Goal: Task Accomplishment & Management: Manage account settings

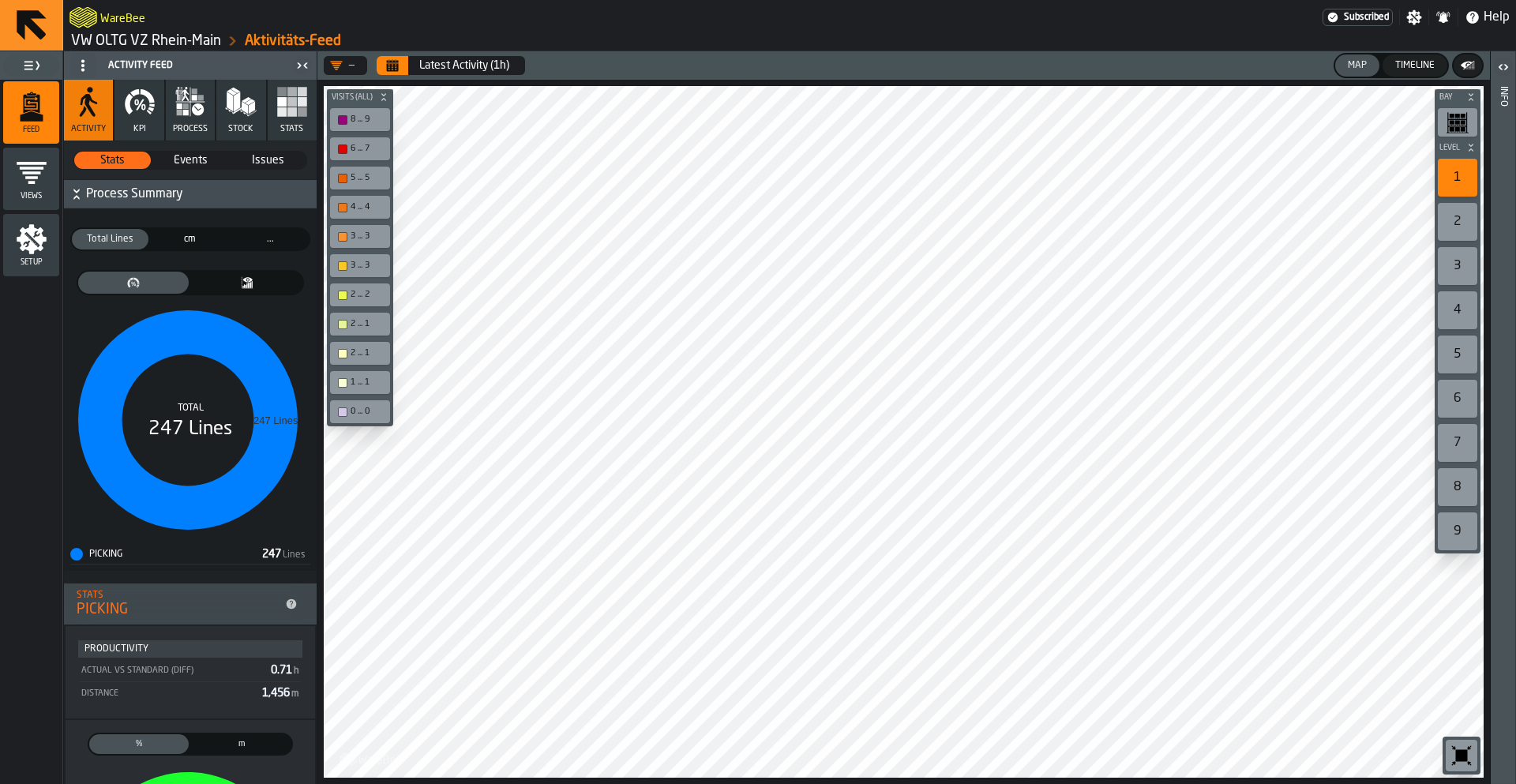
click at [94, 41] on link "VW OLTG VZ Rhein-Main" at bounding box center [146, 41] width 150 height 17
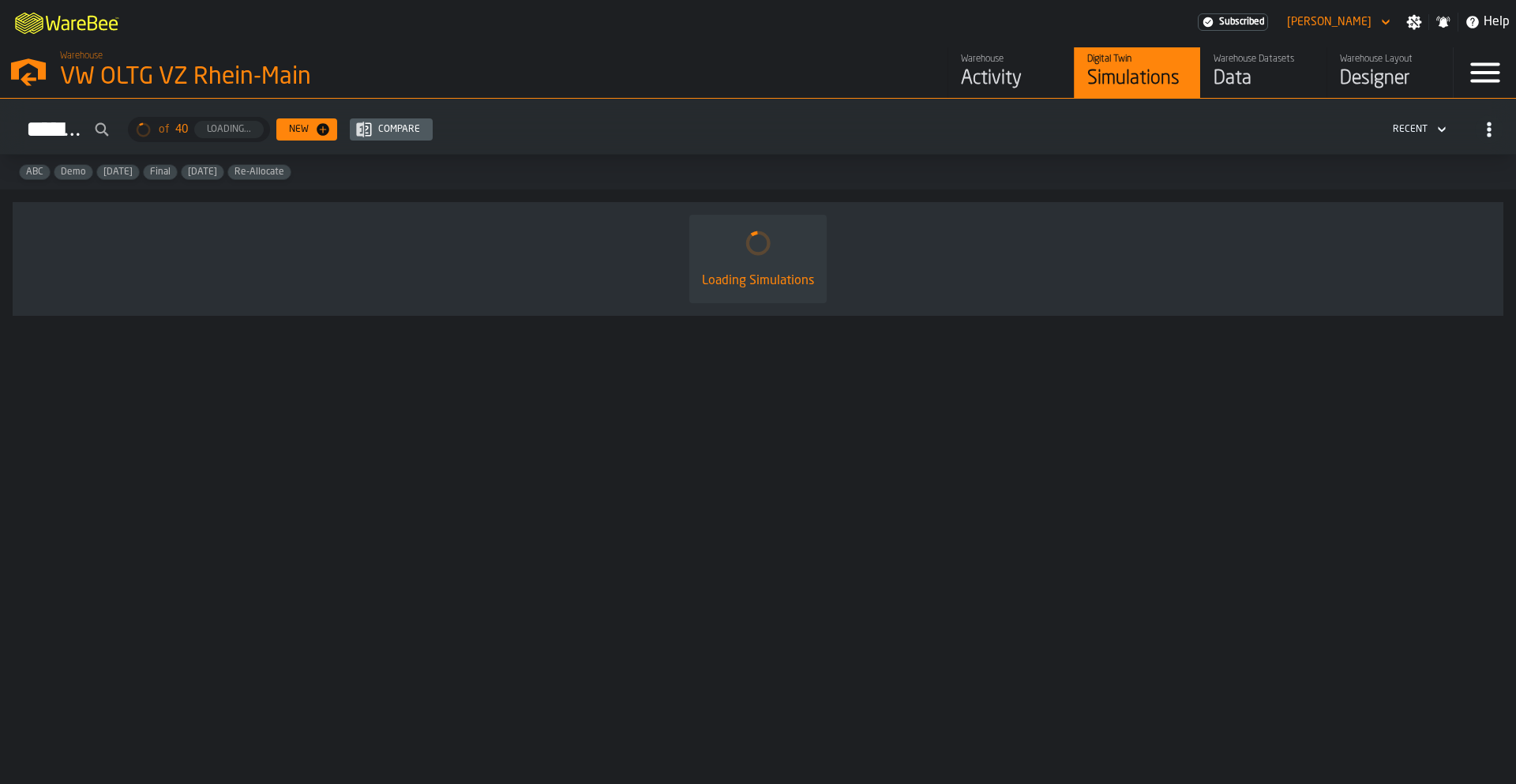
click at [270, 67] on div "VW OLTG VZ Rhein-Main" at bounding box center [272, 77] width 426 height 28
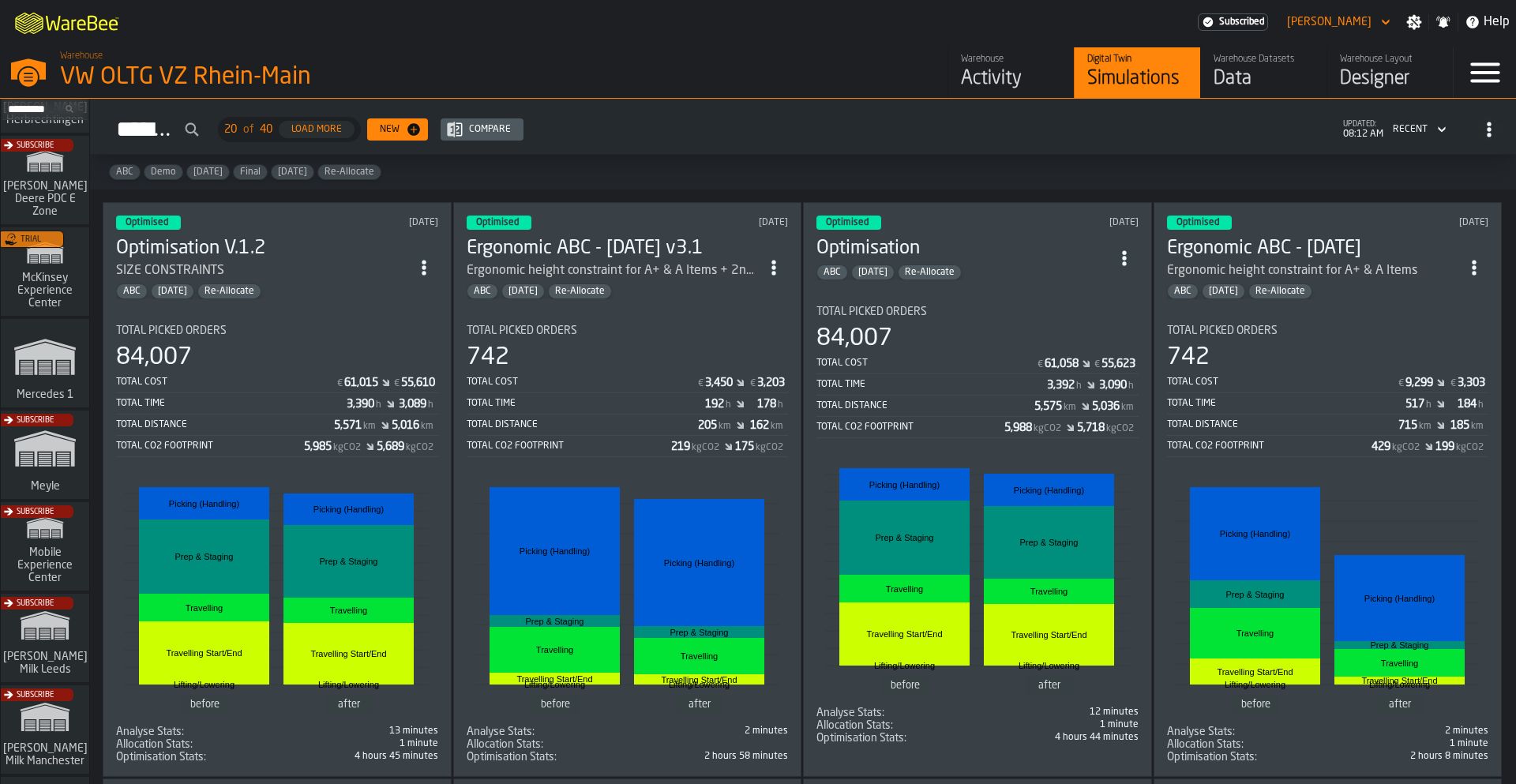
scroll to position [801, 0]
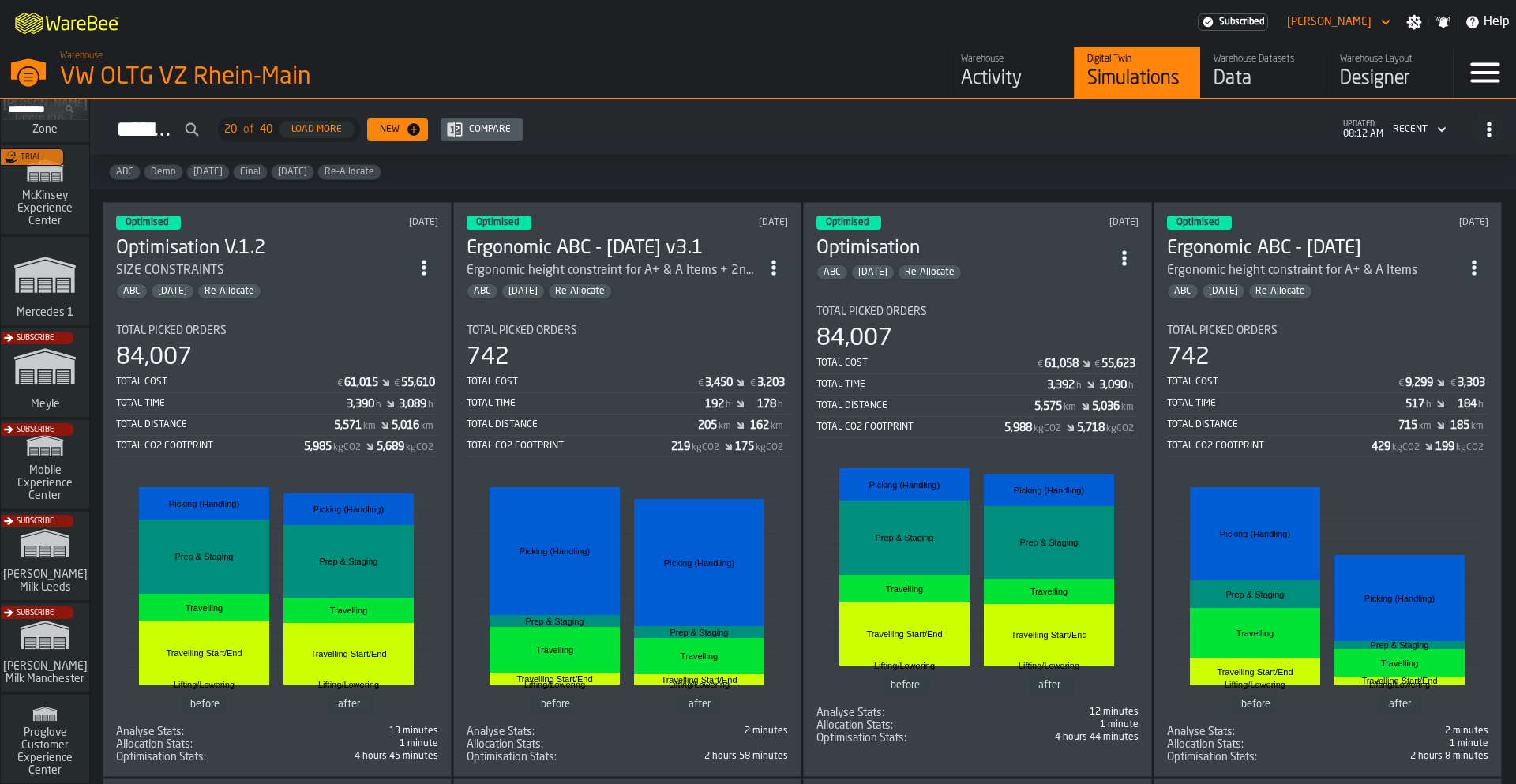
click at [19, 206] on div "Trial" at bounding box center [41, 194] width 89 height 92
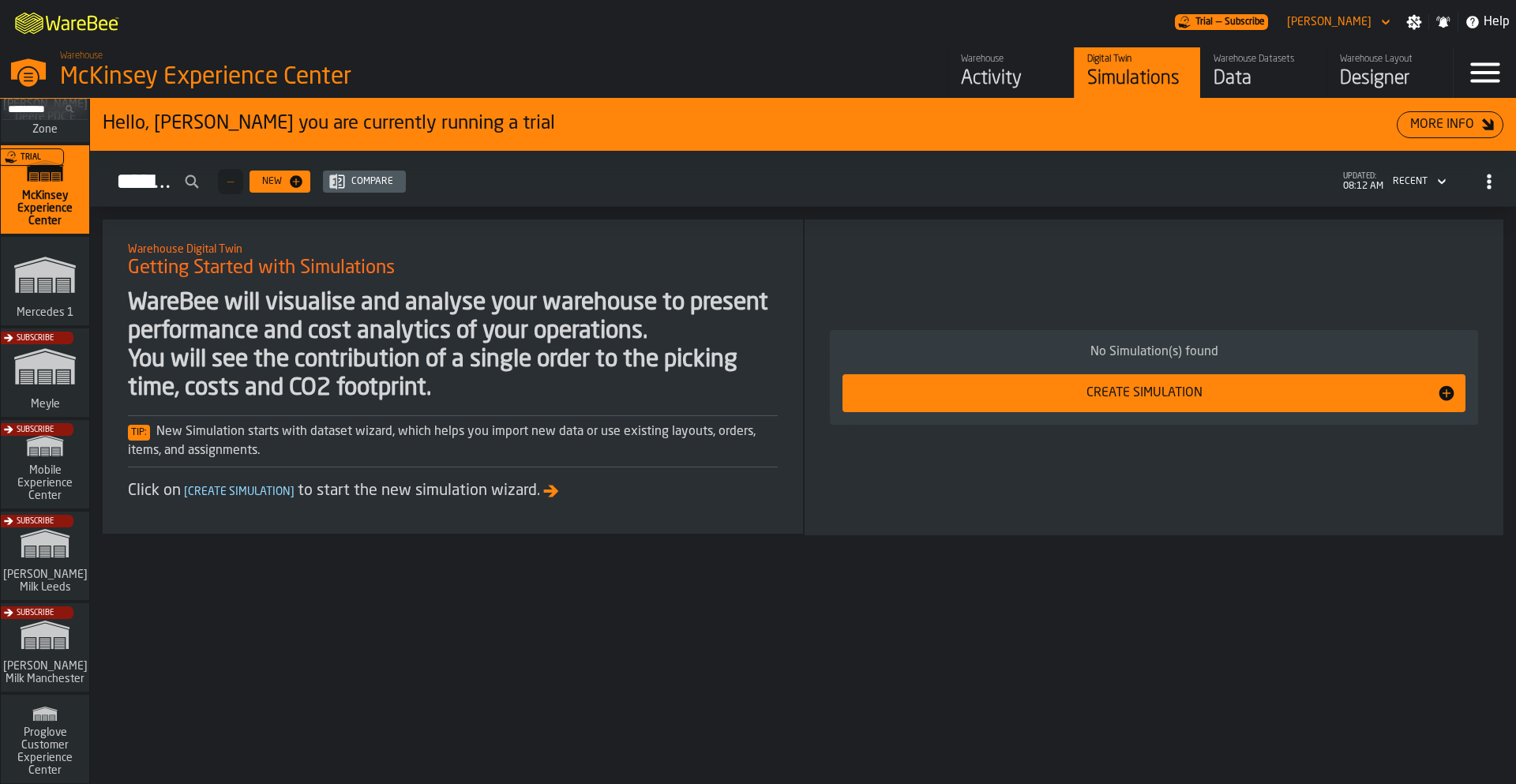
drag, startPoint x: 45, startPoint y: 201, endPoint x: 1481, endPoint y: 189, distance: 1436.1
click at [1481, 189] on div "Search... Subscribe Agilent Ketsch Arla - Fine Picking Subscribe Flaschenpost M…" at bounding box center [758, 441] width 1516 height 685
click at [1485, 188] on icon "button-Simulations" at bounding box center [1489, 181] width 16 height 16
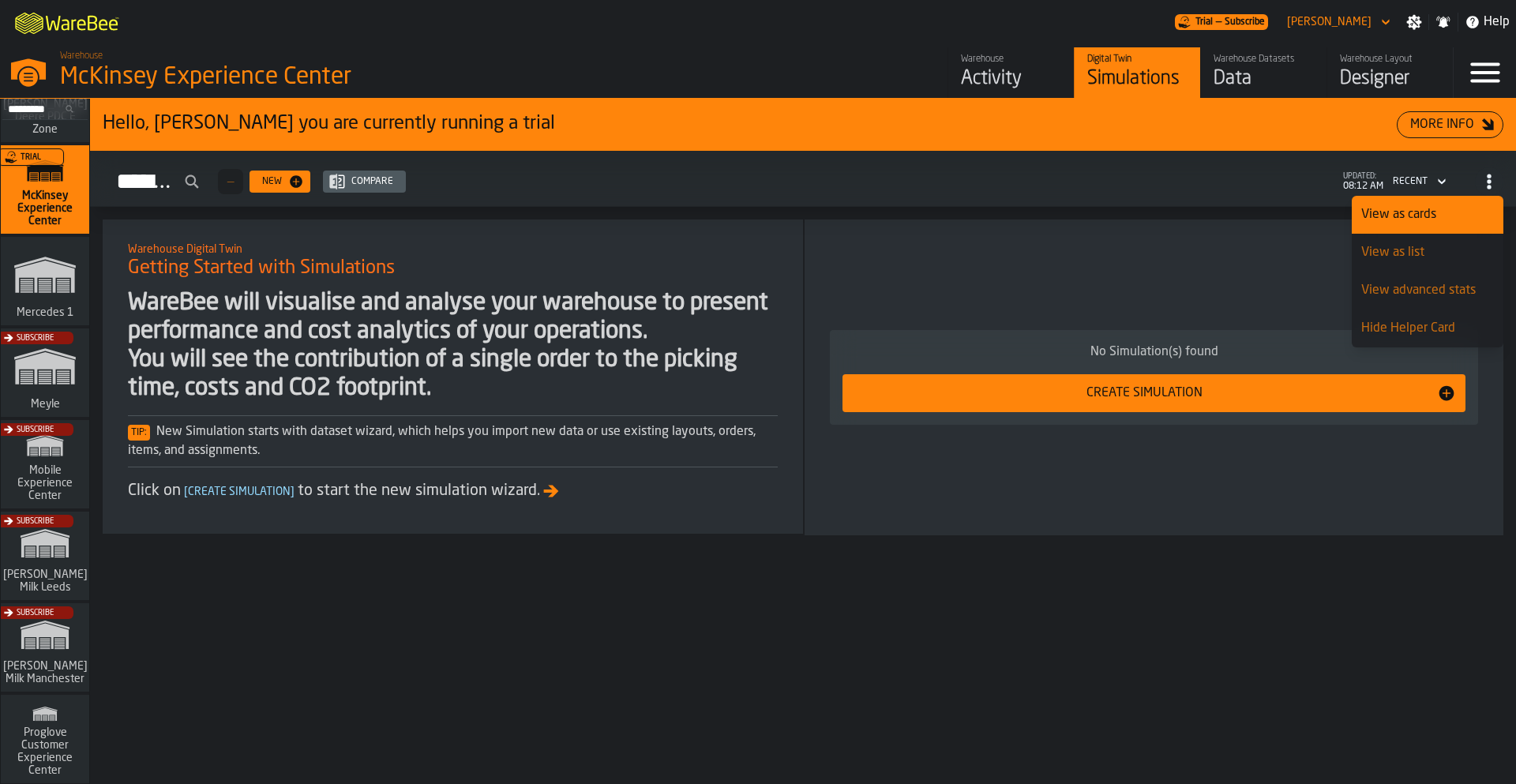
click at [71, 306] on span "Mercedes 1" at bounding box center [45, 312] width 63 height 12
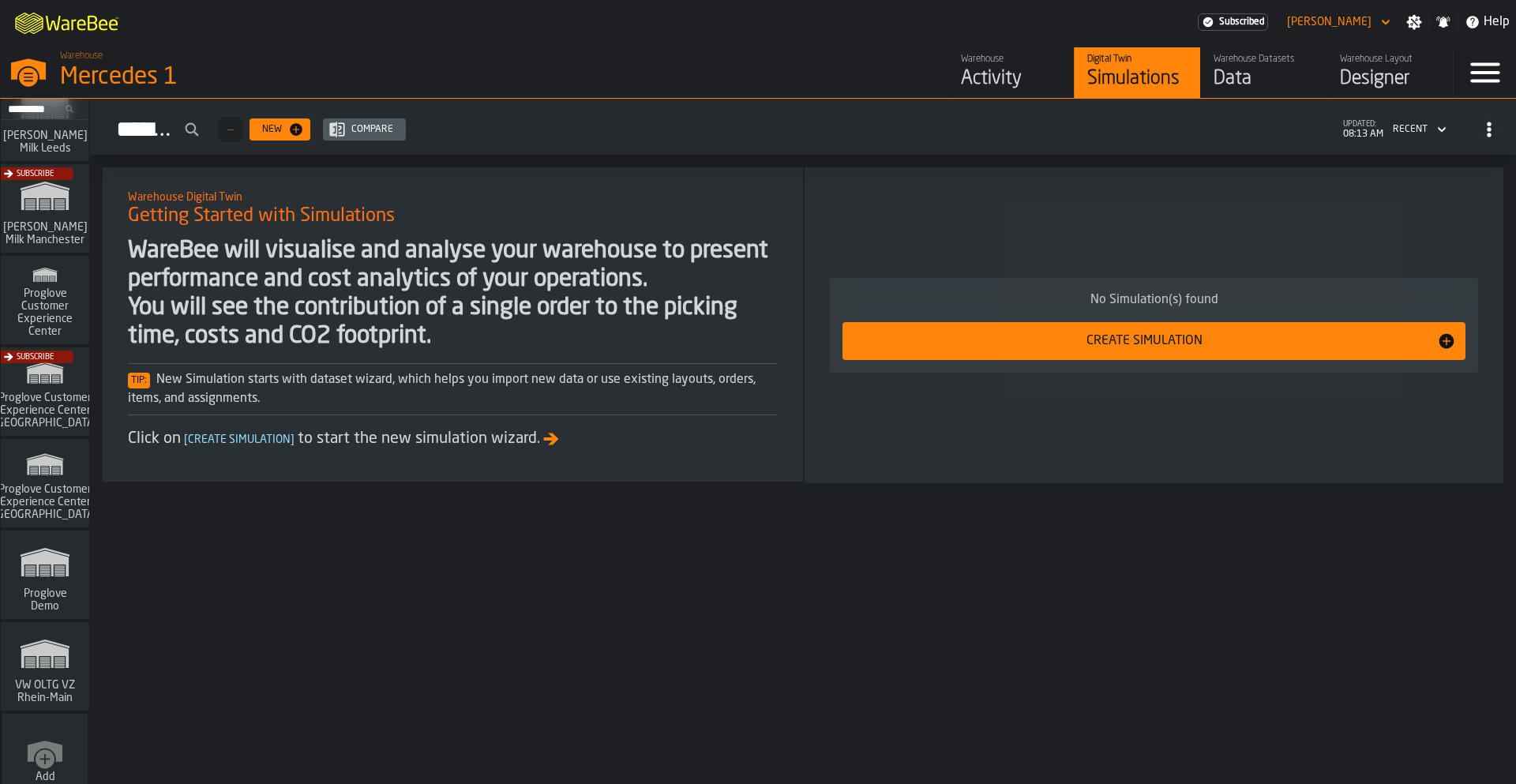
scroll to position [1263, 0]
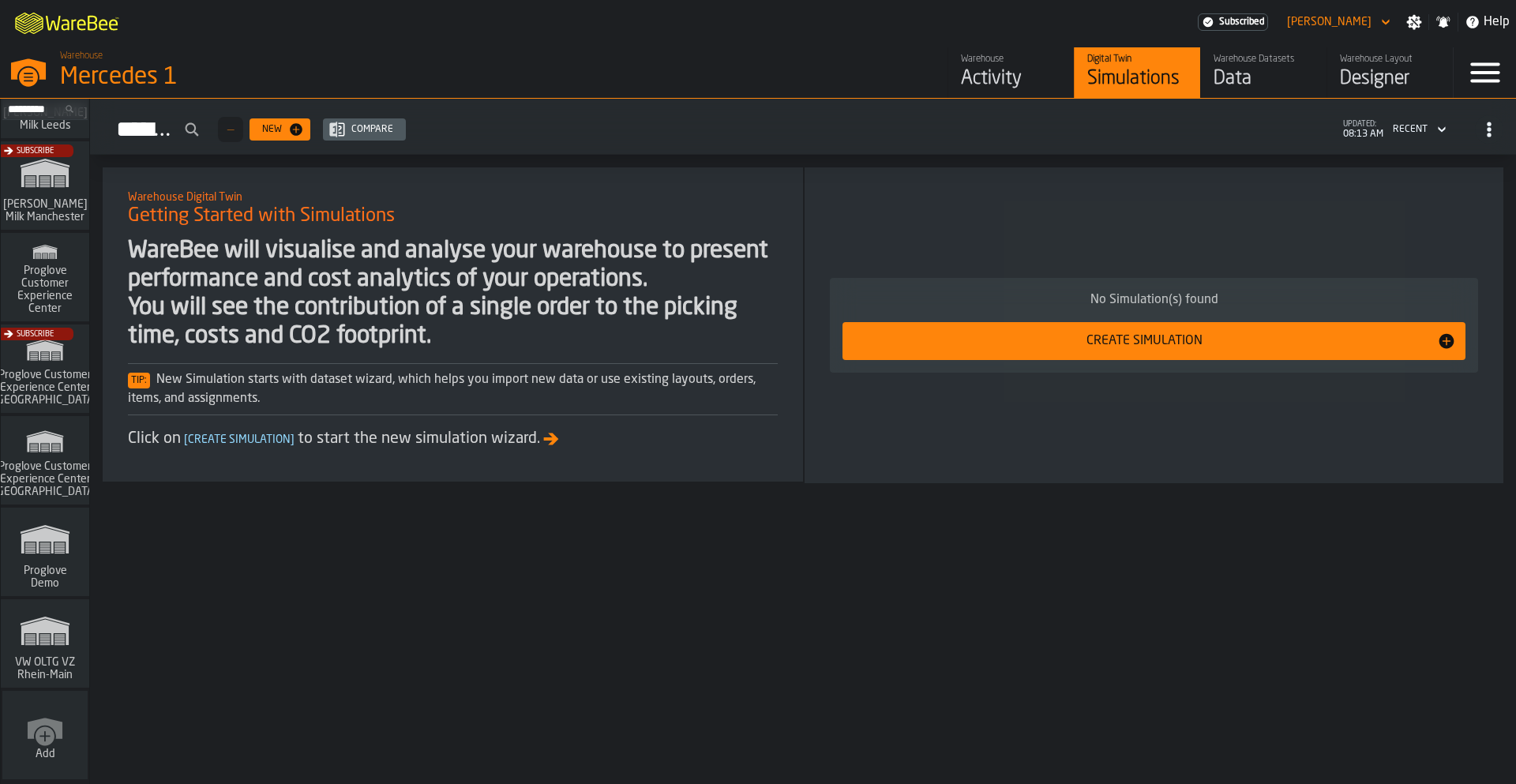
click at [41, 115] on input "Search..." at bounding box center [45, 108] width 82 height 17
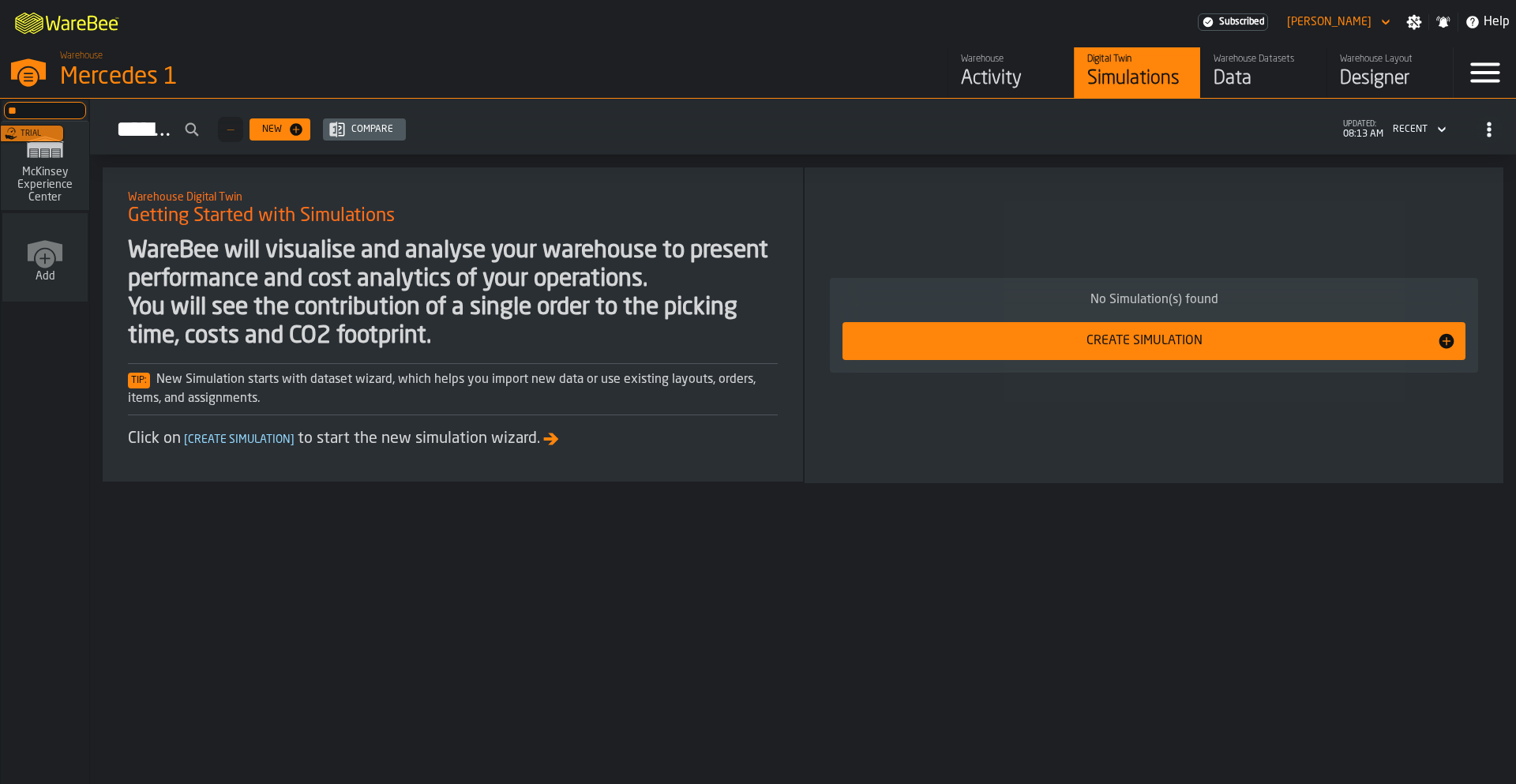
scroll to position [0, 0]
type input "**"
click at [1, 414] on nav "** mc Trial McKinsey Experience Center Add" at bounding box center [45, 441] width 89 height 685
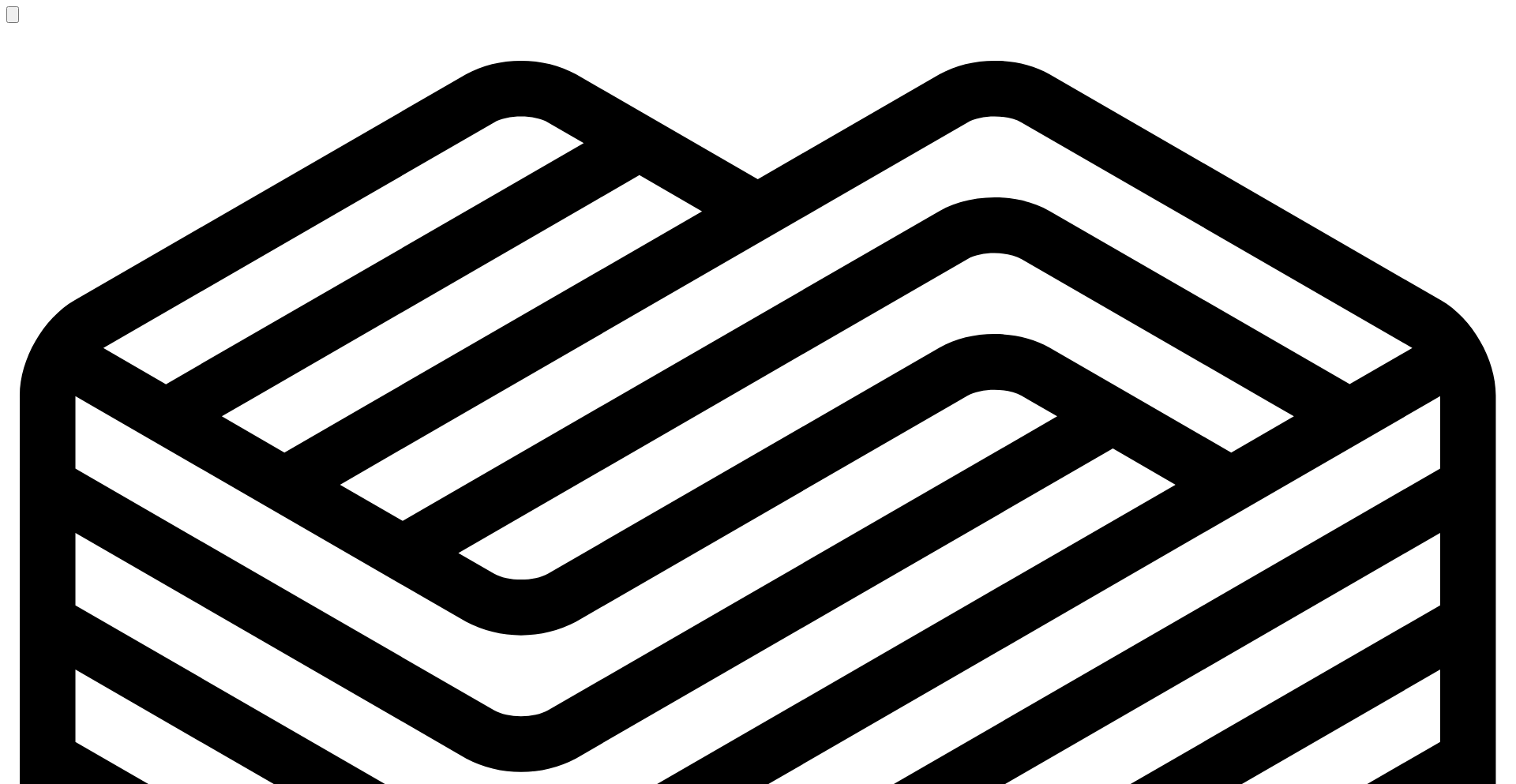
scroll to position [9, 0]
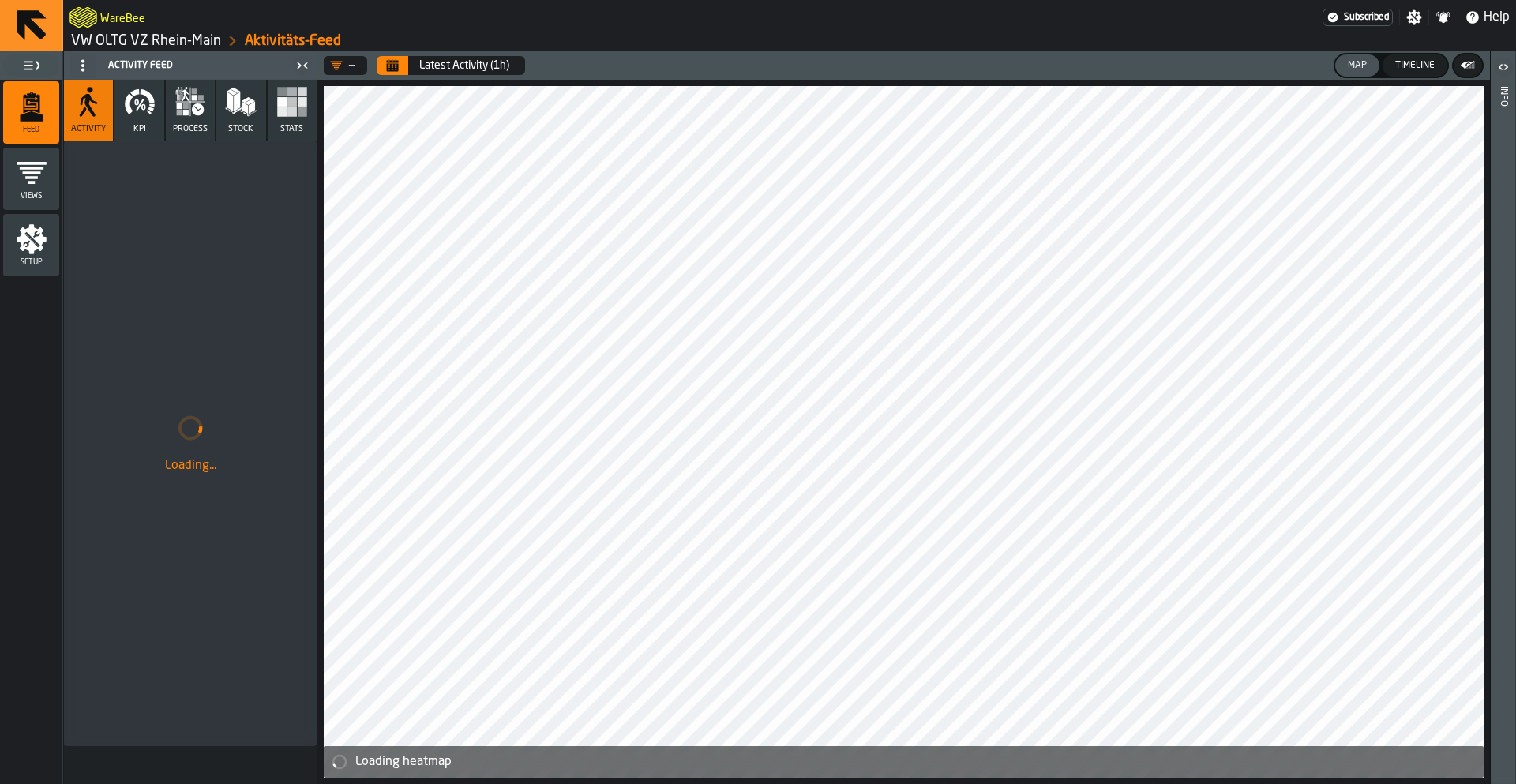
click at [385, 67] on button "Calendar" at bounding box center [392, 65] width 31 height 19
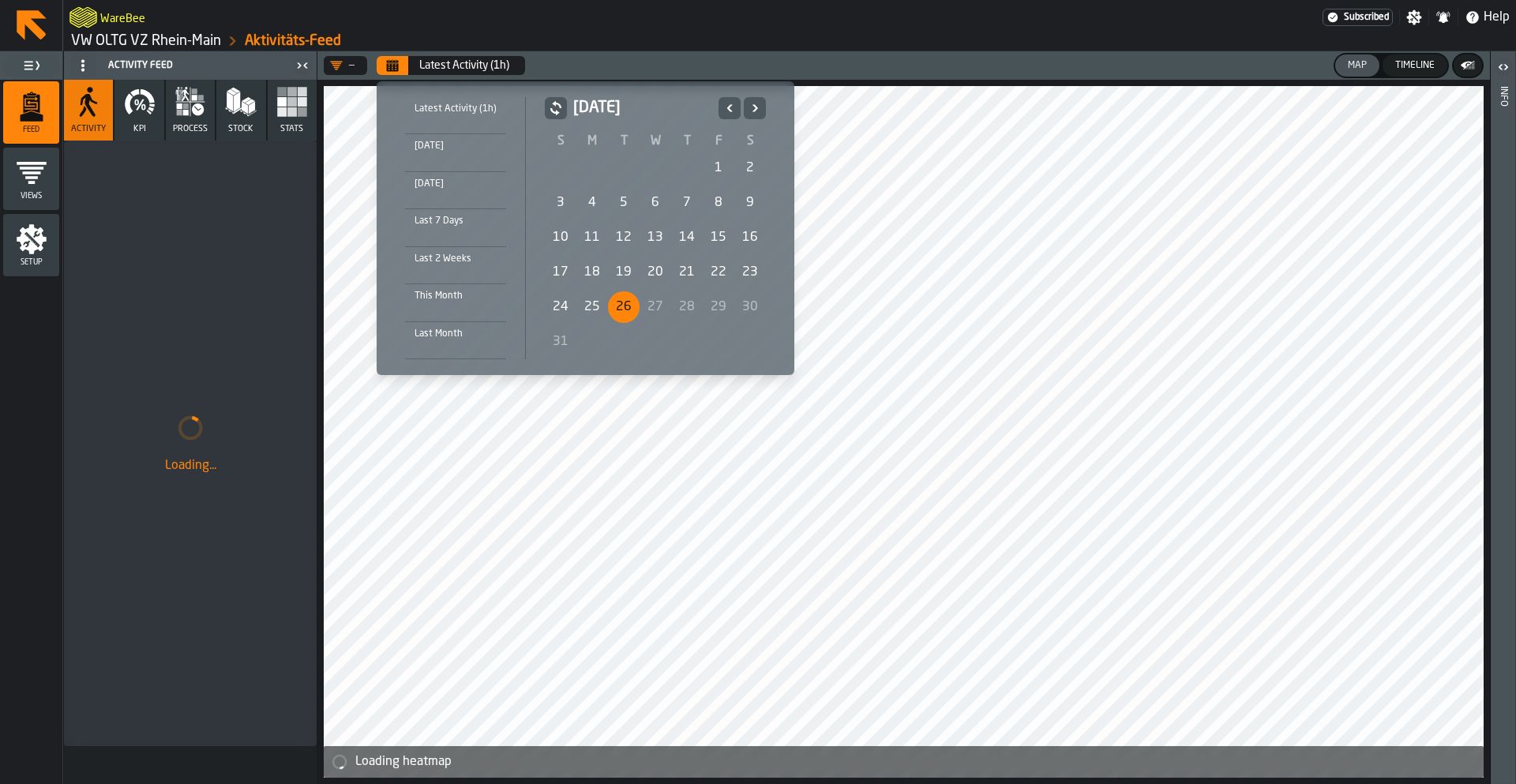
click at [719, 160] on div "1" at bounding box center [719, 168] width 31 height 31
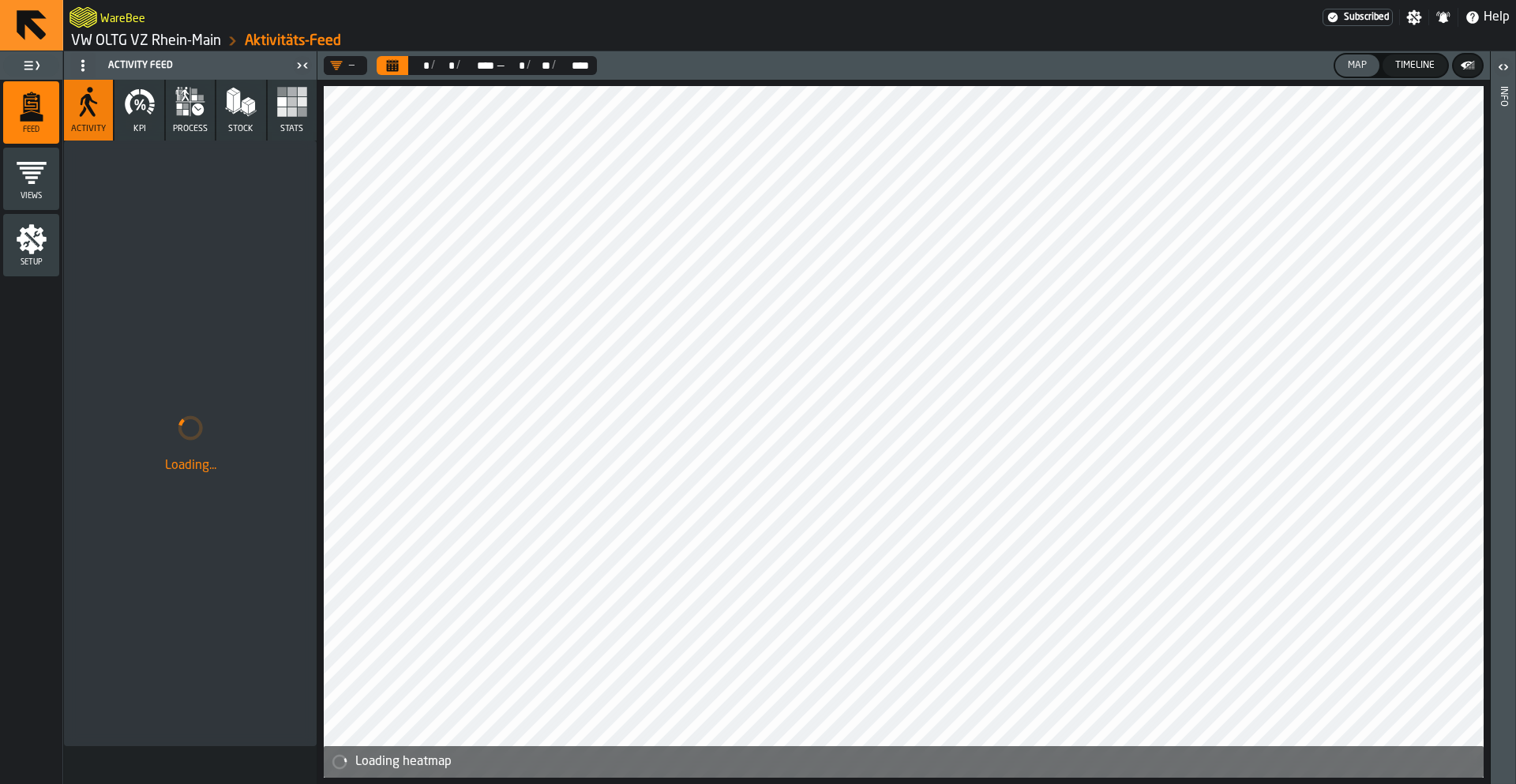
click at [159, 111] on button "KPI" at bounding box center [138, 109] width 49 height 60
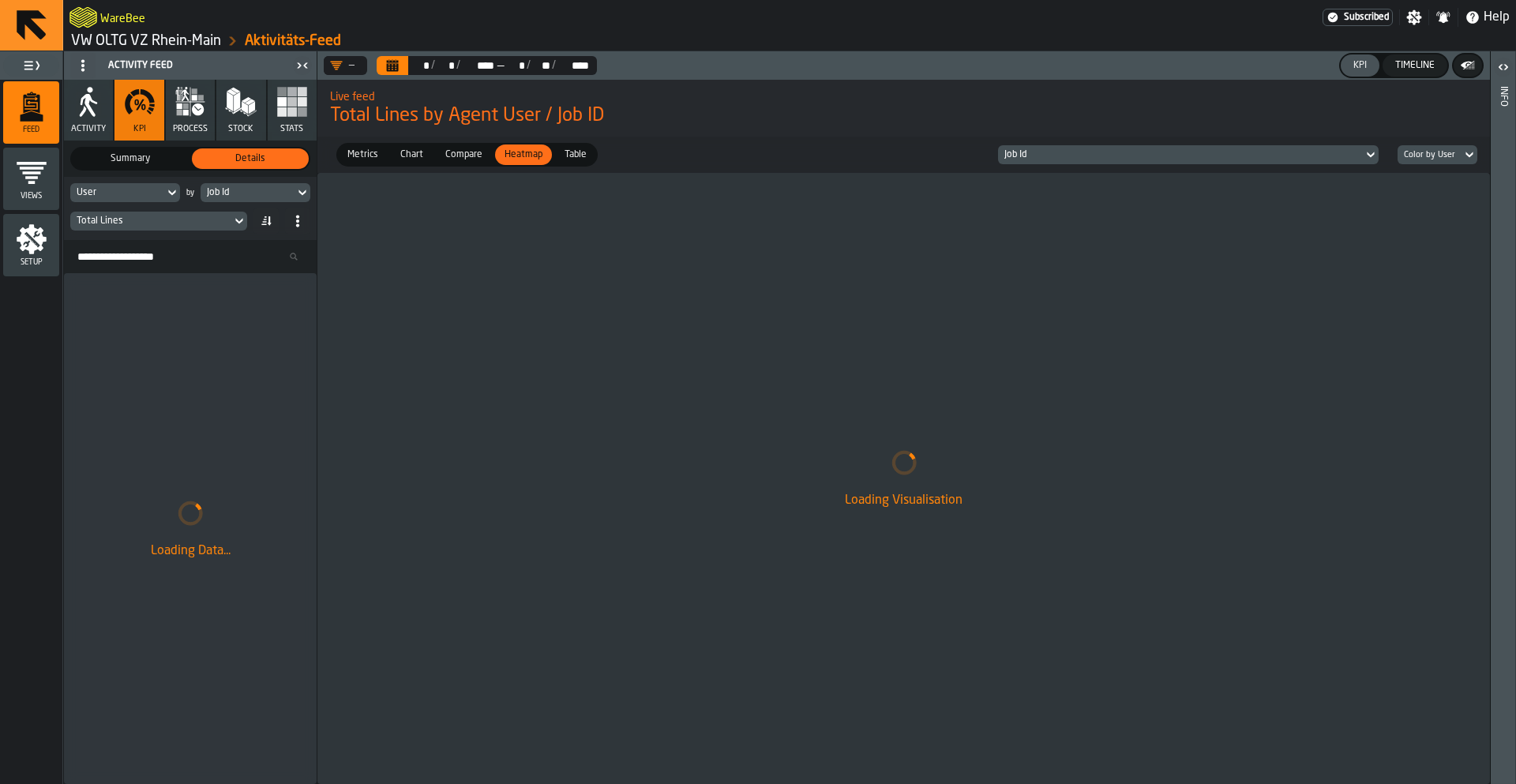
click at [130, 162] on span "Summary" at bounding box center [131, 158] width 111 height 14
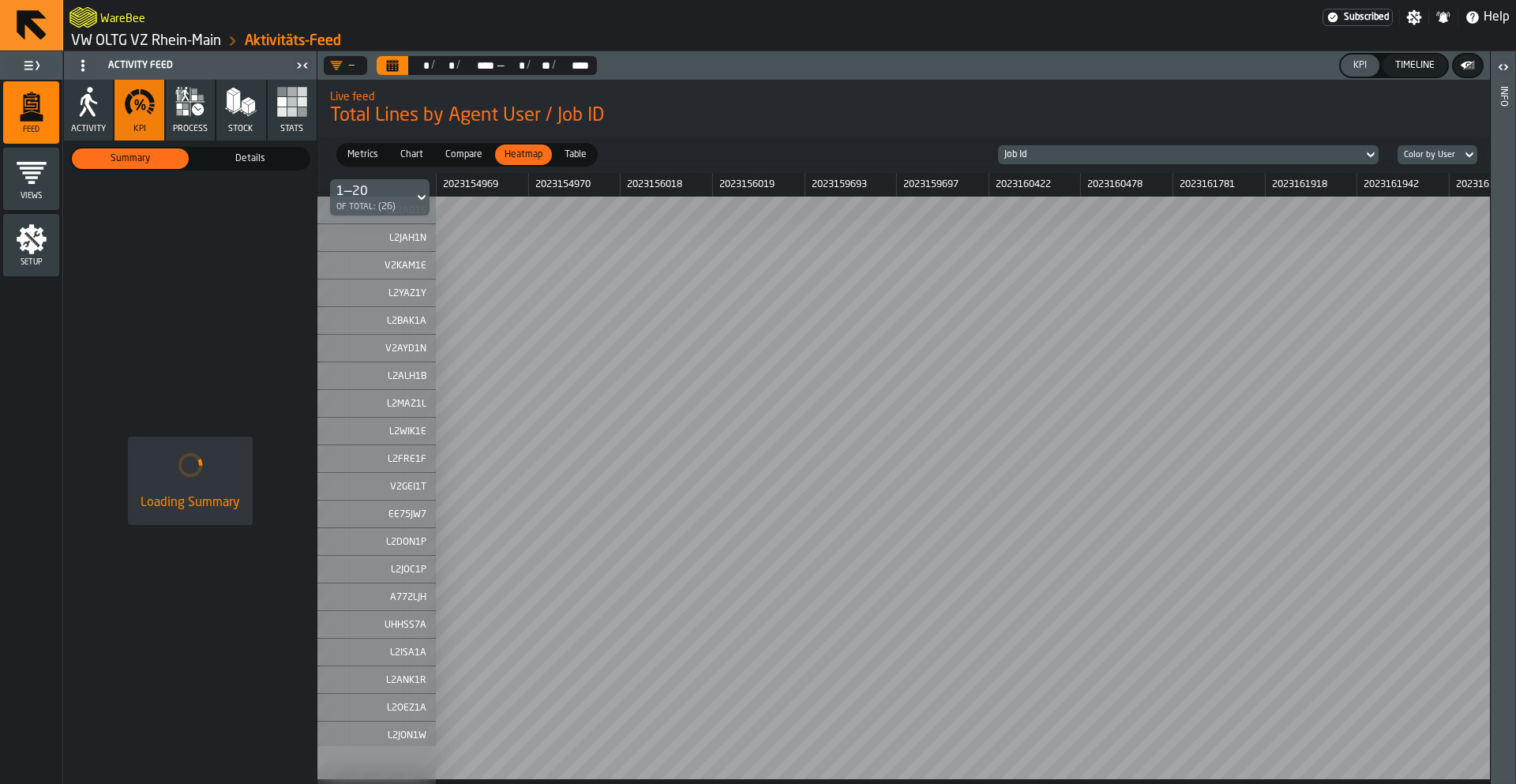
click at [1411, 69] on div "Timeline" at bounding box center [1415, 65] width 52 height 11
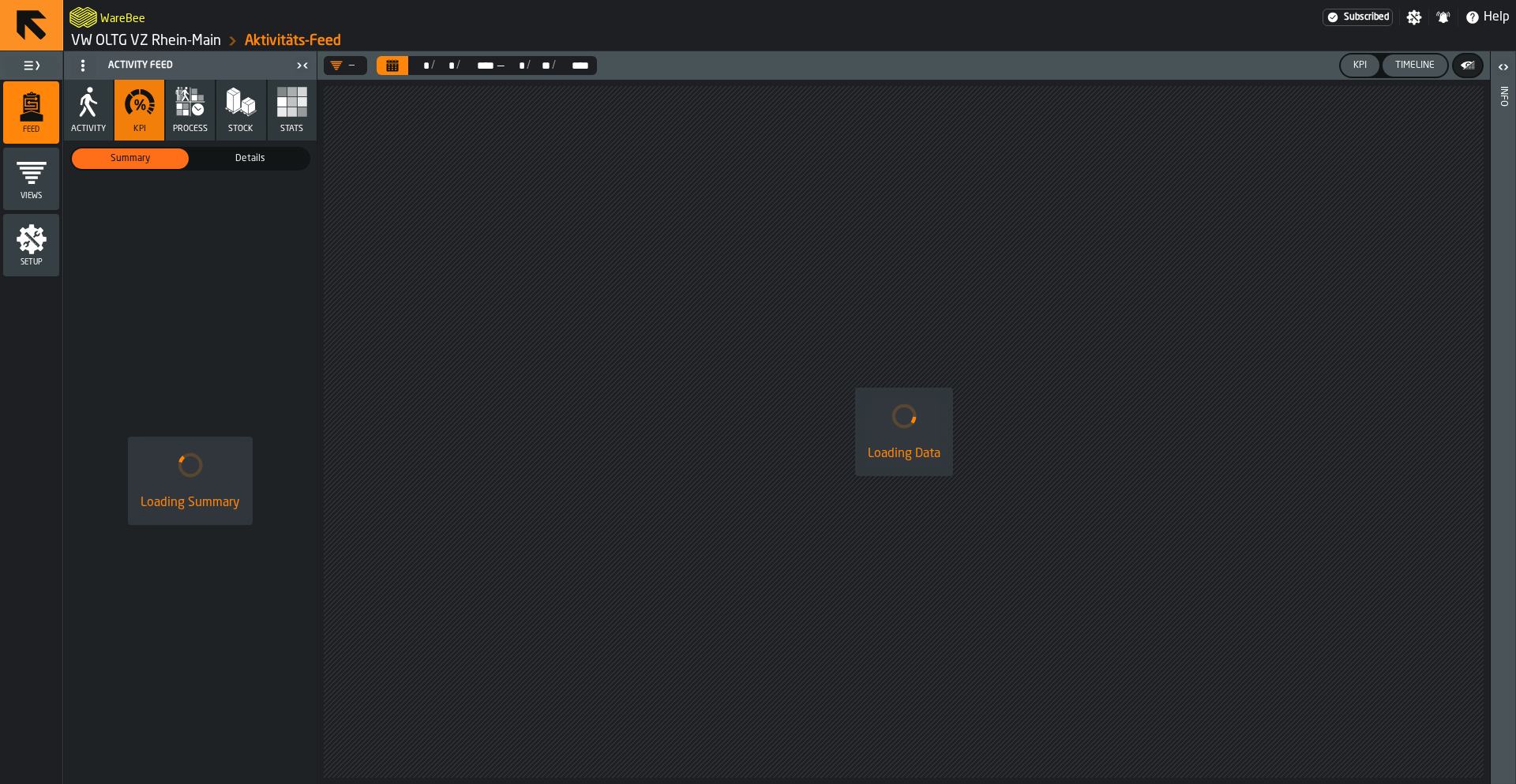
click at [1352, 62] on div "KPI" at bounding box center [1360, 65] width 26 height 11
click at [1410, 65] on div "Timeline" at bounding box center [1415, 65] width 52 height 11
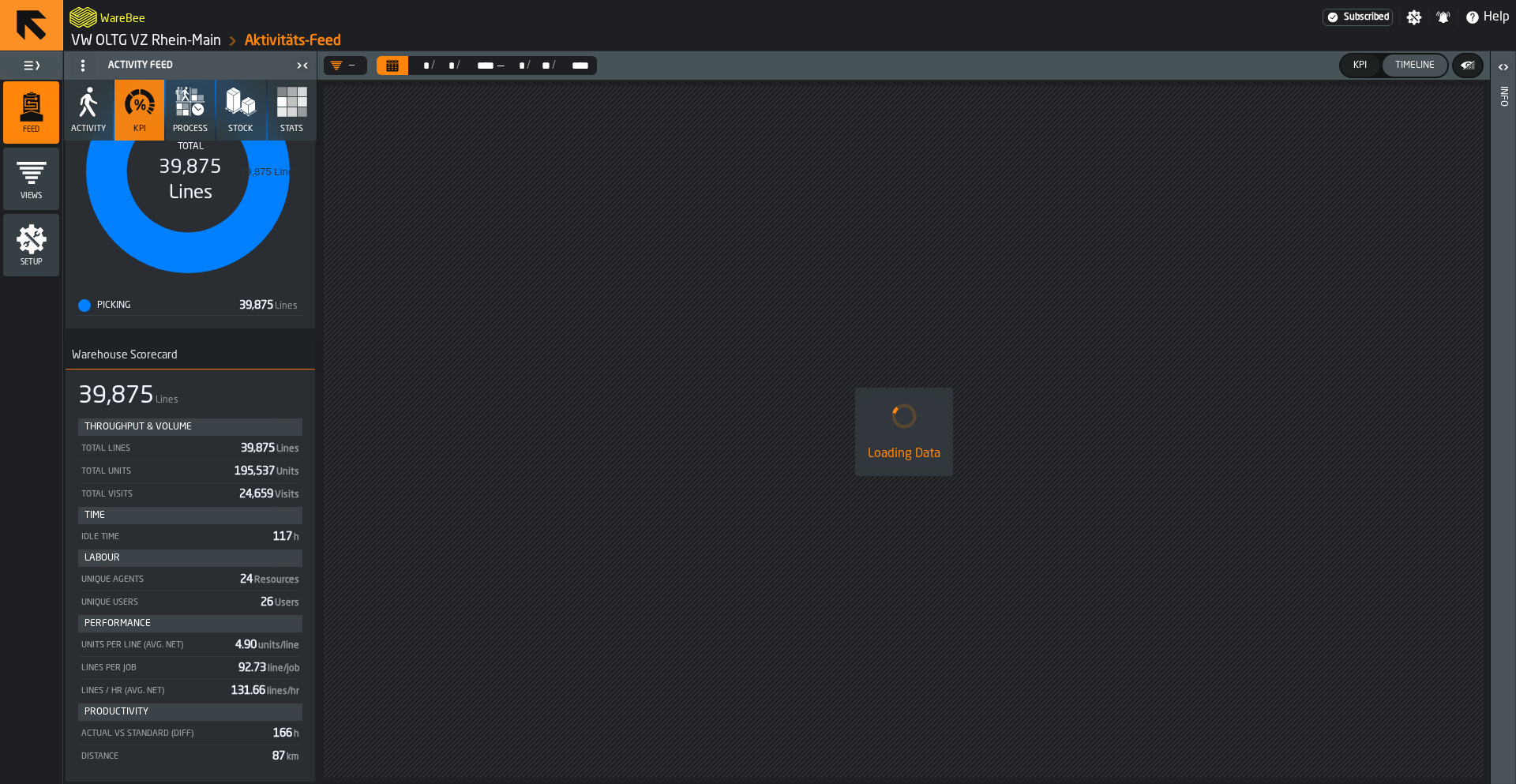
scroll to position [249, 0]
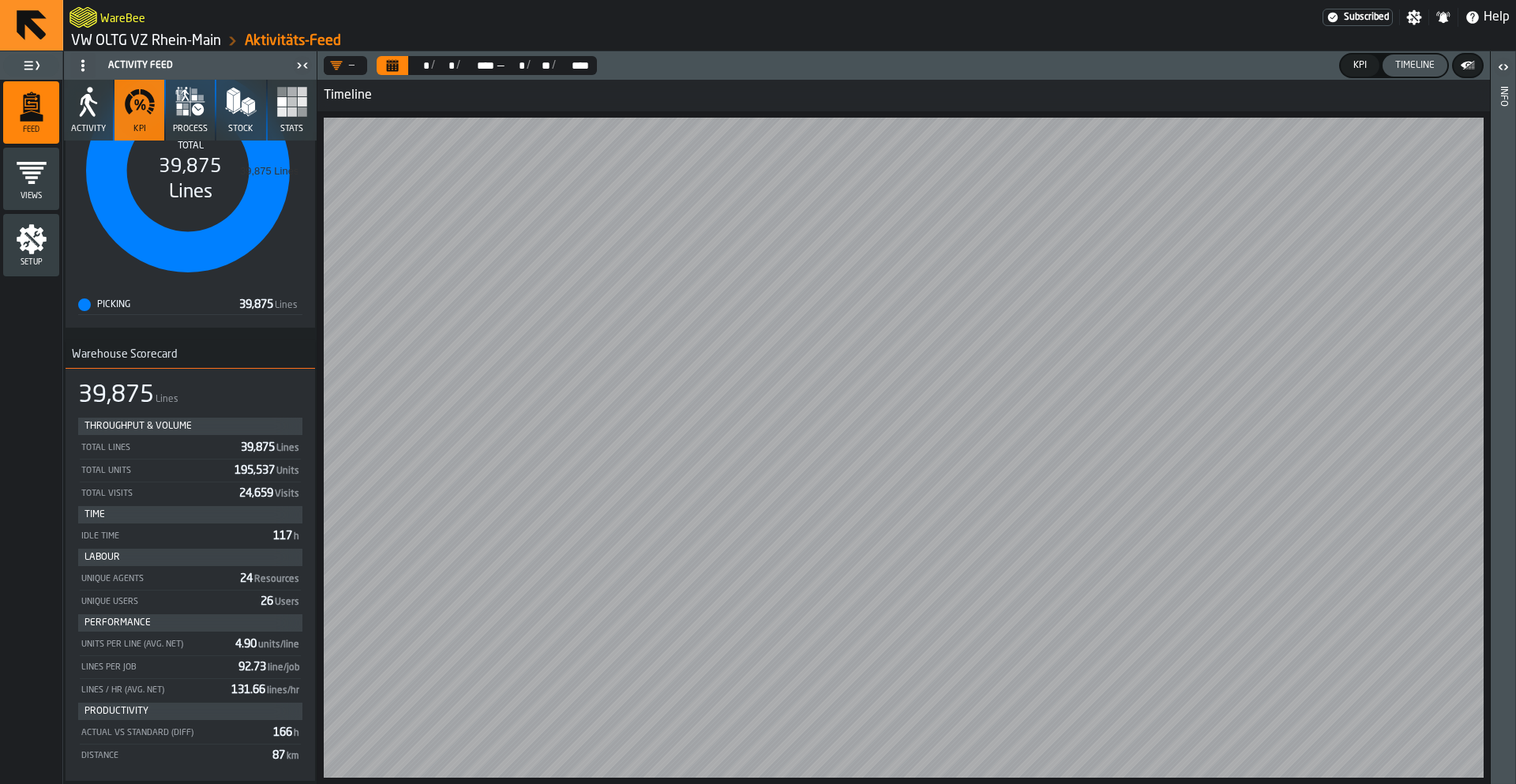
click at [44, 262] on span "Setup" at bounding box center [31, 262] width 56 height 8
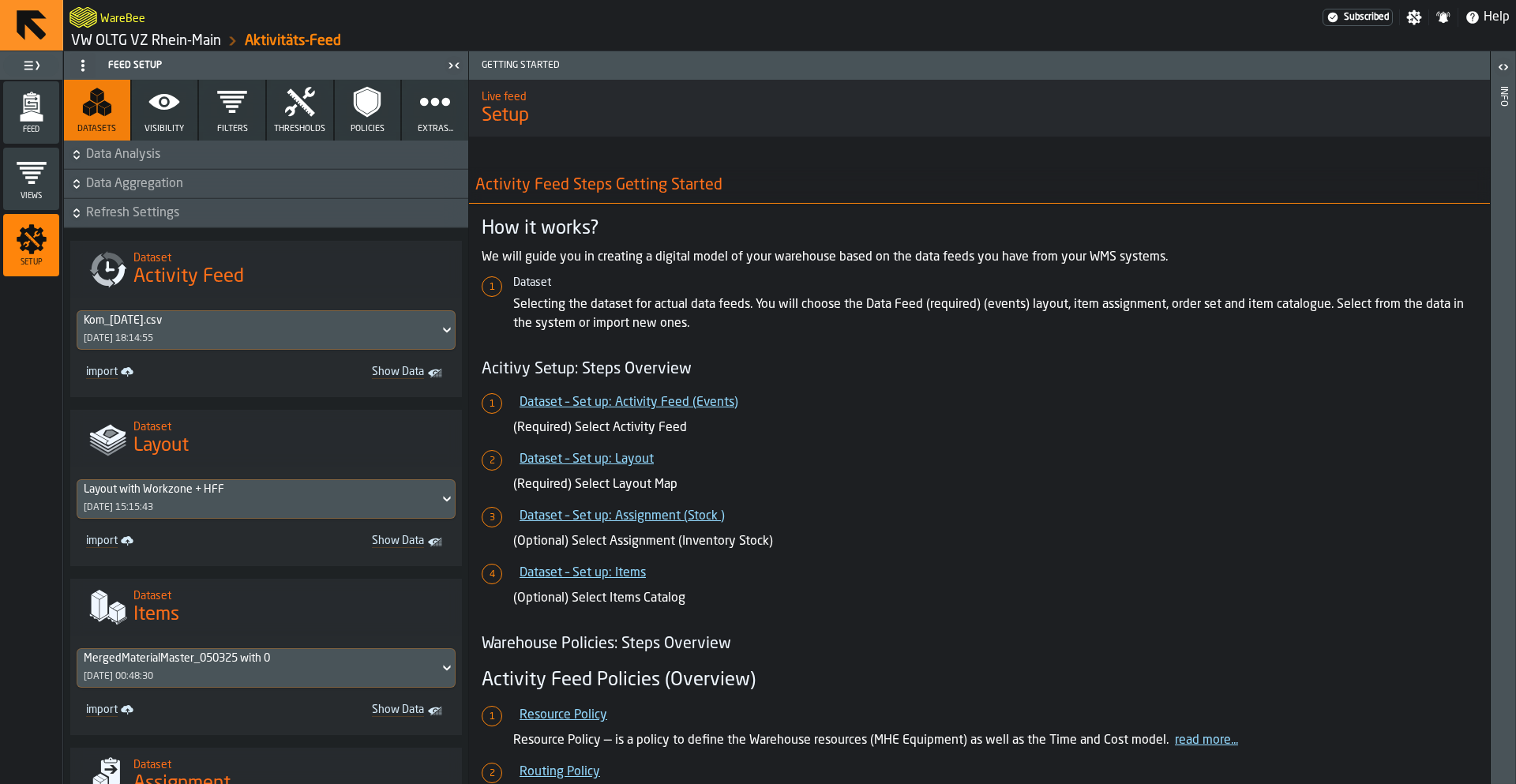
click at [166, 127] on span "Visibility" at bounding box center [165, 129] width 40 height 10
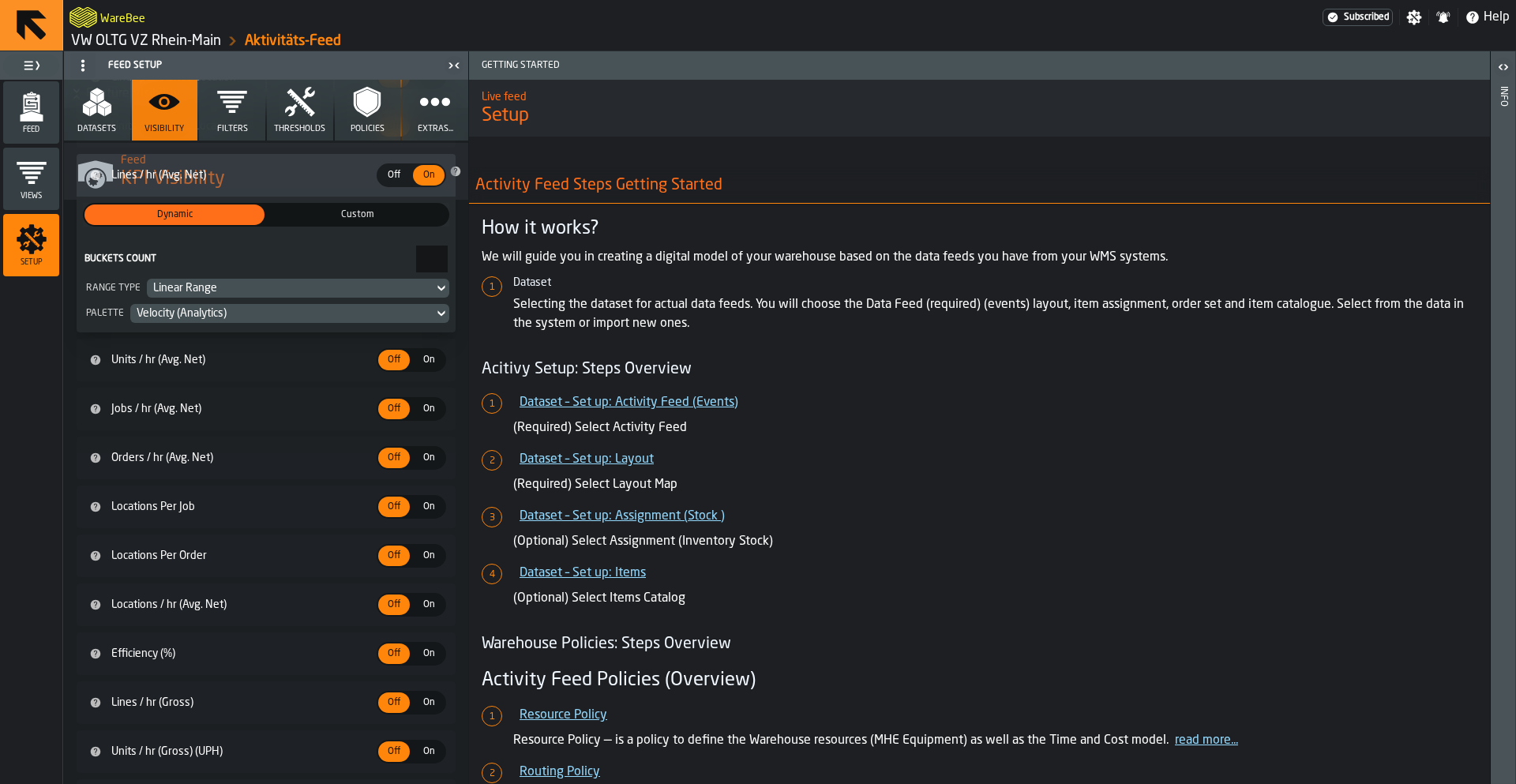
scroll to position [2618, 0]
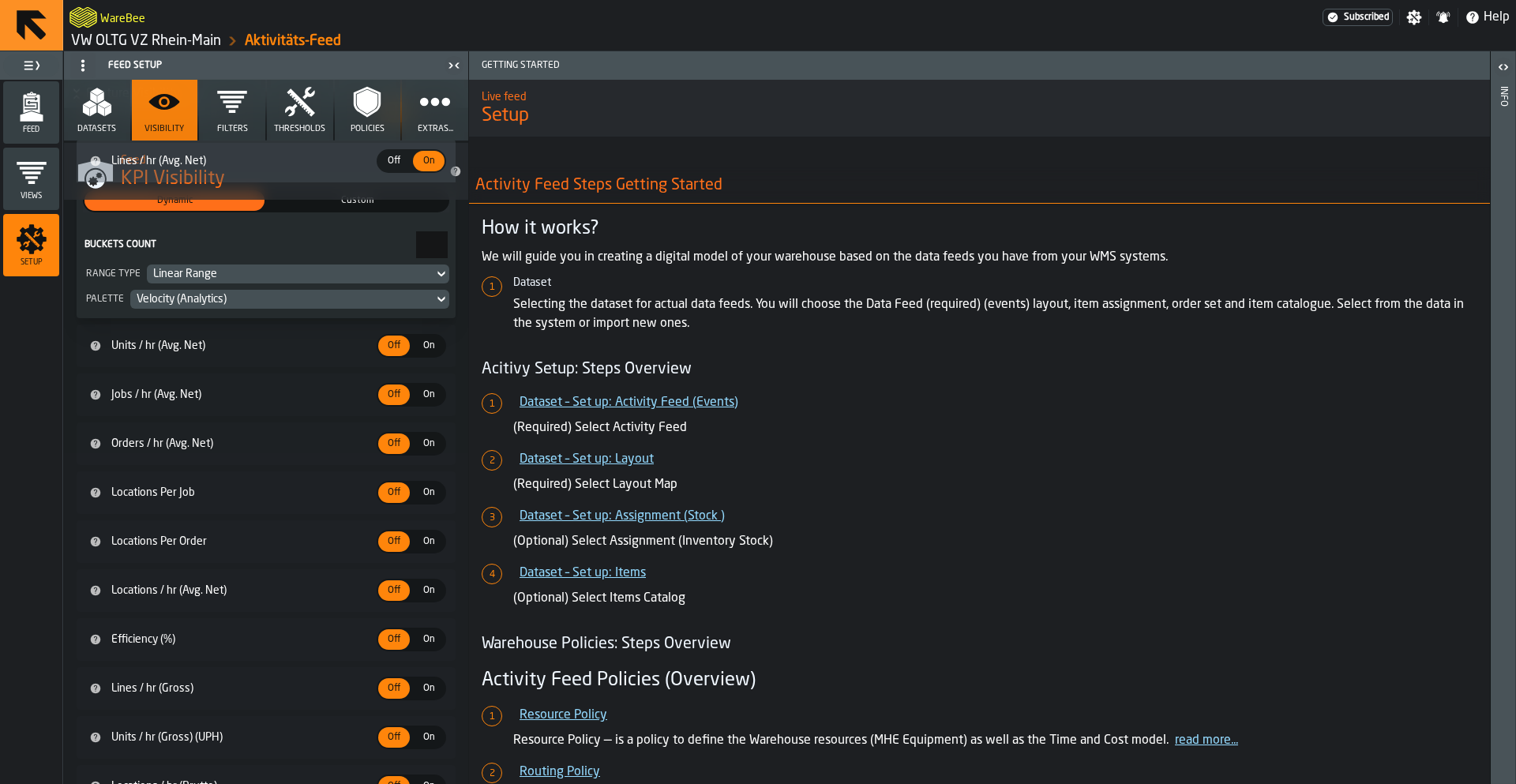
click at [420, 402] on div "On" at bounding box center [429, 394] width 31 height 21
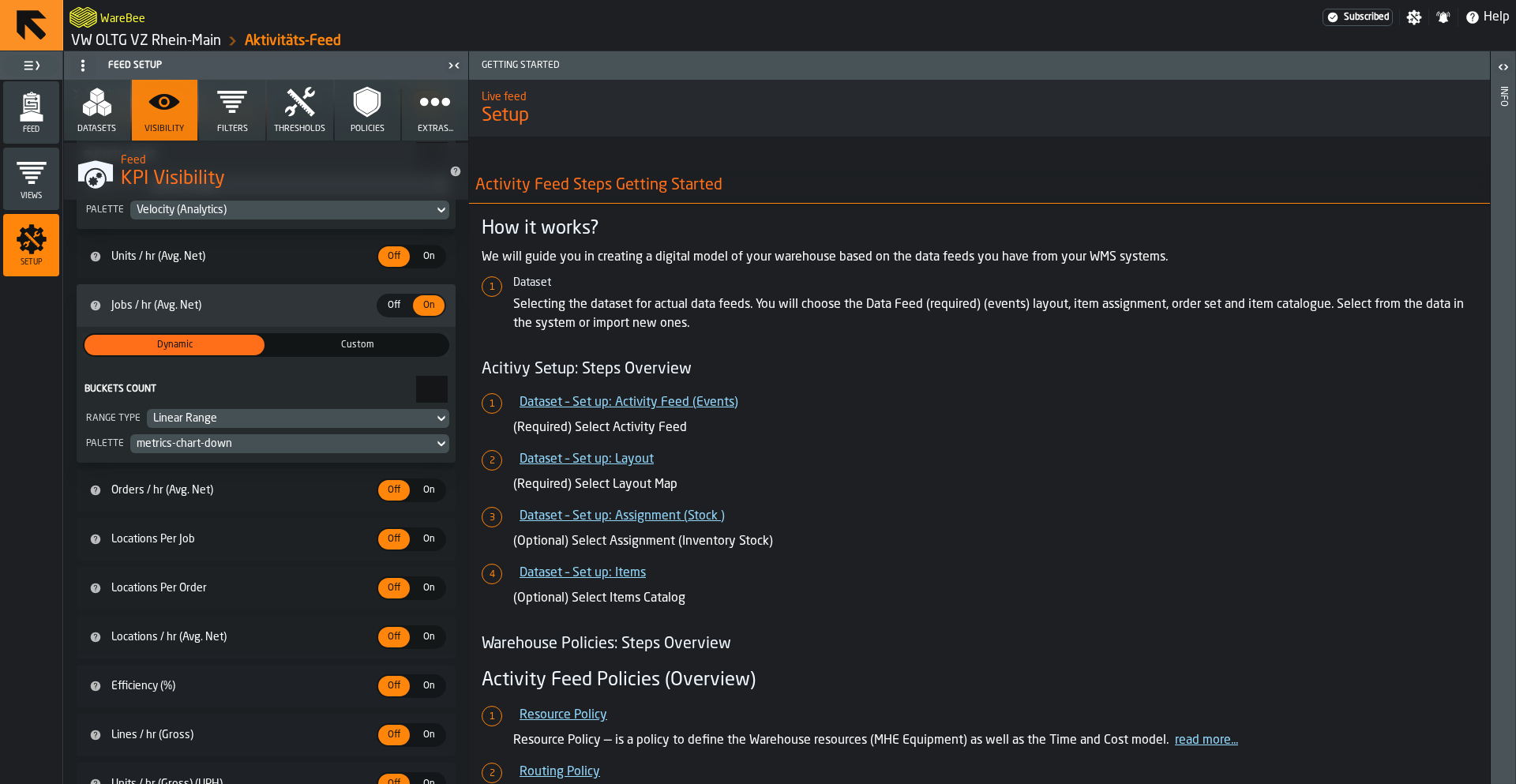
scroll to position [2748, 0]
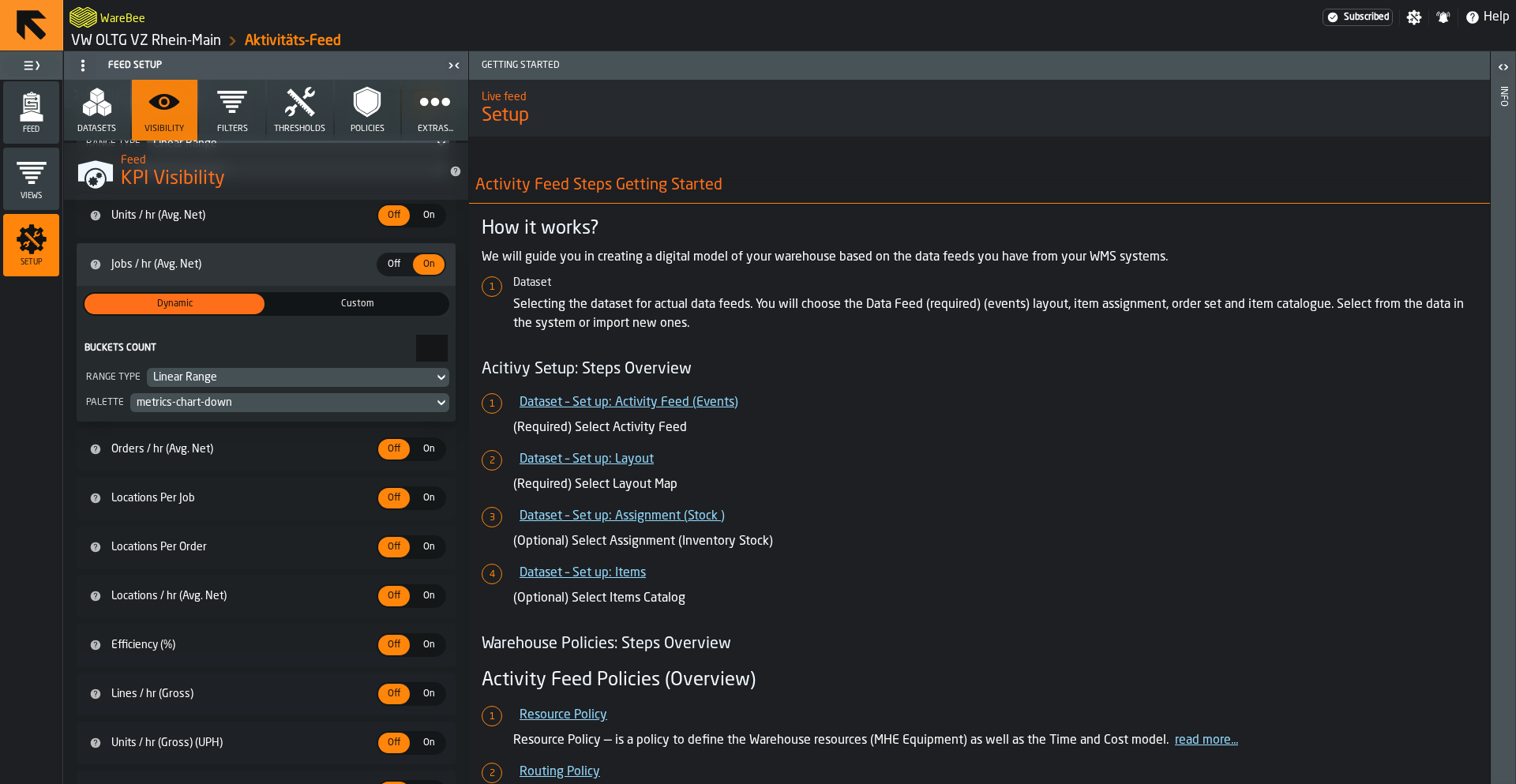
click at [424, 602] on span "On" at bounding box center [429, 595] width 26 height 14
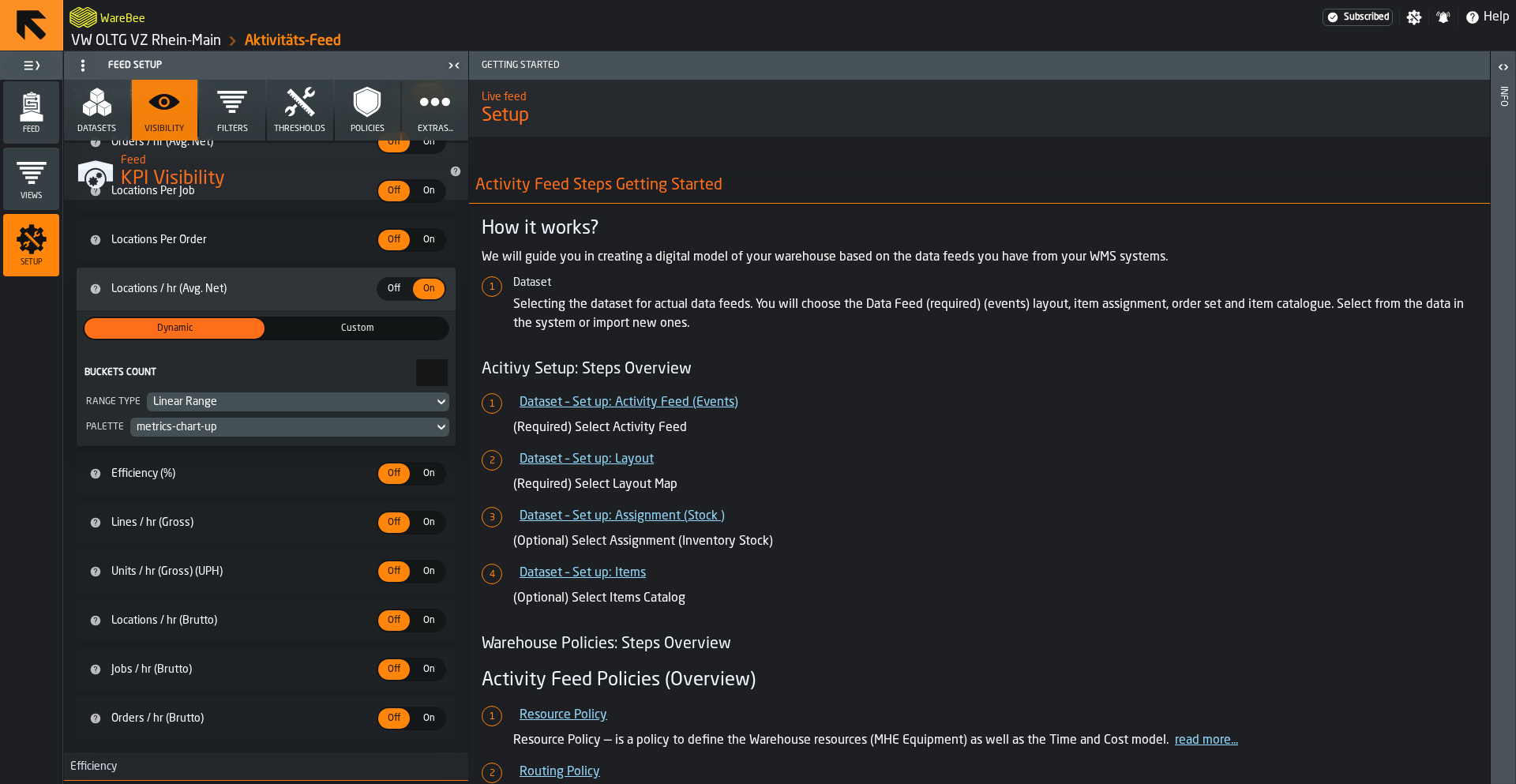
scroll to position [3056, 0]
click at [431, 526] on span "On" at bounding box center [429, 522] width 26 height 14
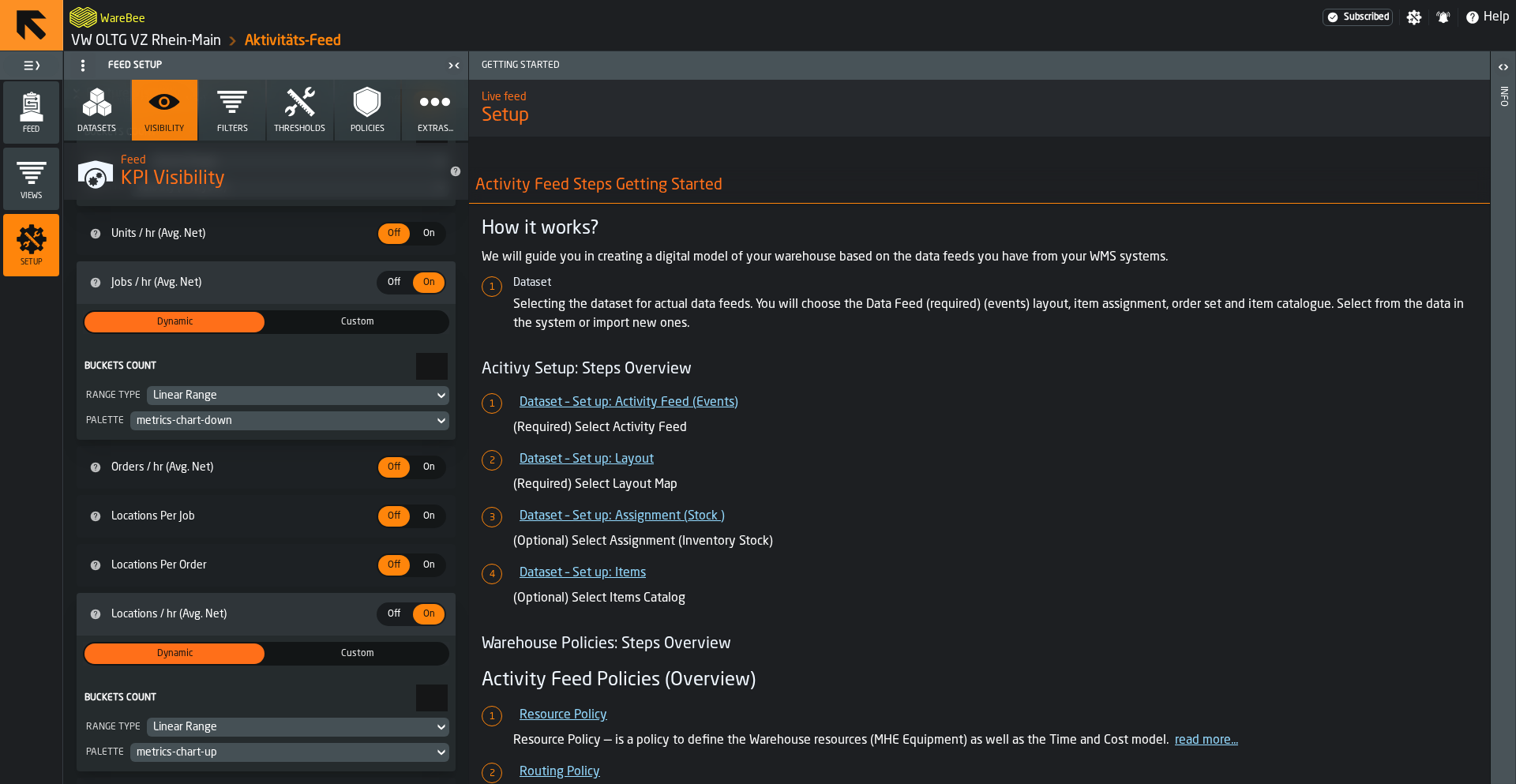
scroll to position [2689, 0]
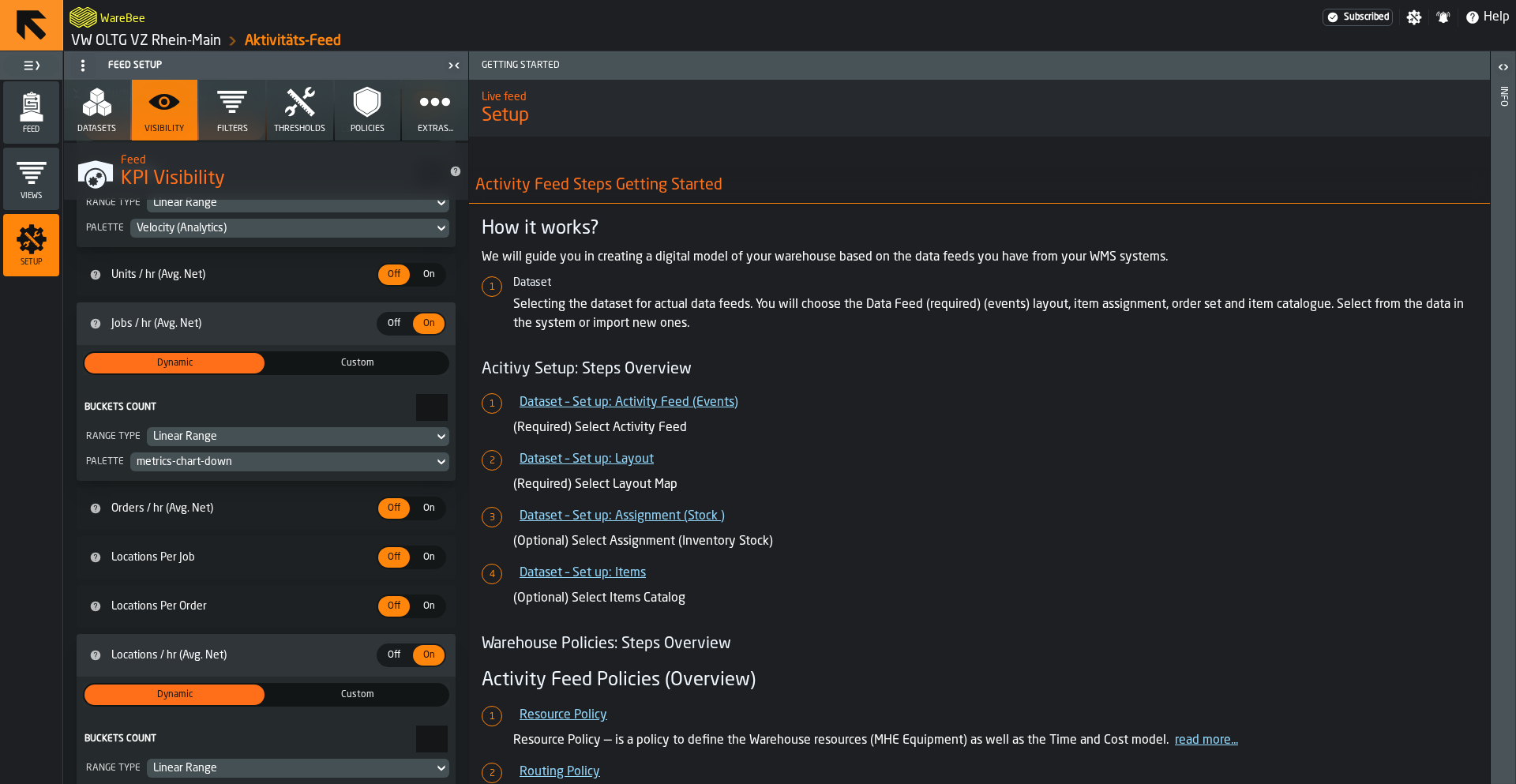
click at [31, 114] on polygon "menu Feed" at bounding box center [31, 116] width 23 height 10
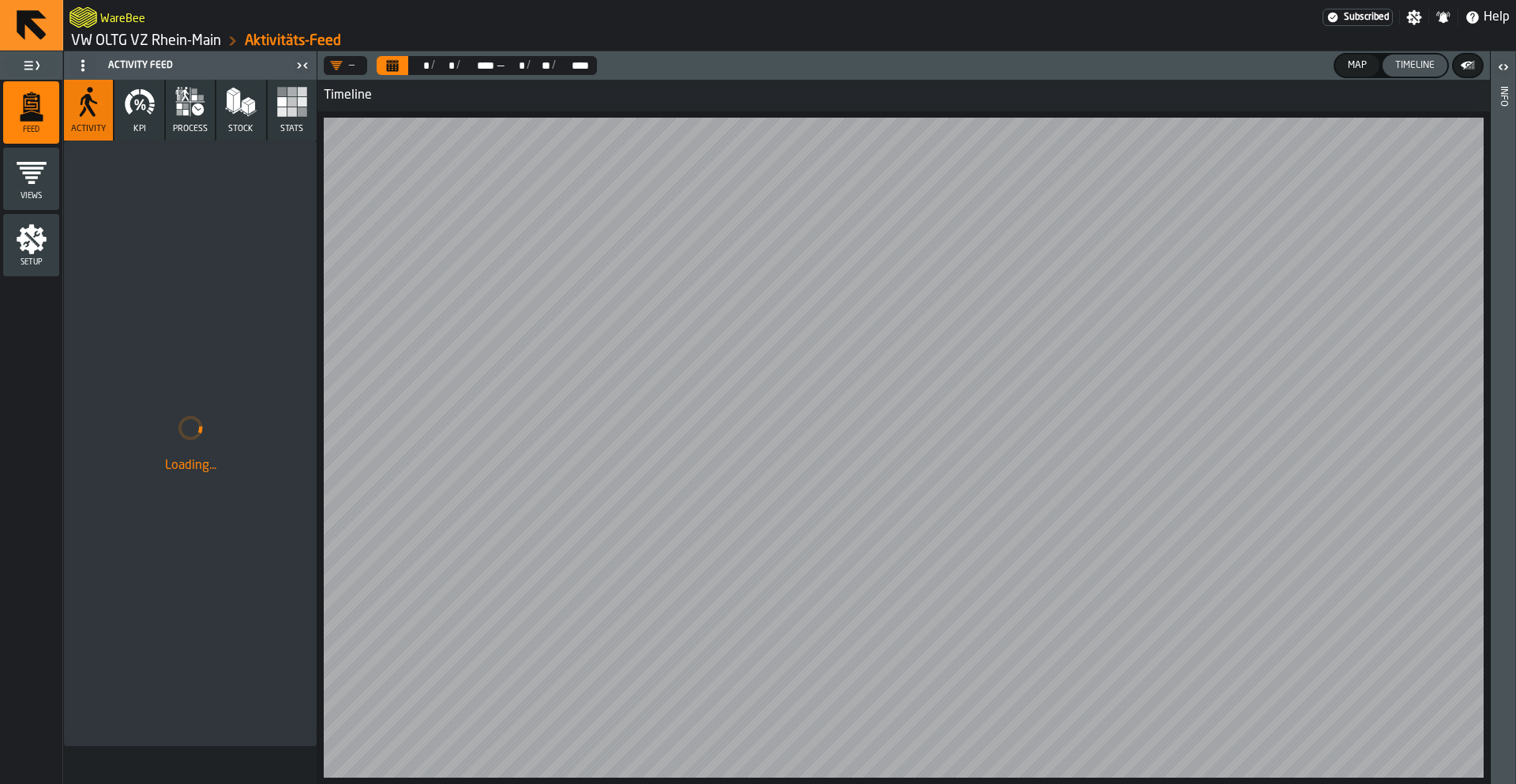
click at [1427, 72] on button "Timeline" at bounding box center [1415, 65] width 65 height 22
click at [152, 113] on icon "button" at bounding box center [140, 102] width 31 height 31
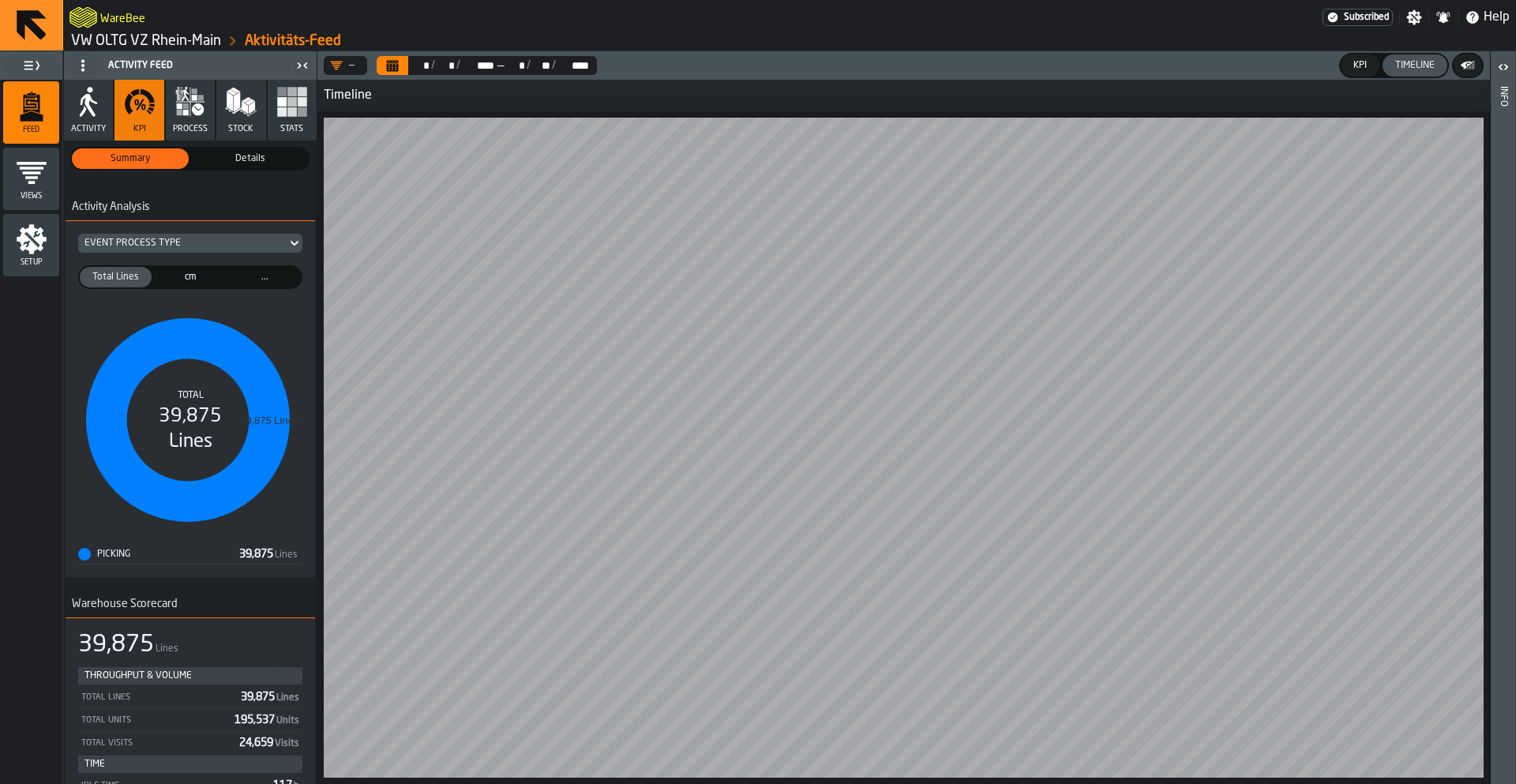
click at [205, 251] on div "Event Process Type" at bounding box center [182, 243] width 209 height 17
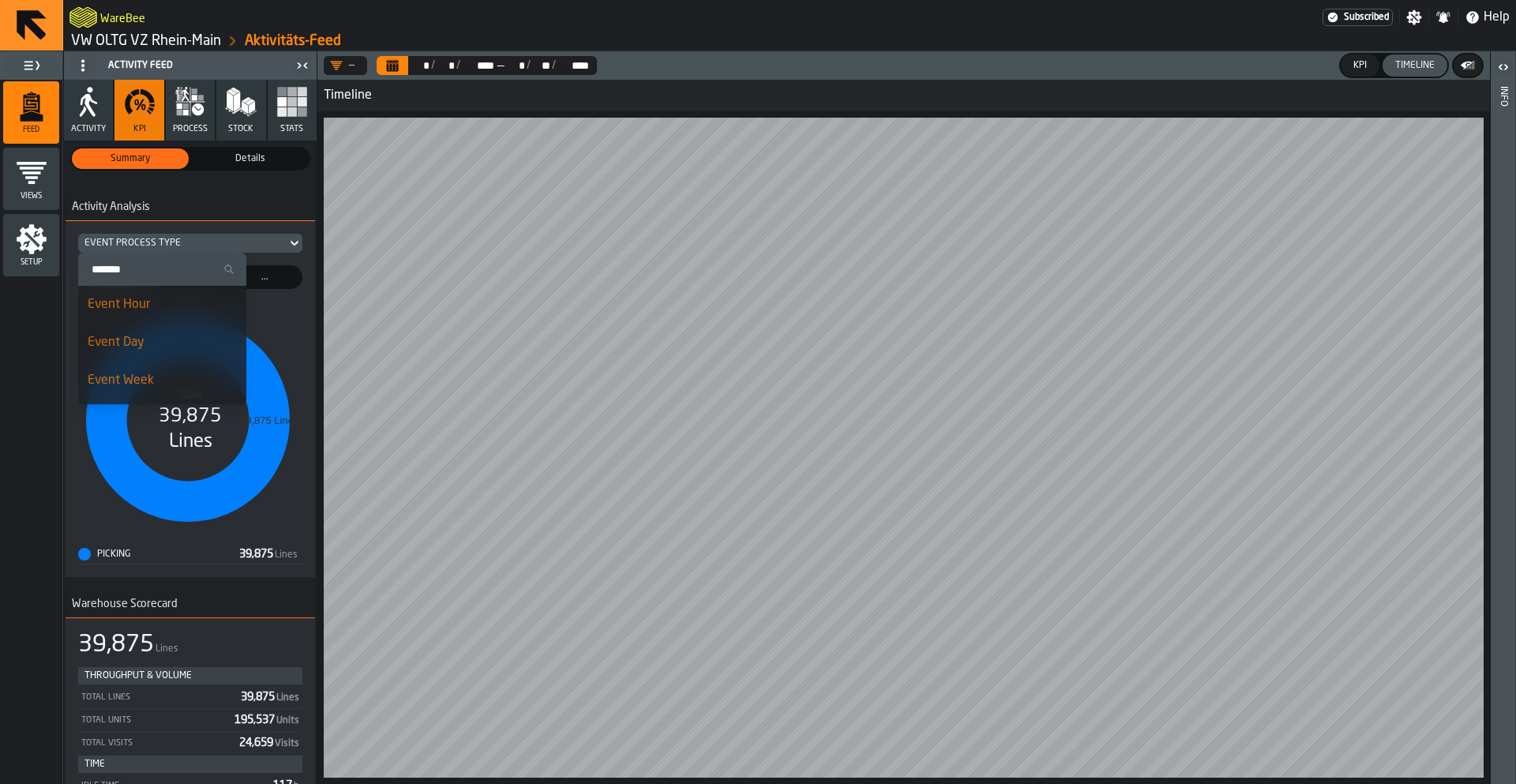
click at [205, 251] on div "Event Process Type" at bounding box center [182, 243] width 209 height 17
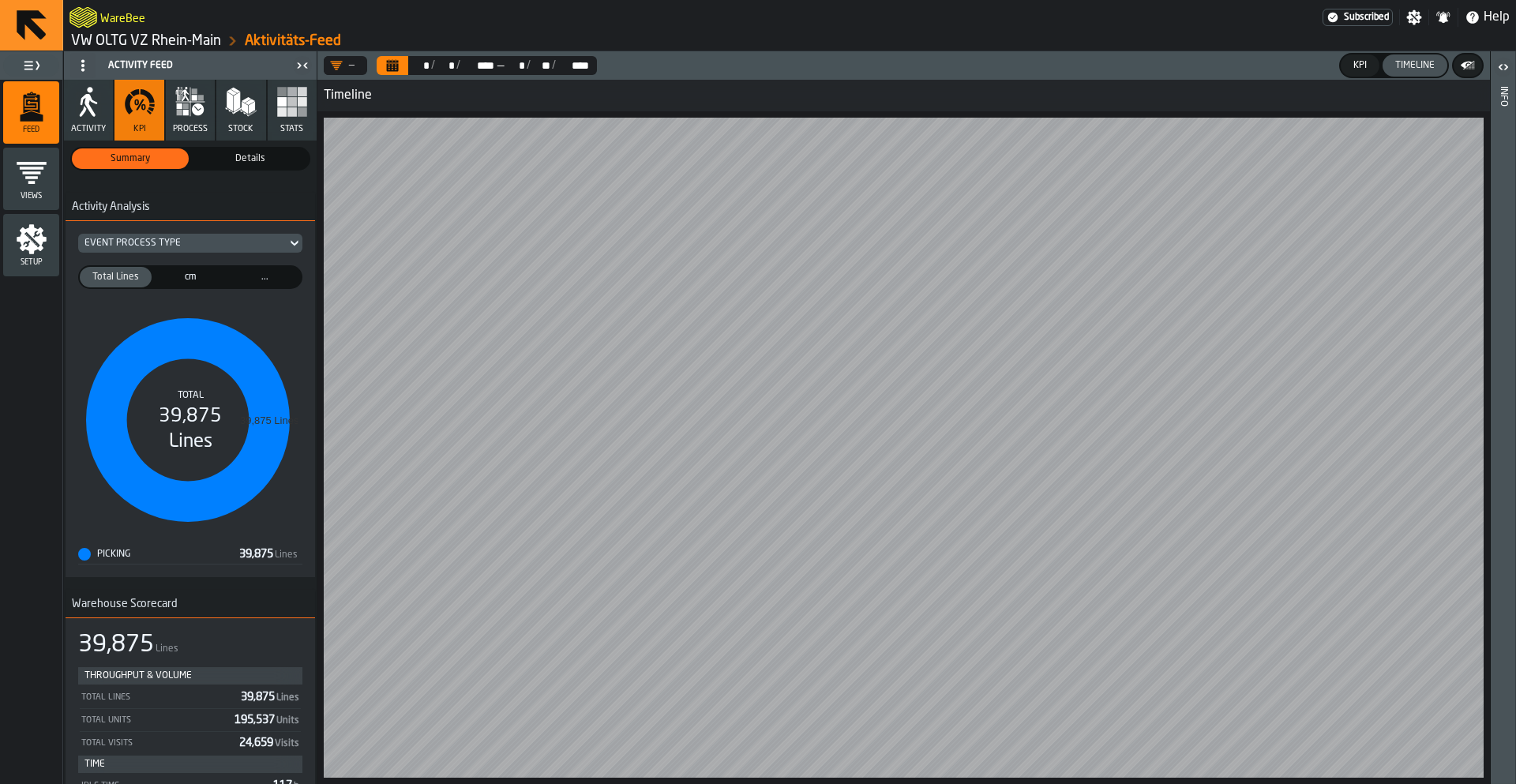
click at [42, 231] on icon "menu Setup" at bounding box center [31, 239] width 30 height 30
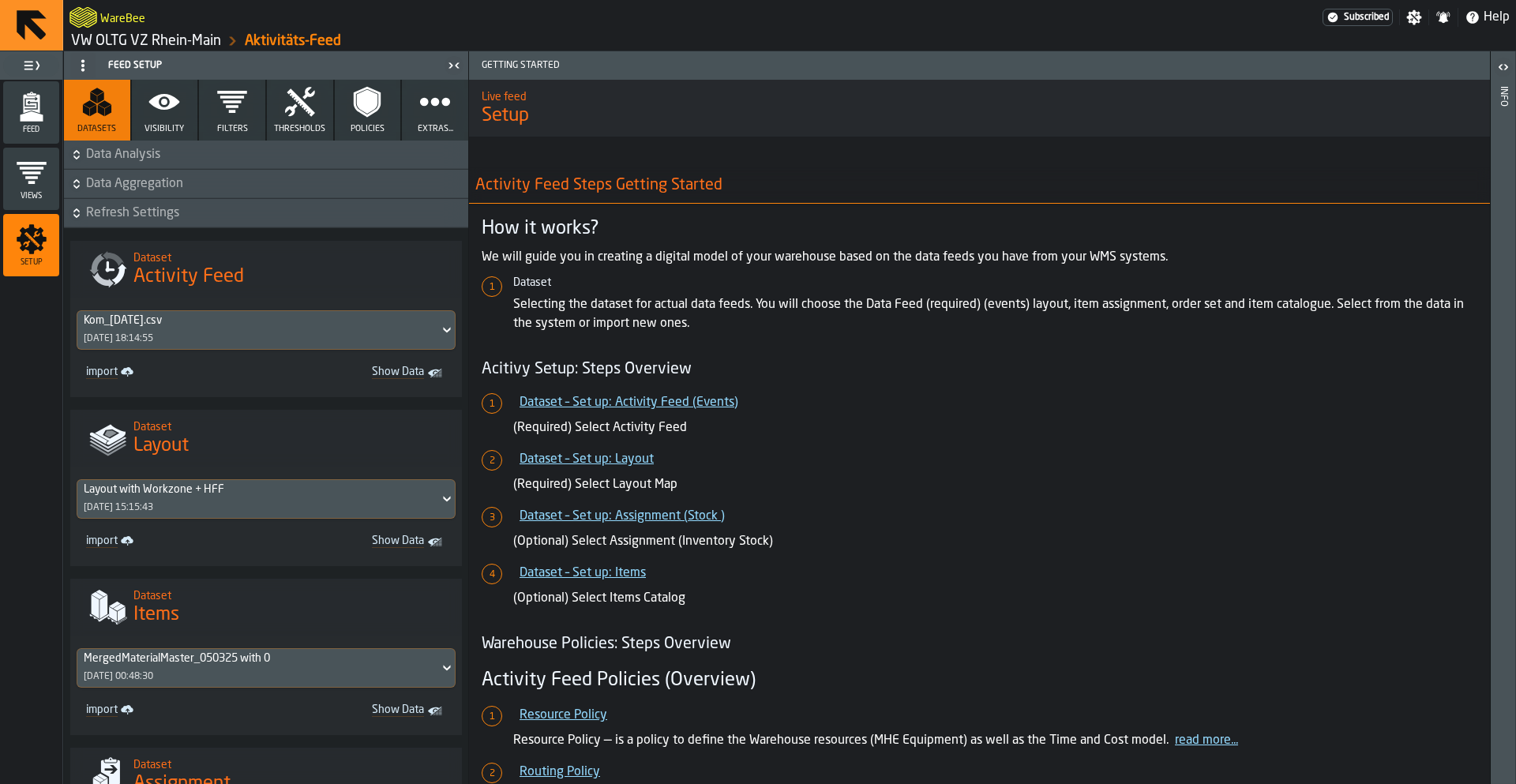
click at [169, 126] on span "Visibility" at bounding box center [165, 129] width 40 height 10
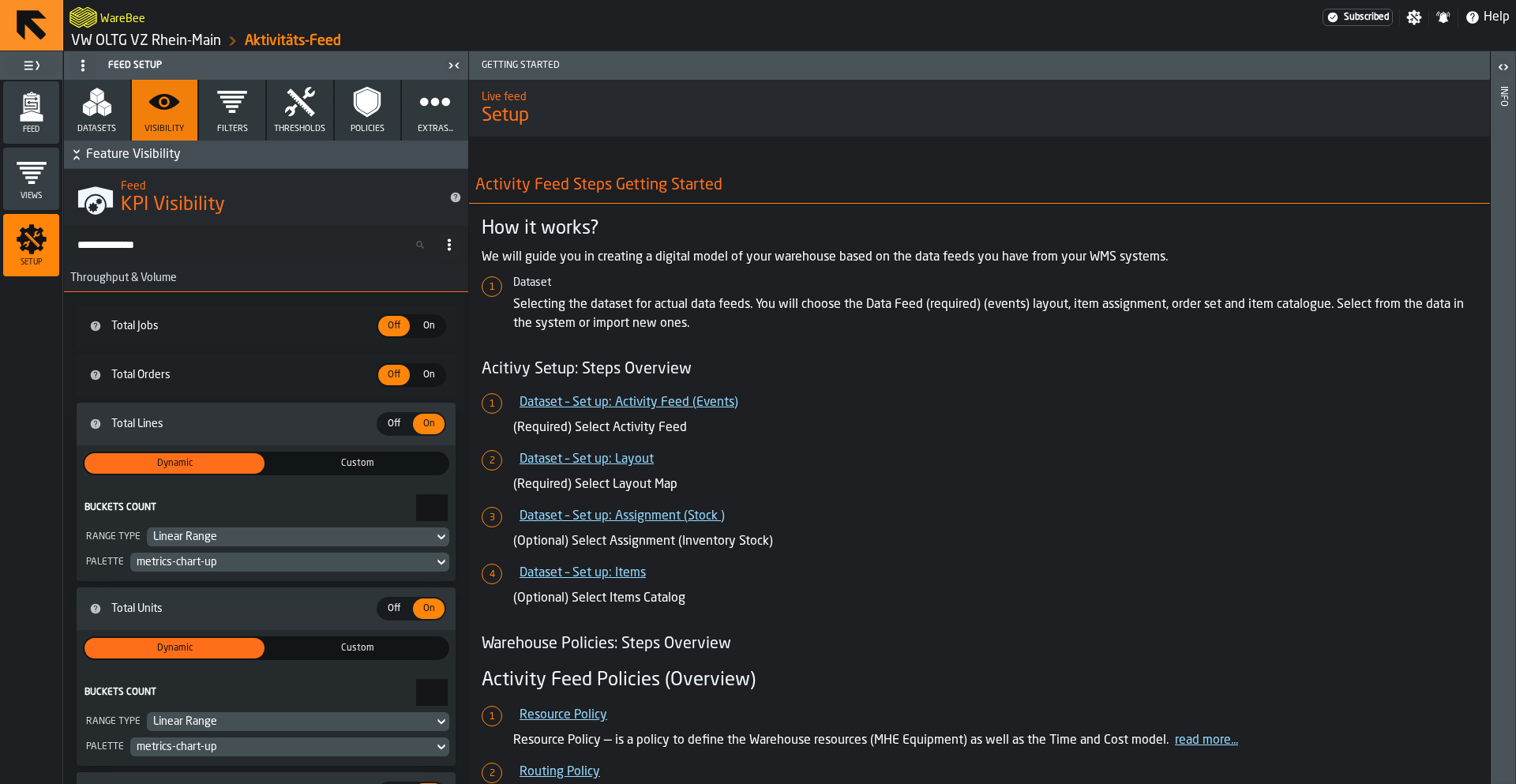
click at [231, 117] on icon "button" at bounding box center [232, 102] width 31 height 31
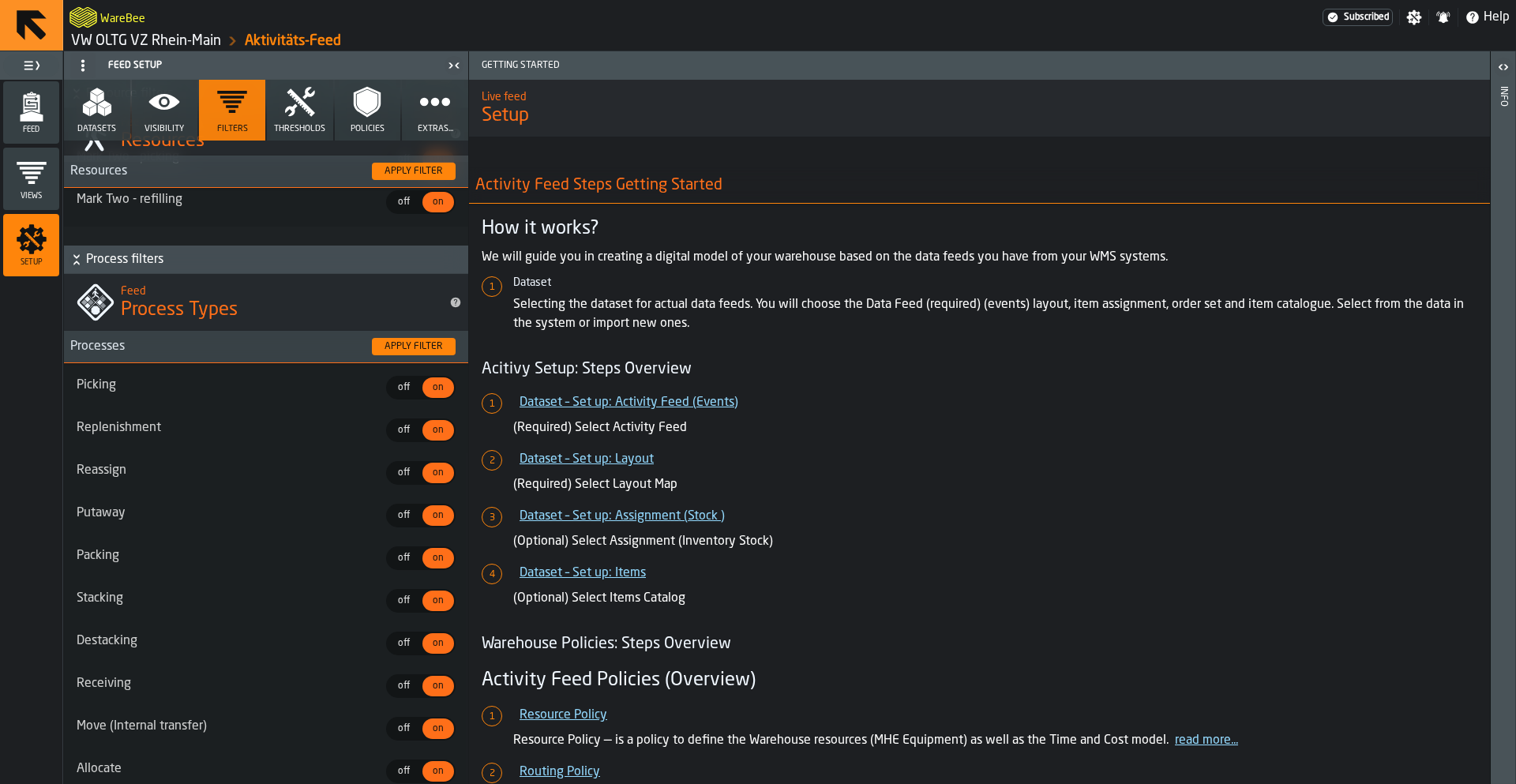
scroll to position [372, 0]
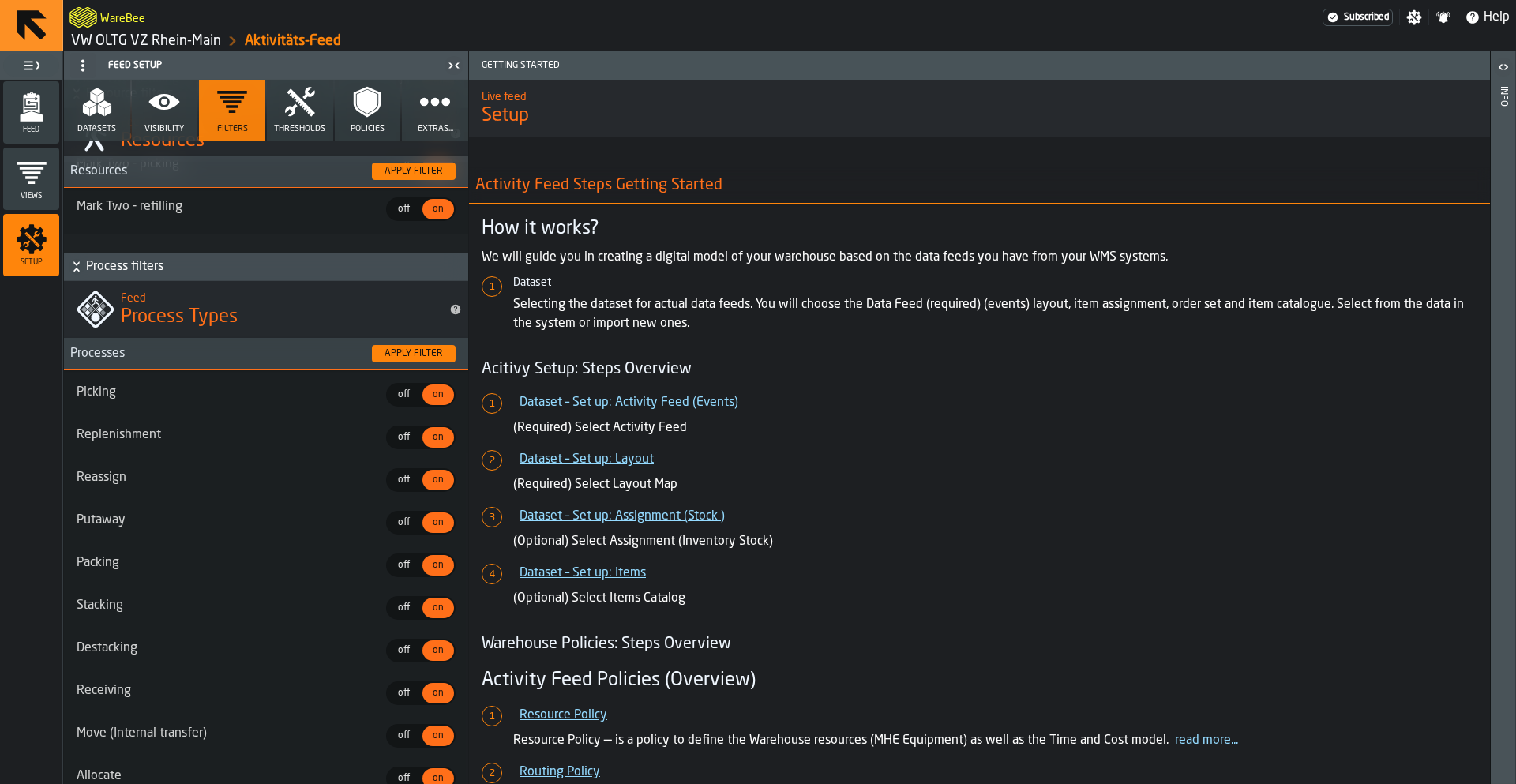
click at [396, 444] on span "off" at bounding box center [403, 437] width 26 height 14
click at [418, 350] on div "Apply filter" at bounding box center [414, 354] width 71 height 11
click at [444, 440] on span "on" at bounding box center [438, 437] width 26 height 14
click at [51, 118] on div "Feed" at bounding box center [31, 113] width 56 height 43
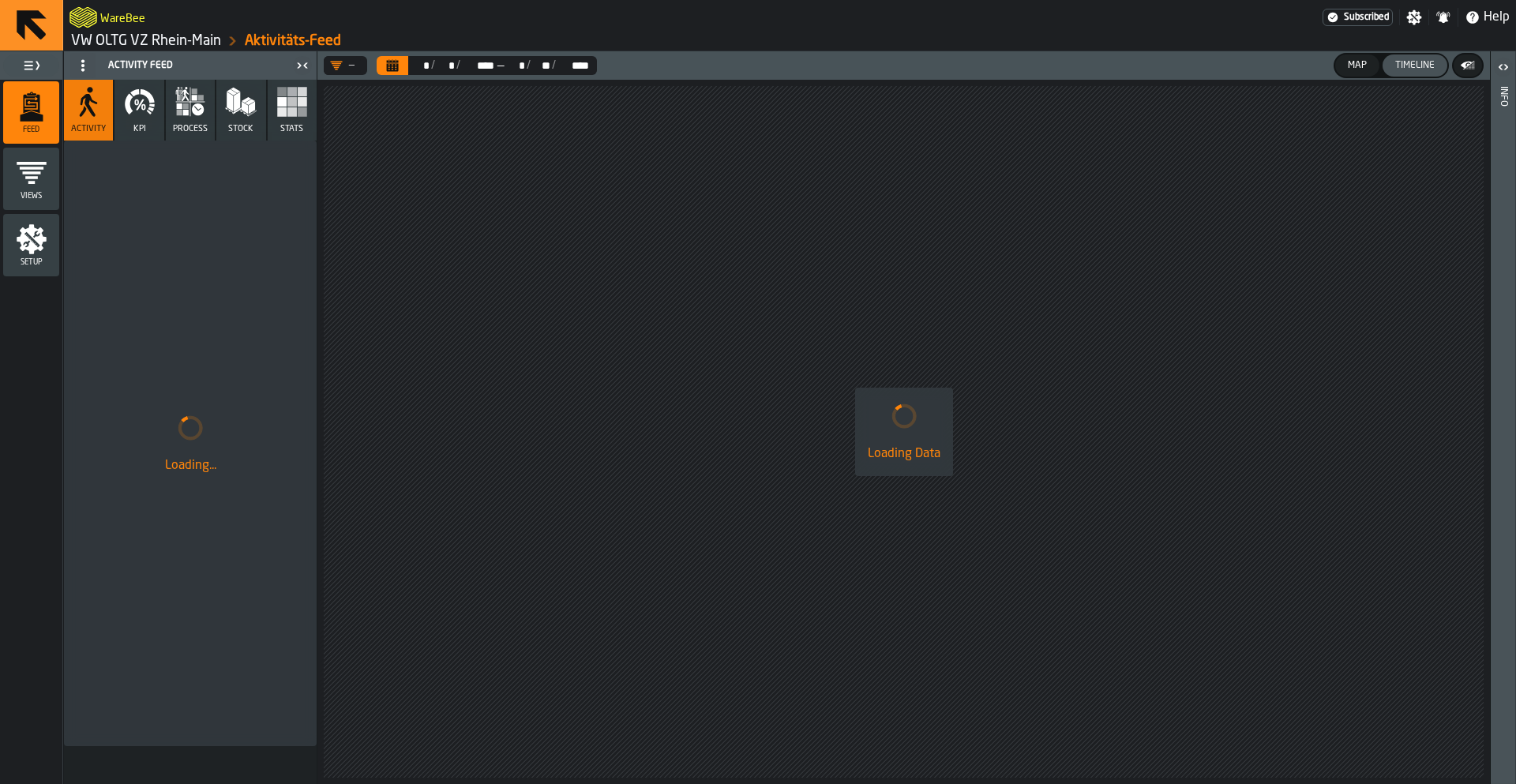
click at [152, 121] on button "KPI" at bounding box center [138, 109] width 49 height 60
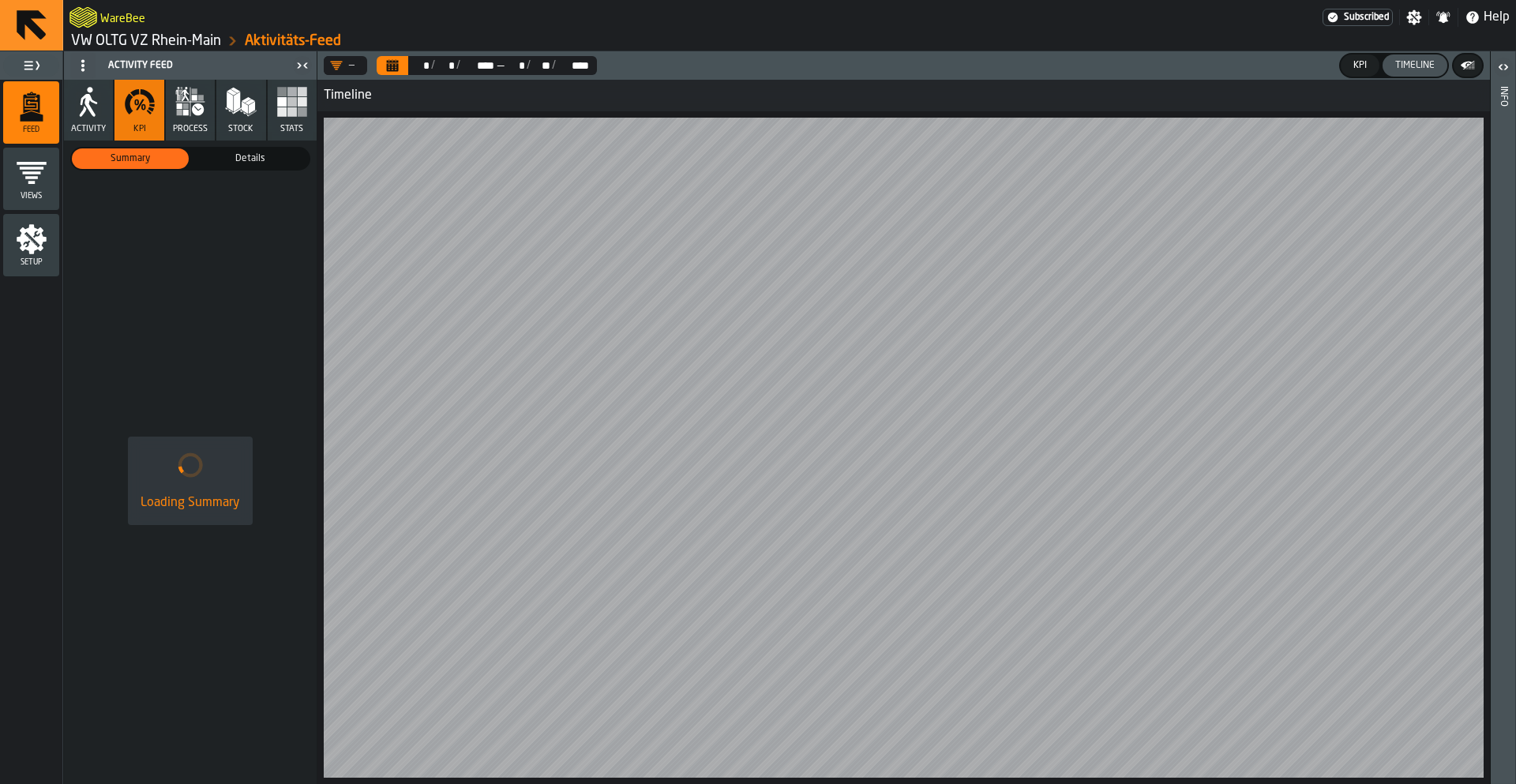
click at [217, 160] on span "Details" at bounding box center [251, 158] width 111 height 14
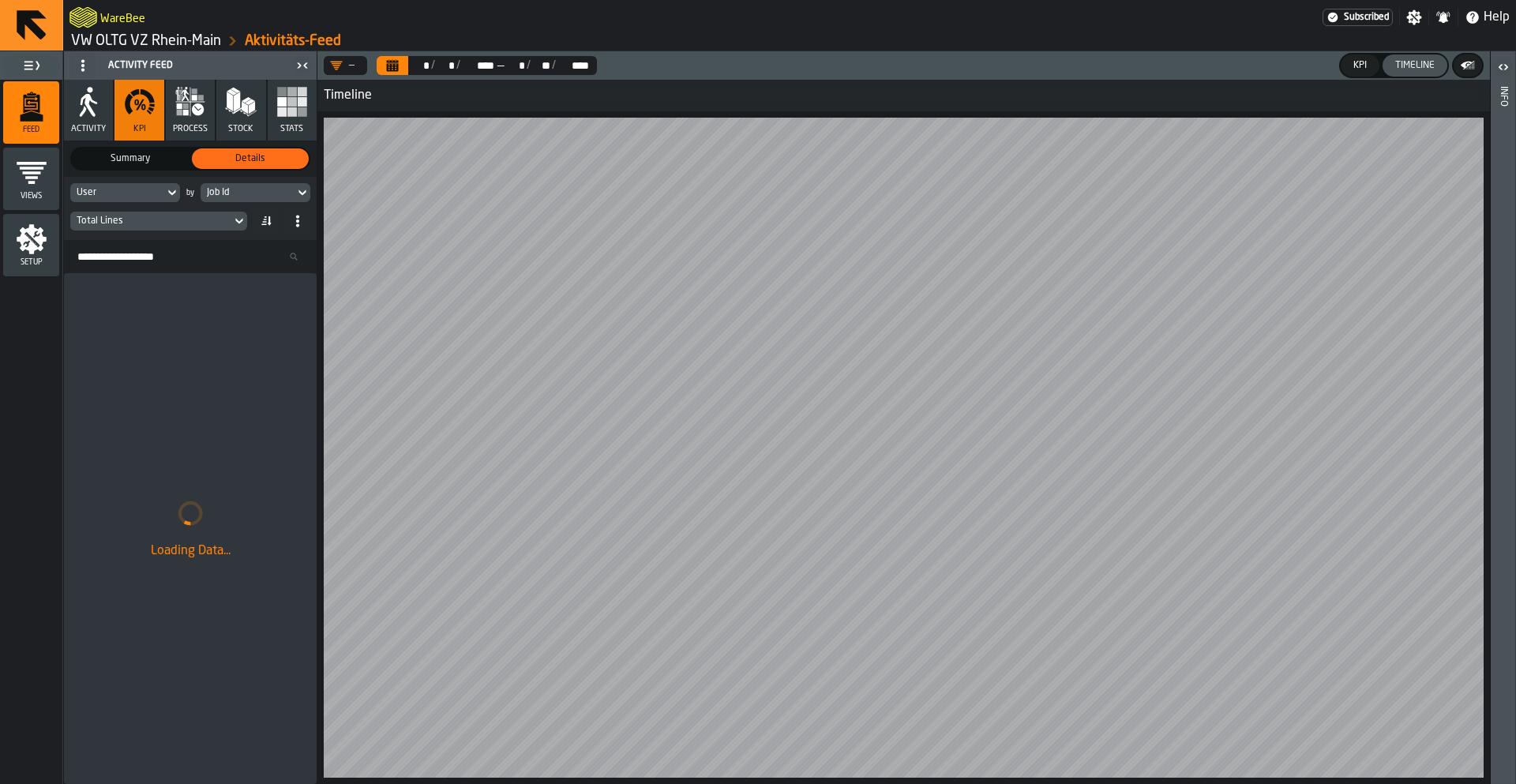
click at [132, 170] on label "Summary Summary" at bounding box center [130, 158] width 120 height 24
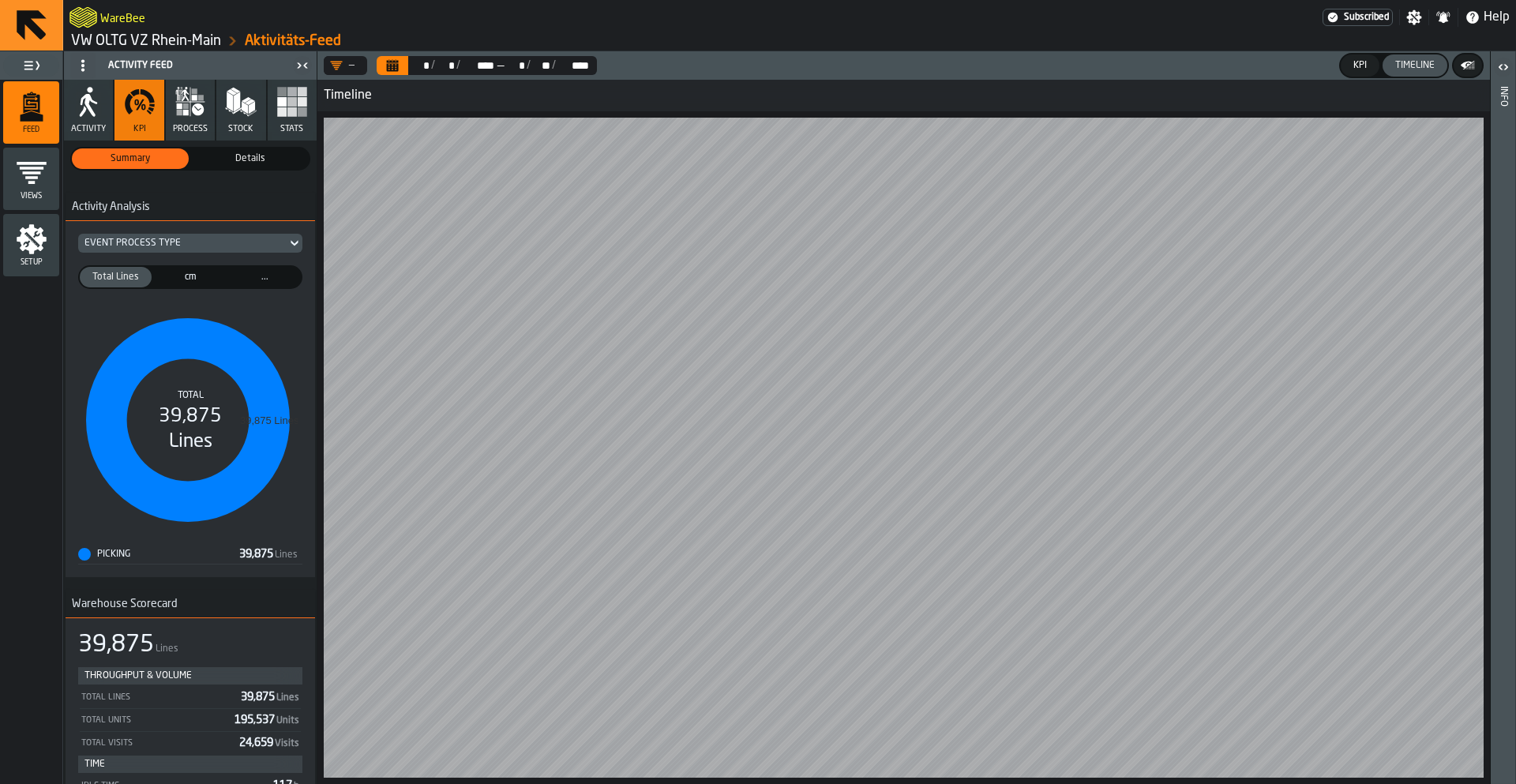
scroll to position [318, 0]
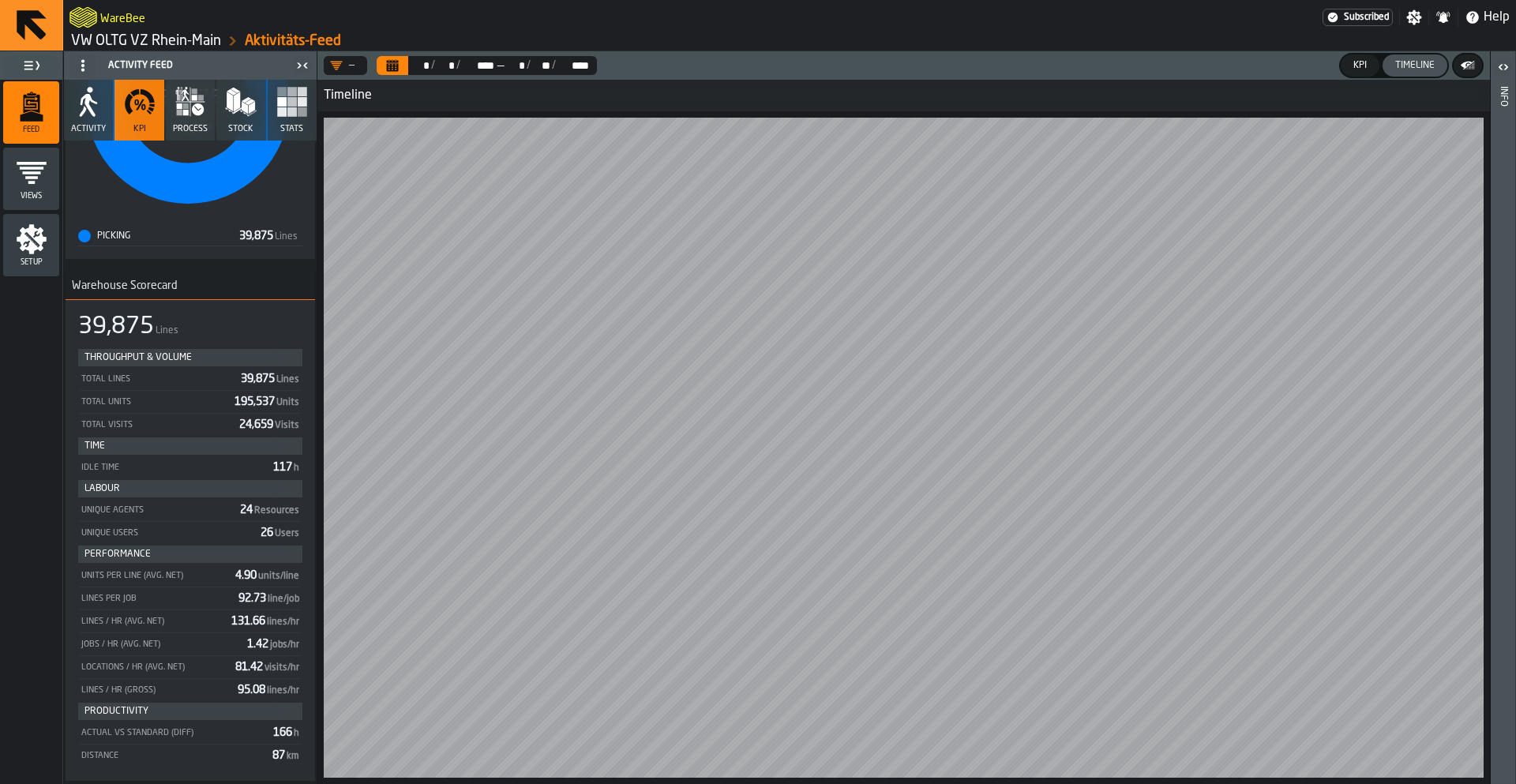
click at [55, 248] on div "Setup" at bounding box center [31, 245] width 56 height 43
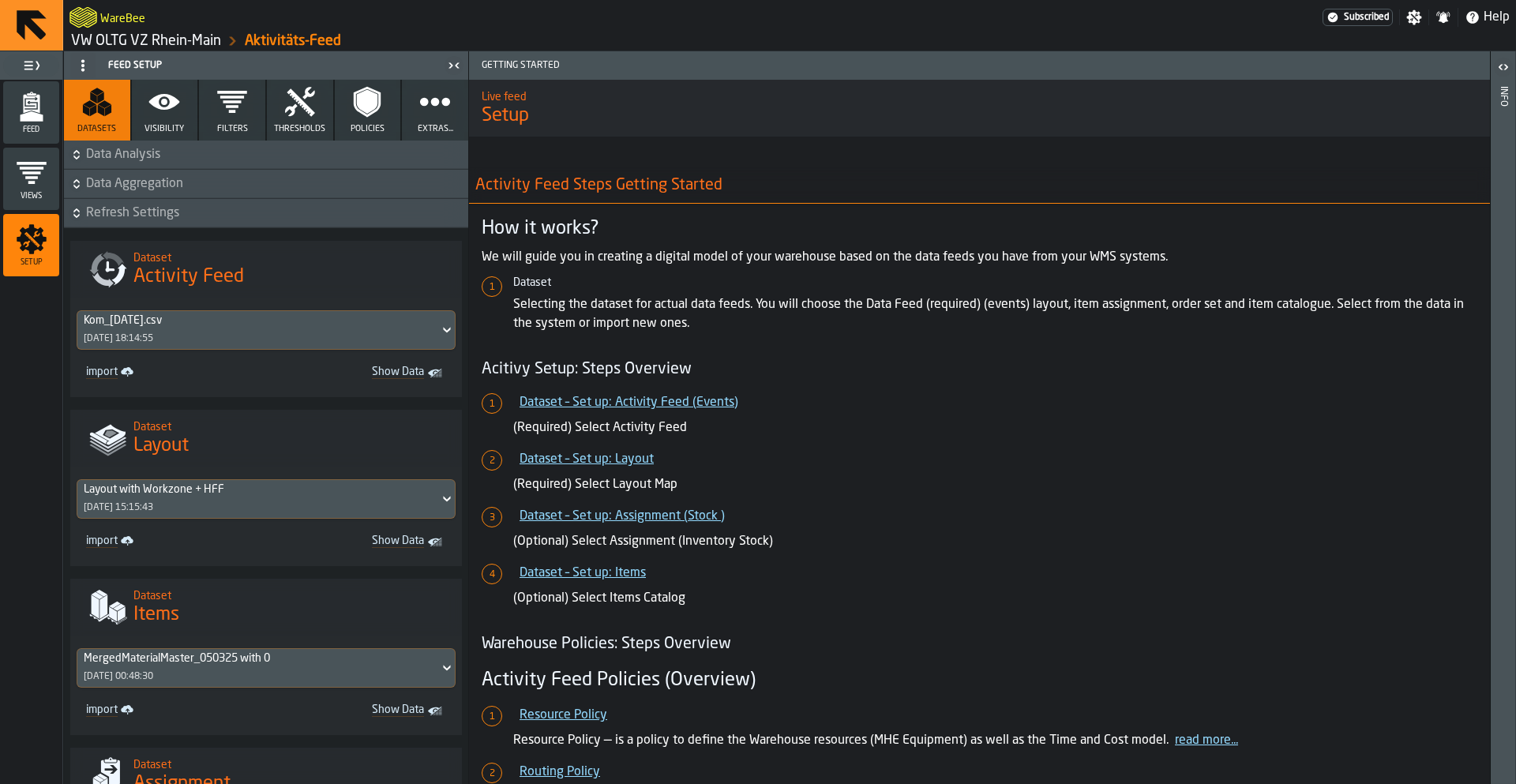
click at [134, 160] on span "Data Analysis" at bounding box center [276, 154] width 379 height 19
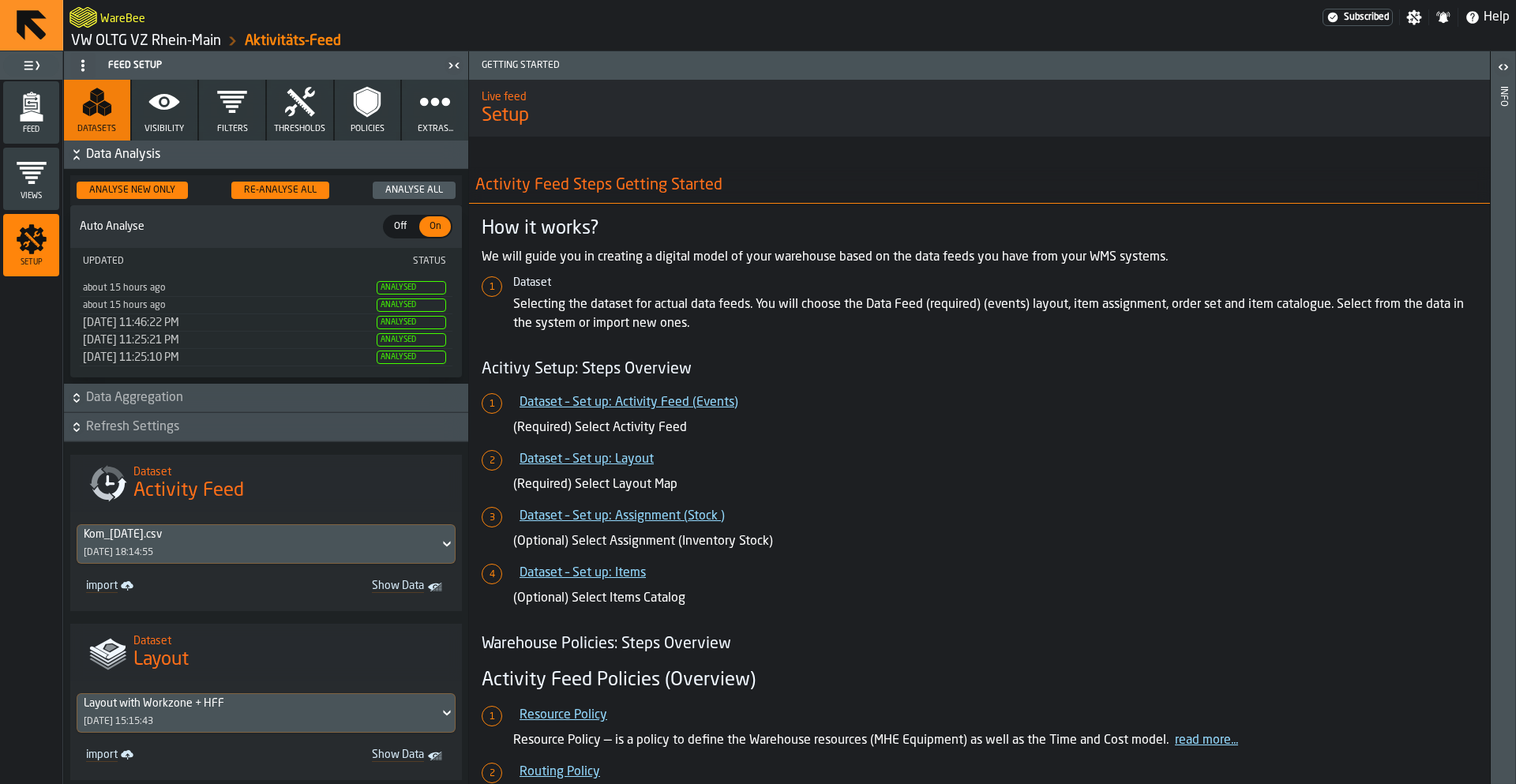
click at [134, 160] on span "Data Analysis" at bounding box center [276, 154] width 379 height 19
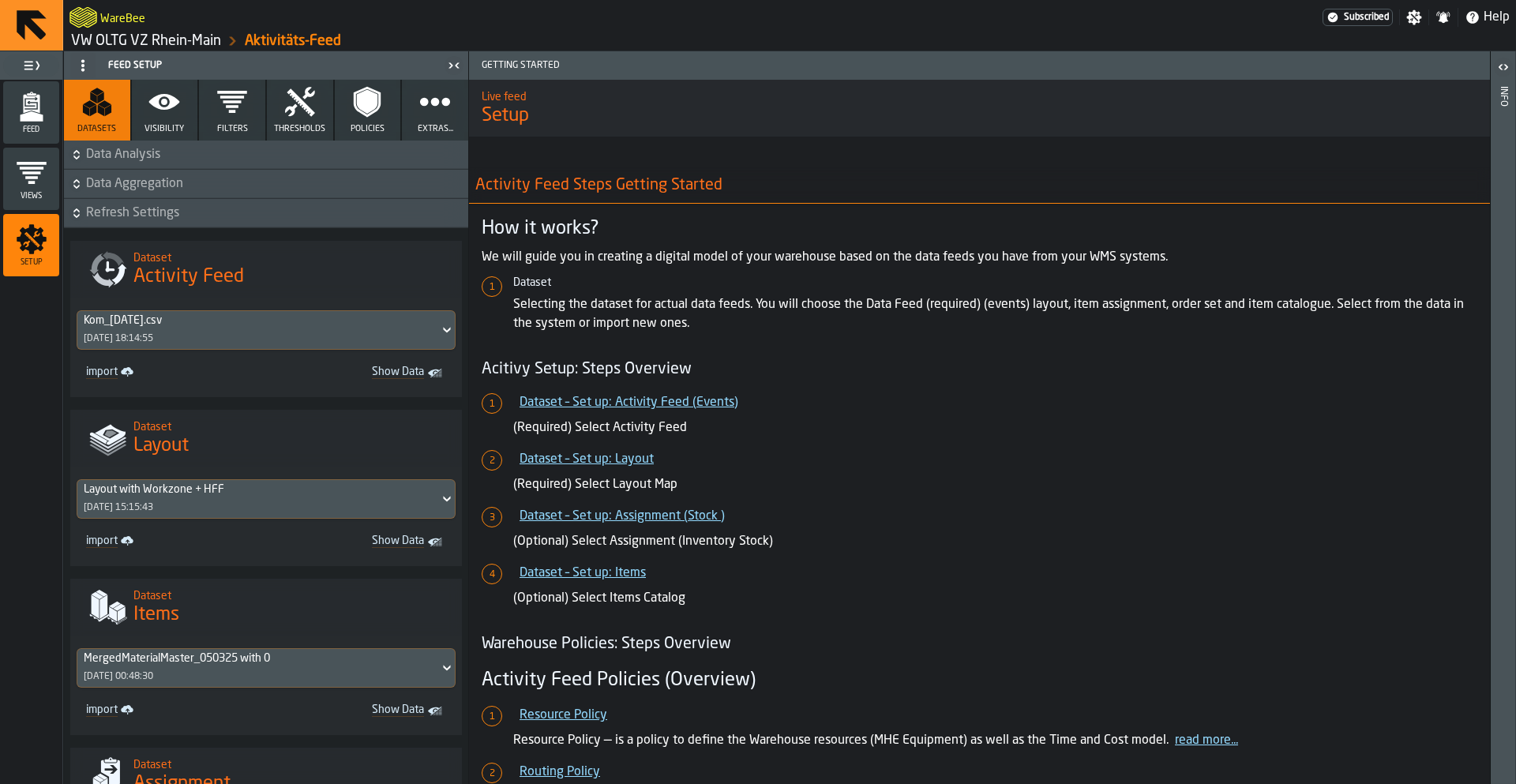
click at [230, 123] on button "Filters" at bounding box center [232, 109] width 66 height 60
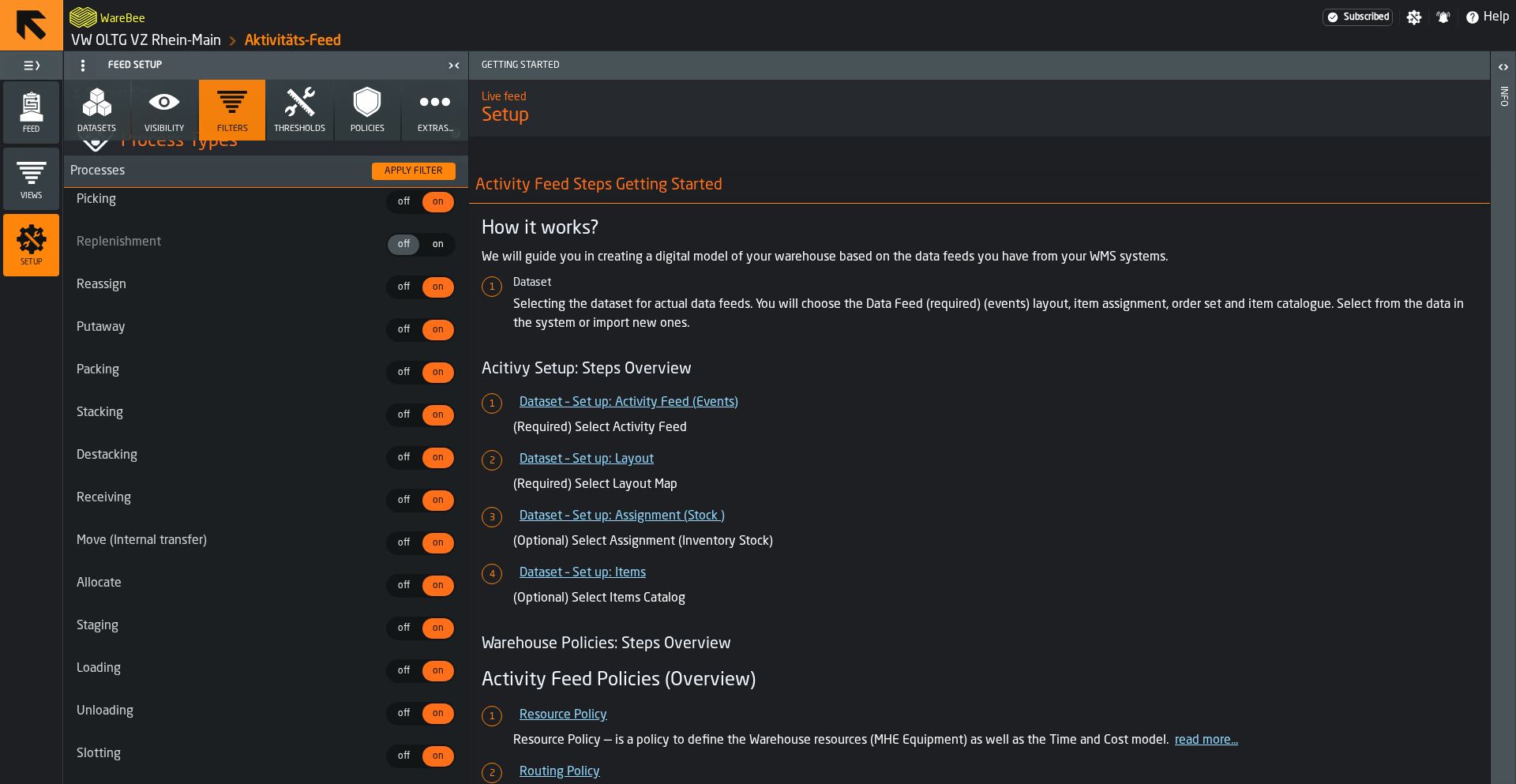
scroll to position [580, 0]
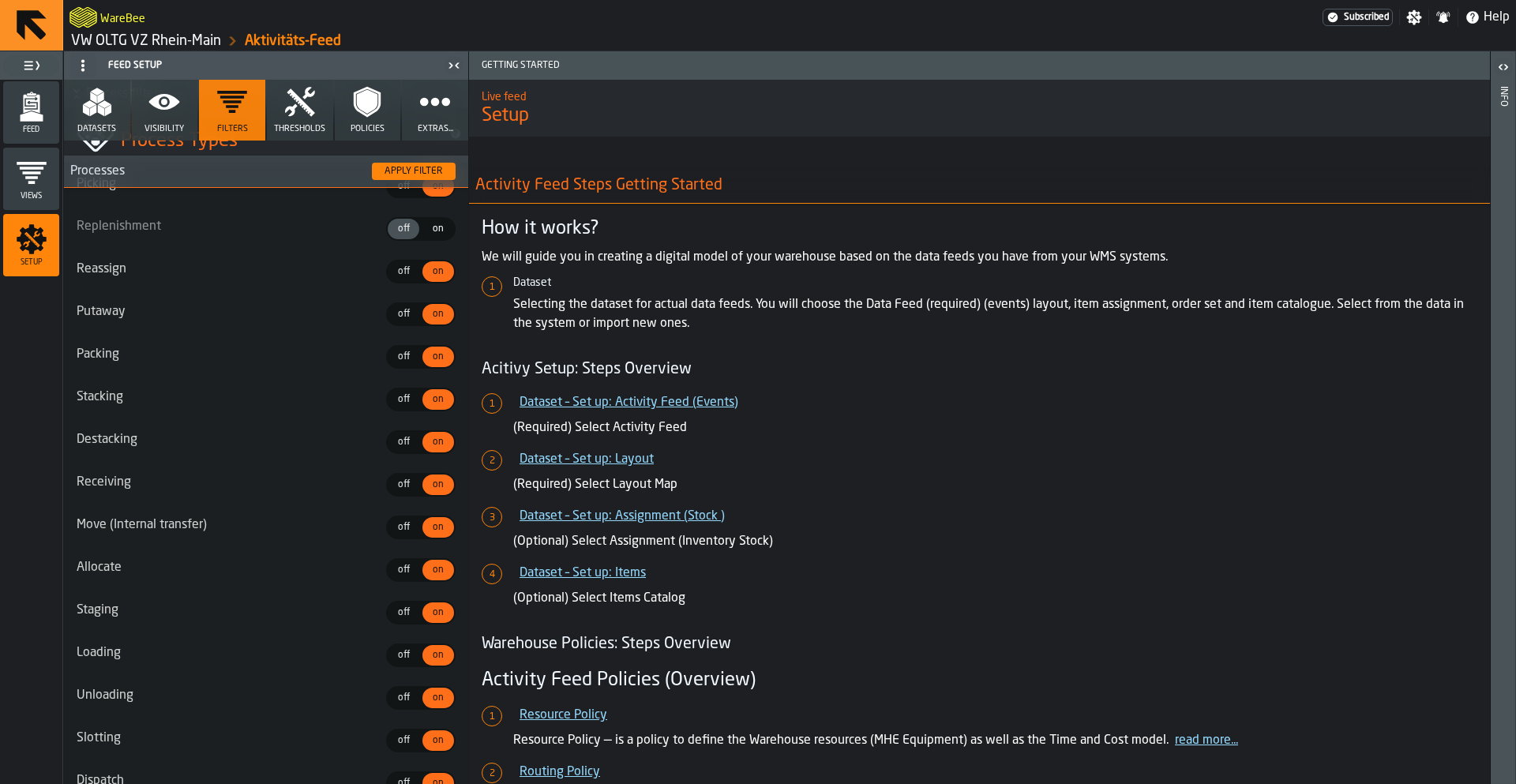
click at [431, 236] on div "on" at bounding box center [438, 228] width 31 height 21
click at [41, 123] on div "Feed" at bounding box center [31, 113] width 56 height 43
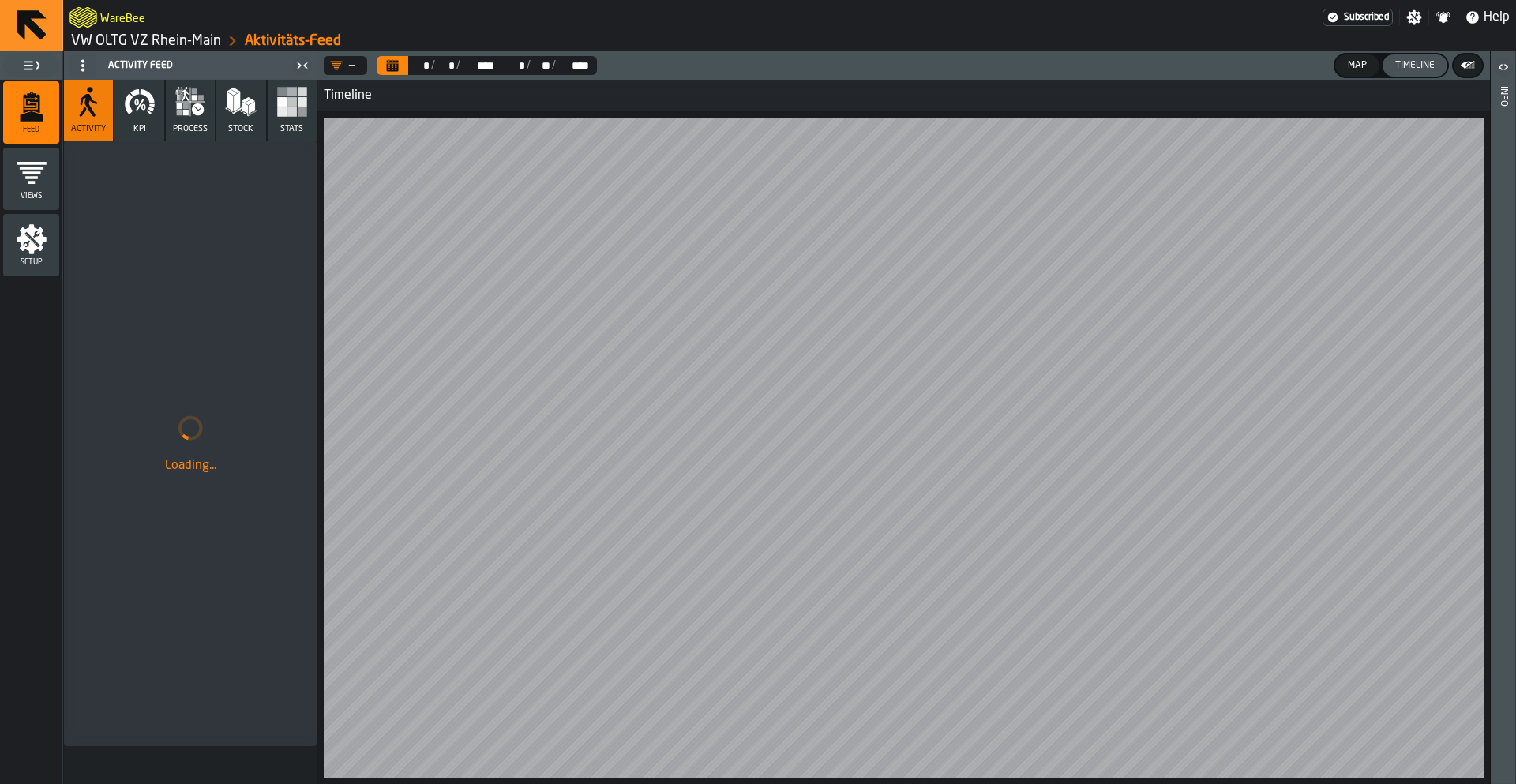
click at [128, 105] on icon "button" at bounding box center [129, 104] width 8 height 22
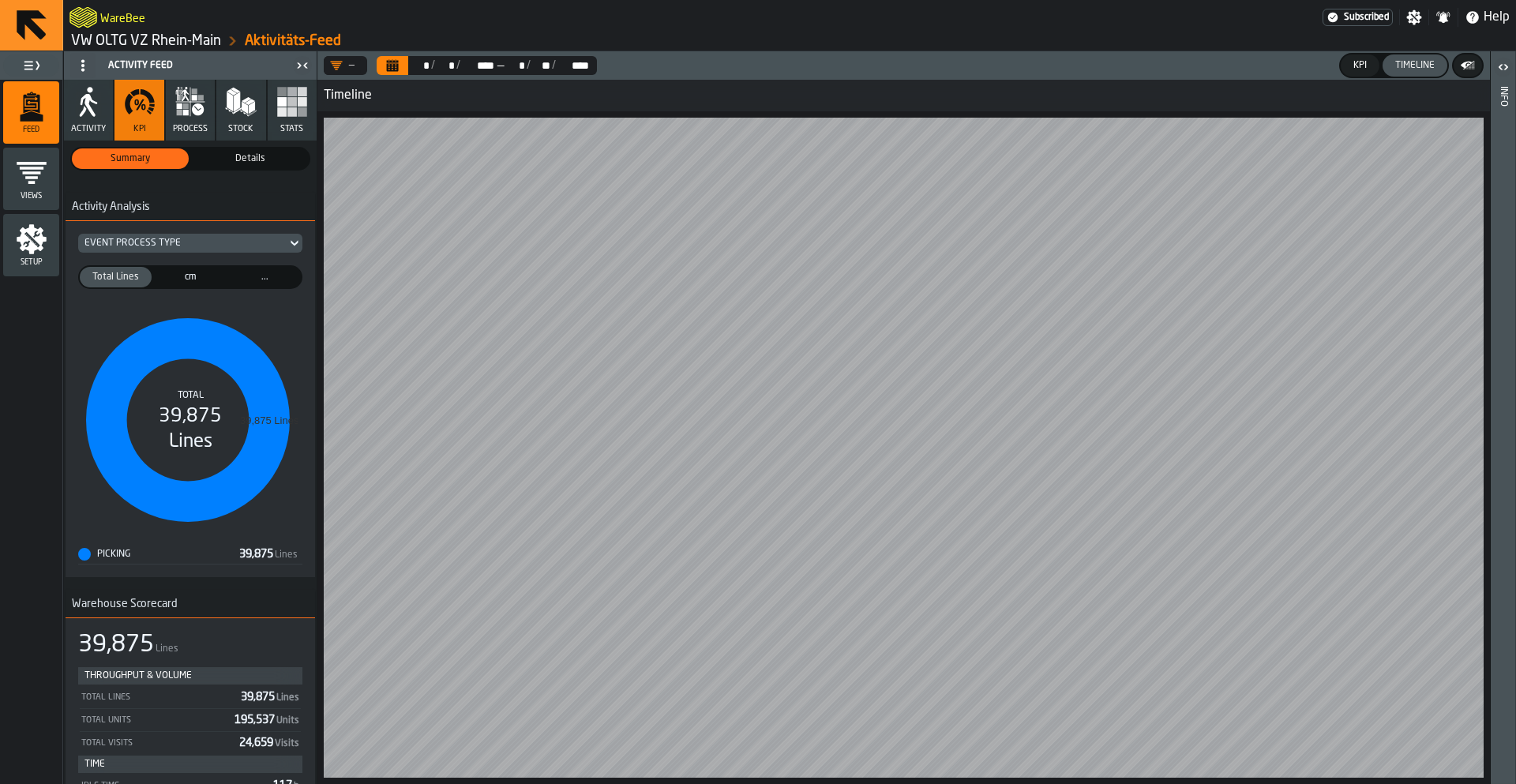
click at [36, 275] on div "Setup" at bounding box center [31, 244] width 56 height 62
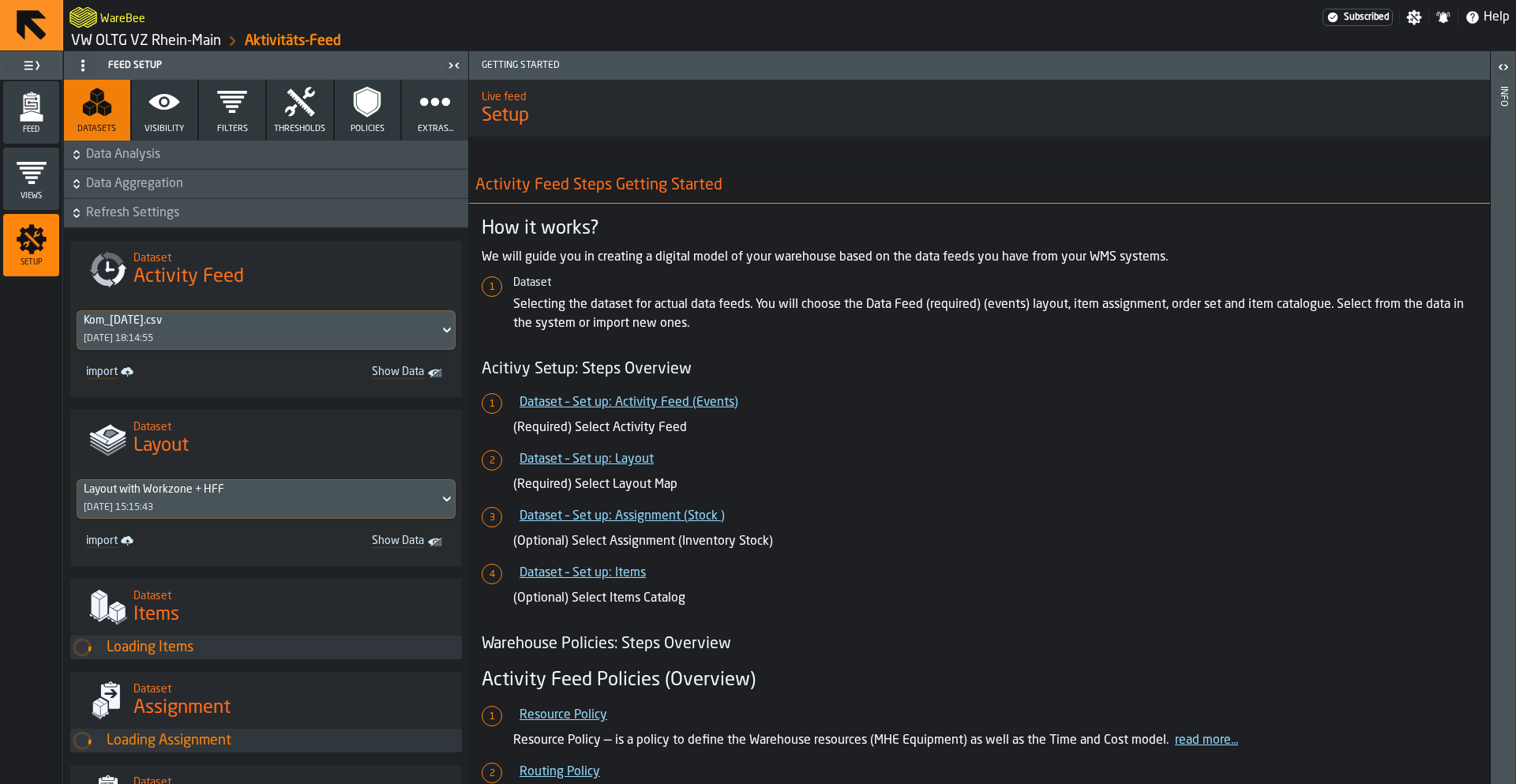
click at [224, 113] on icon "button" at bounding box center [232, 102] width 31 height 31
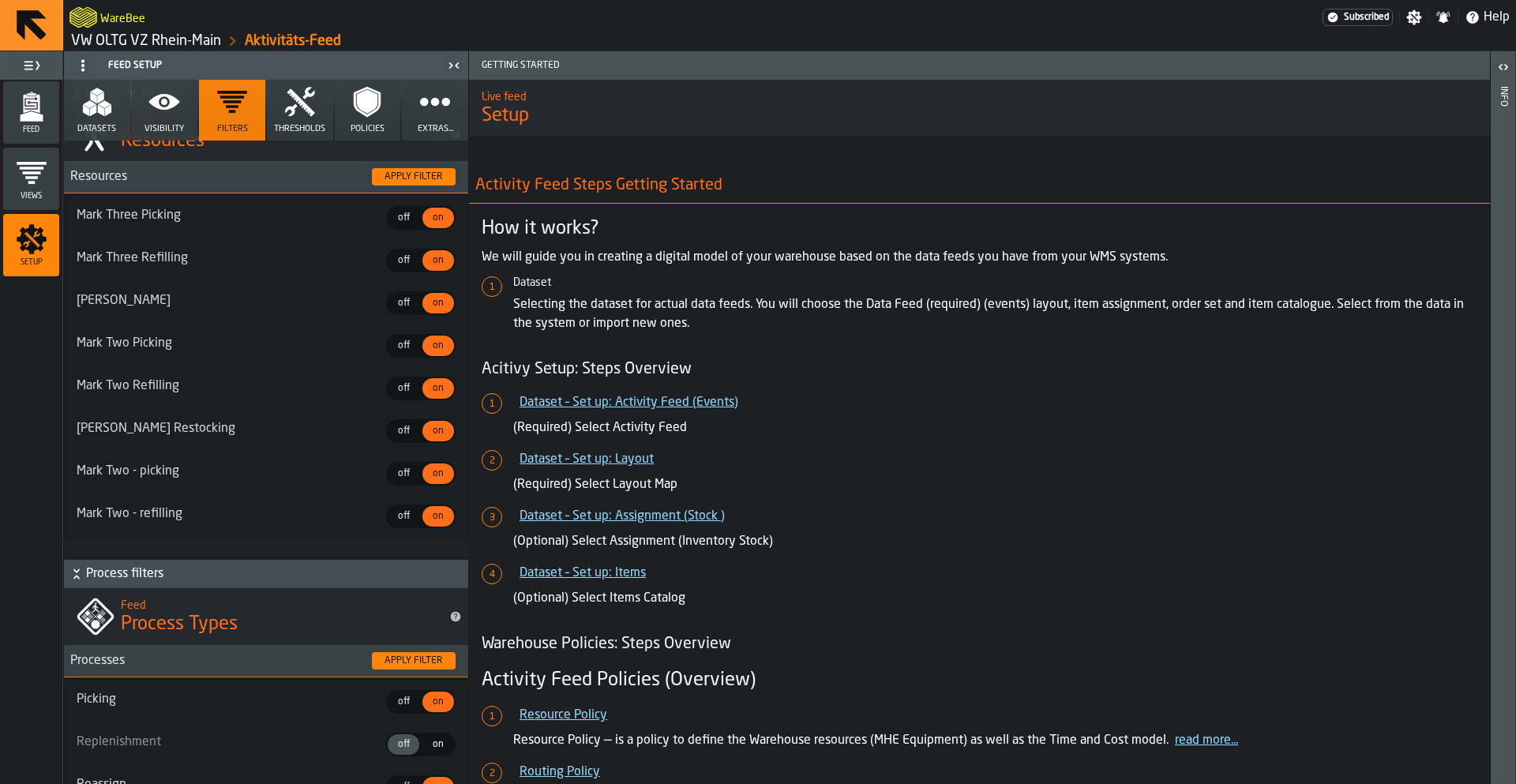
scroll to position [308, 0]
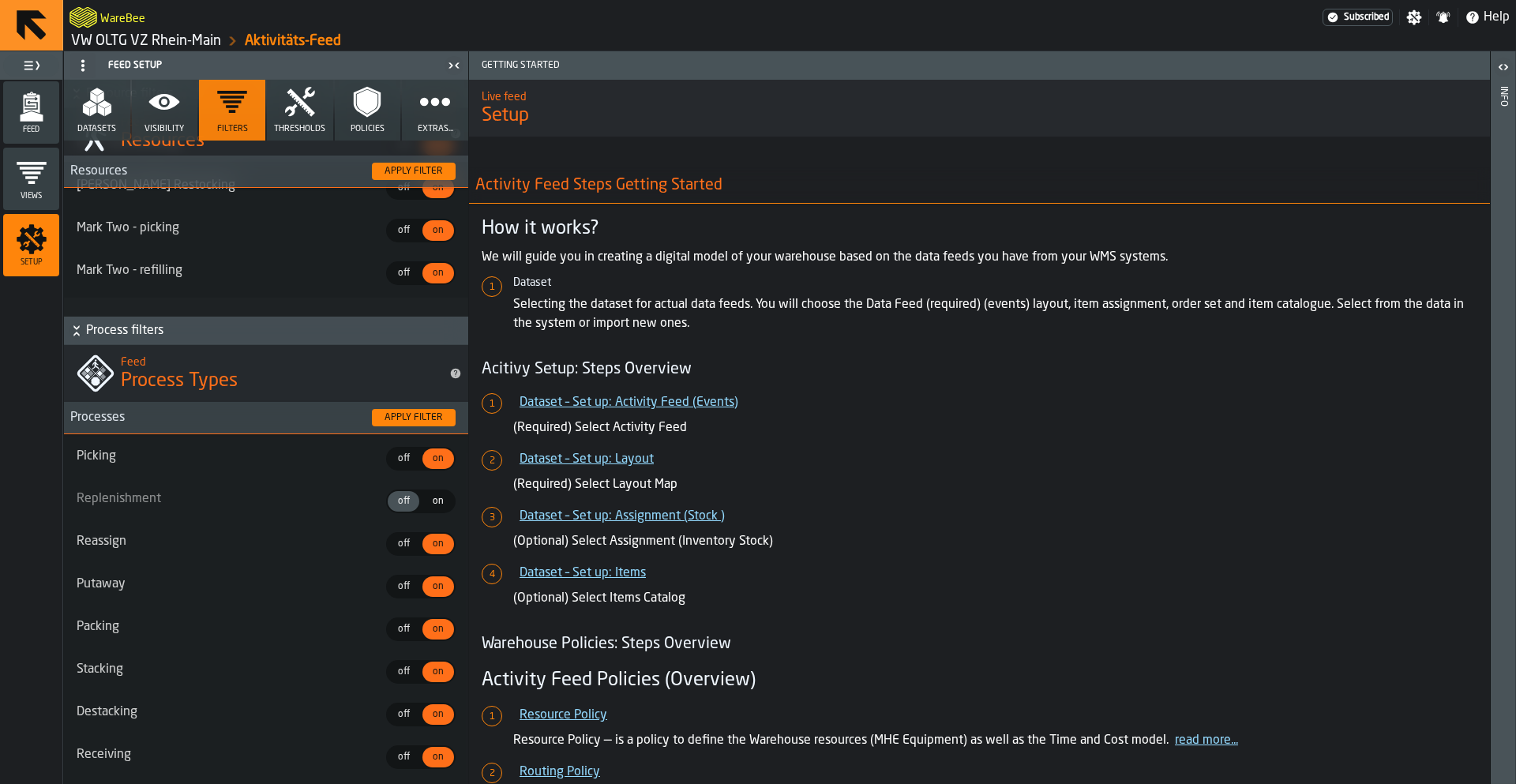
click at [427, 503] on span "on" at bounding box center [438, 501] width 26 height 14
click at [411, 425] on button "Apply filter" at bounding box center [413, 417] width 84 height 17
click at [43, 132] on span "Feed" at bounding box center [31, 130] width 56 height 8
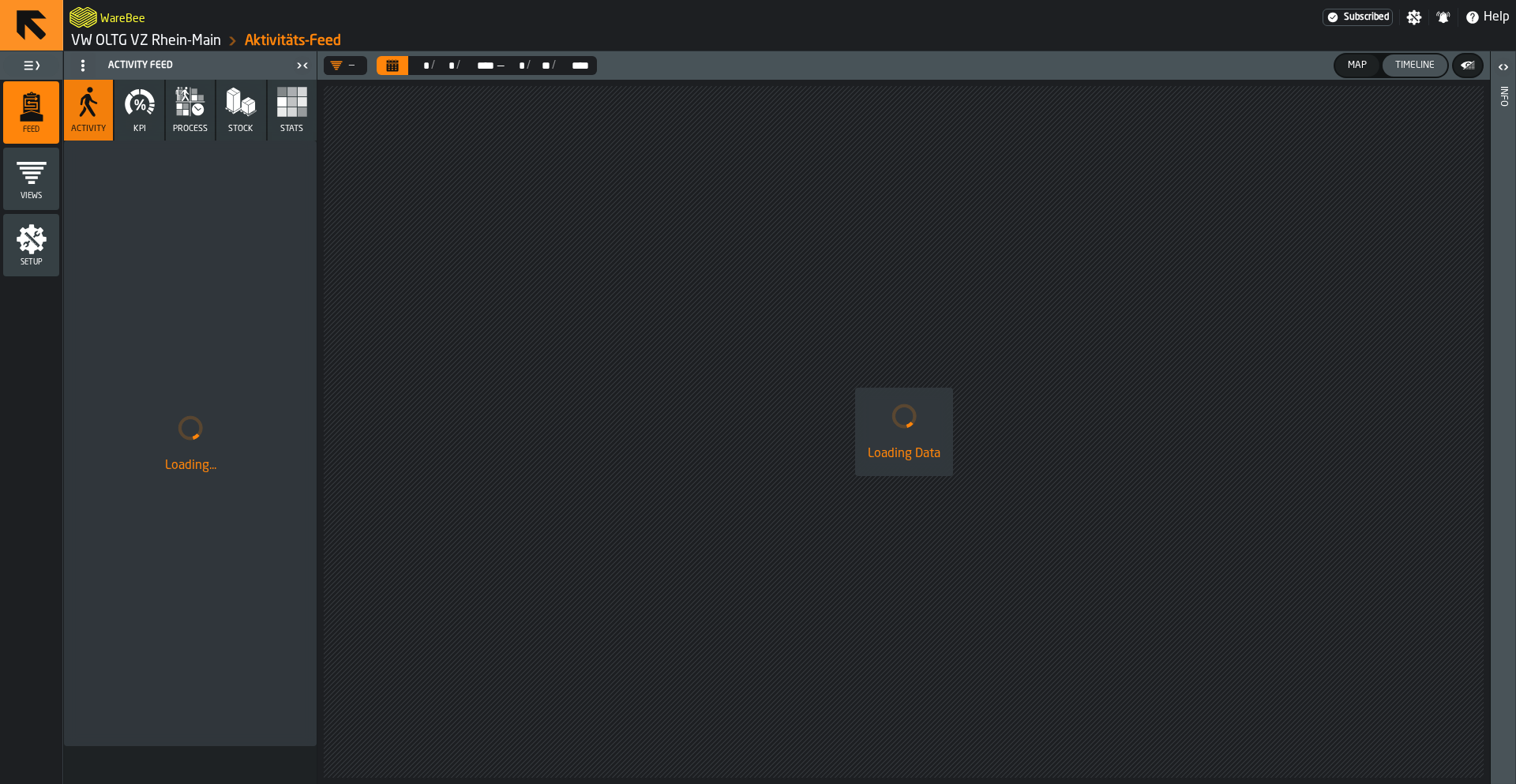
click at [158, 137] on button "KPI" at bounding box center [138, 109] width 49 height 60
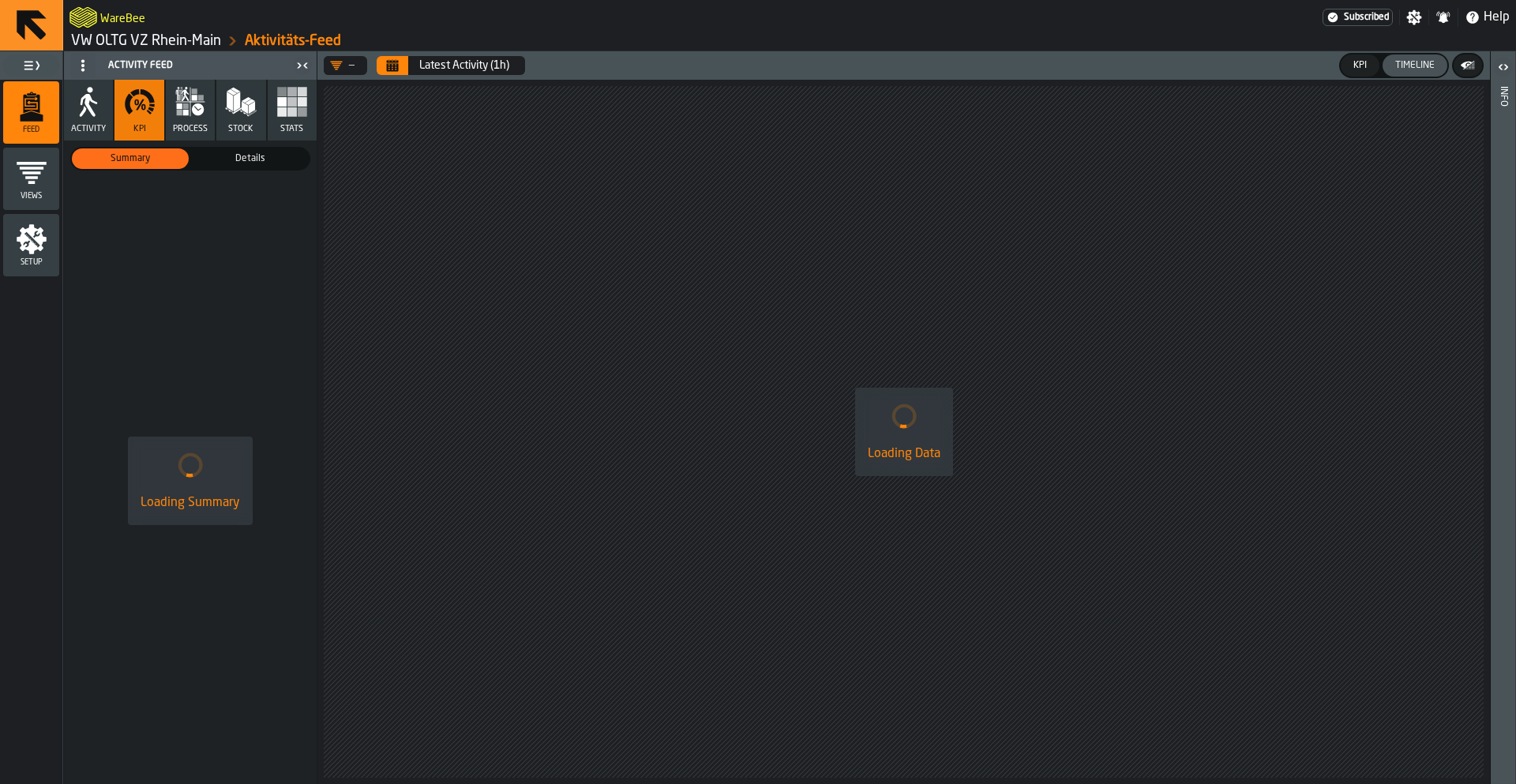
click at [389, 76] on header "— Latest Activity (1h) KPI Timeline" at bounding box center [903, 65] width 1172 height 28
click at [389, 64] on icon "Calendar" at bounding box center [392, 67] width 12 height 8
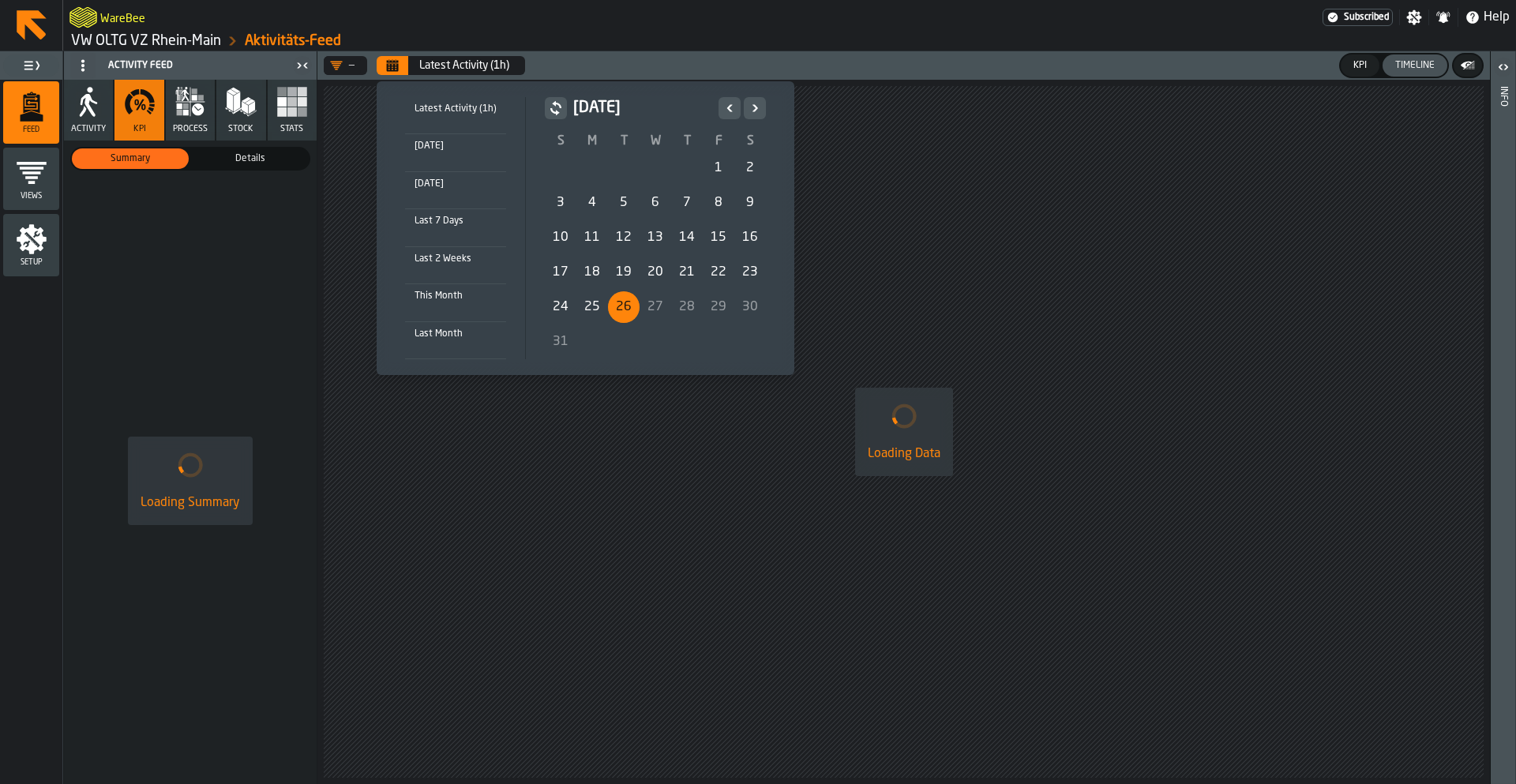
click at [708, 156] on div "1" at bounding box center [719, 168] width 31 height 31
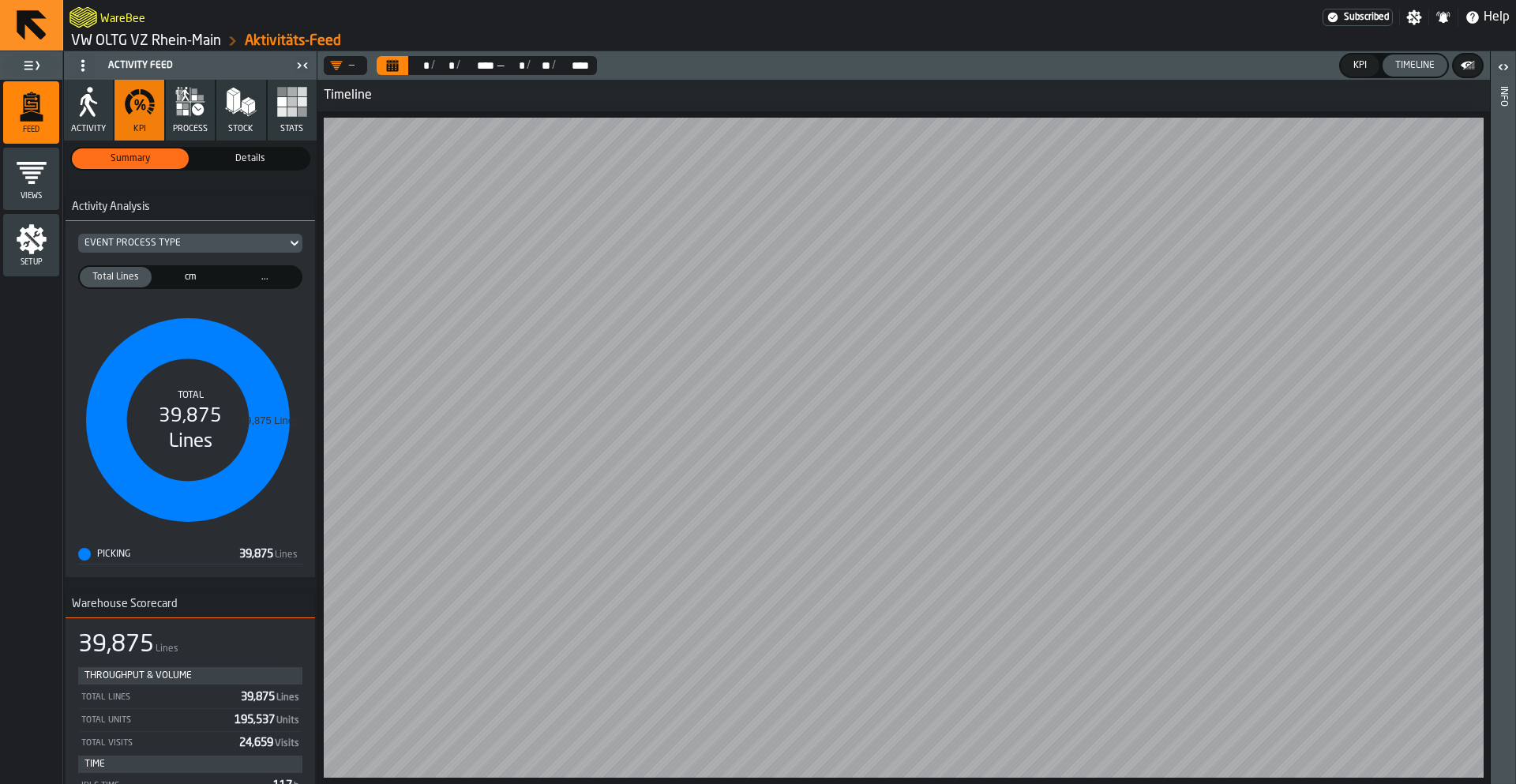
click at [188, 246] on div "Event Process Type" at bounding box center [182, 243] width 196 height 11
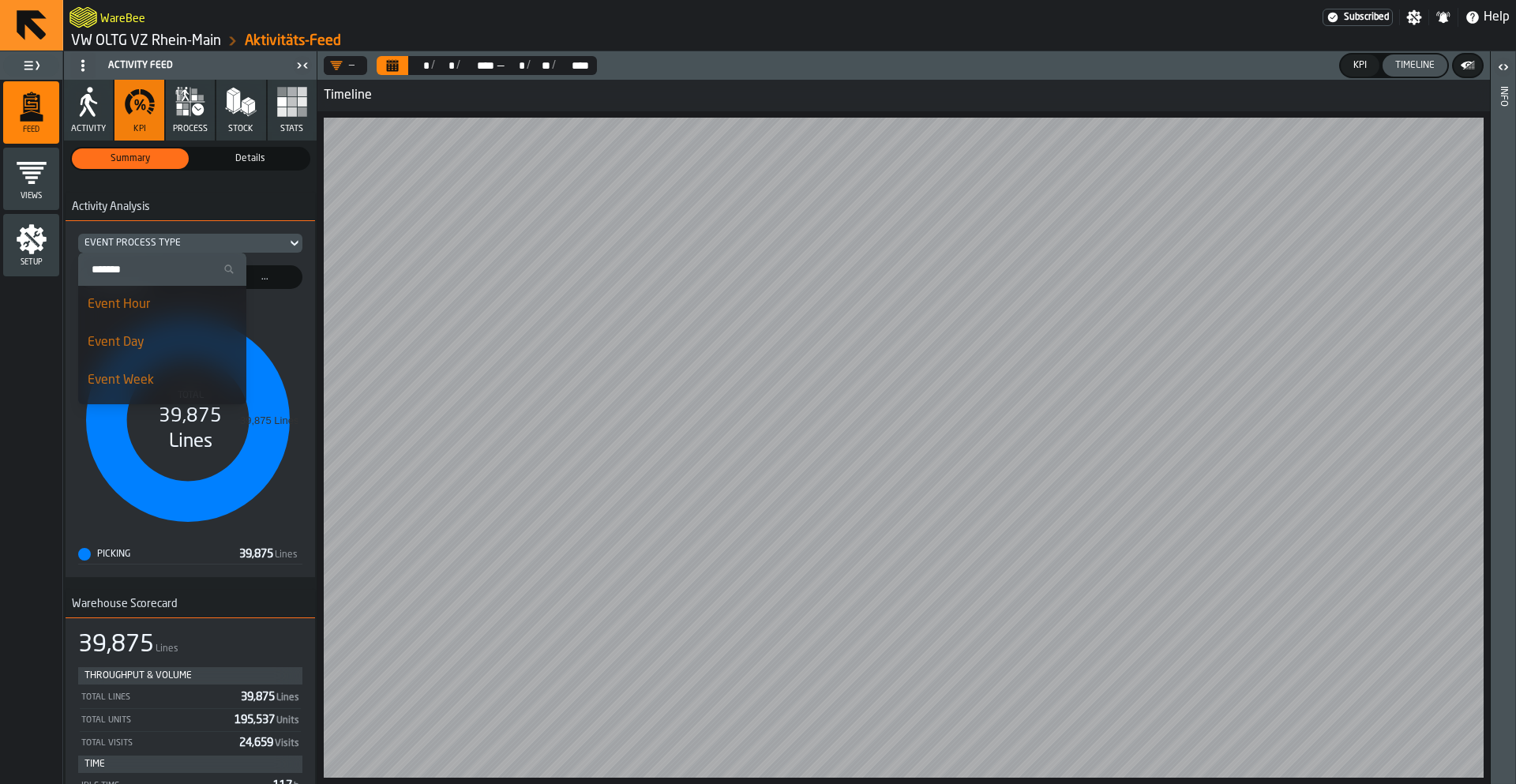
click at [188, 246] on div "Event Process Type" at bounding box center [182, 243] width 196 height 11
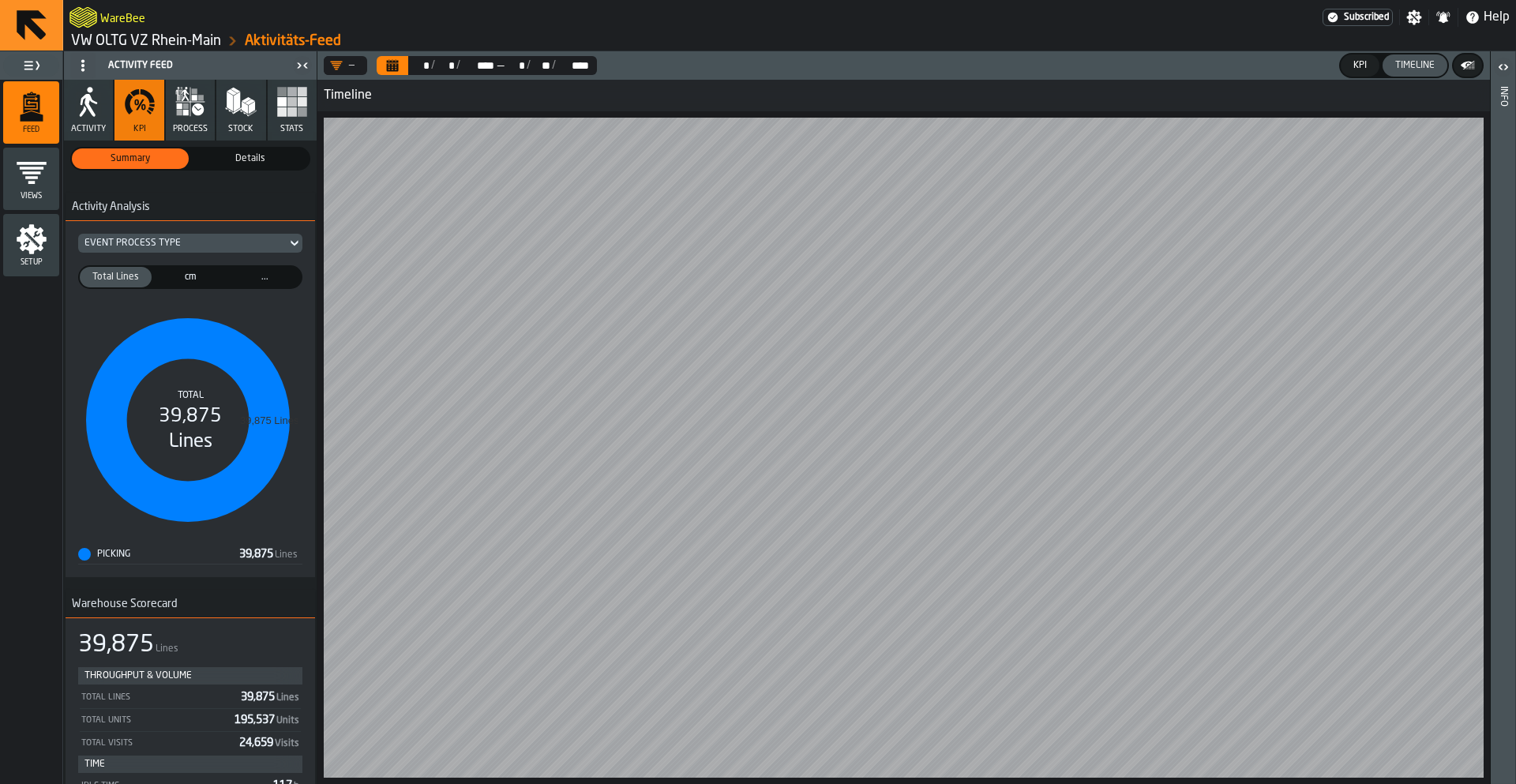
click at [41, 234] on icon "menu Setup" at bounding box center [31, 239] width 30 height 30
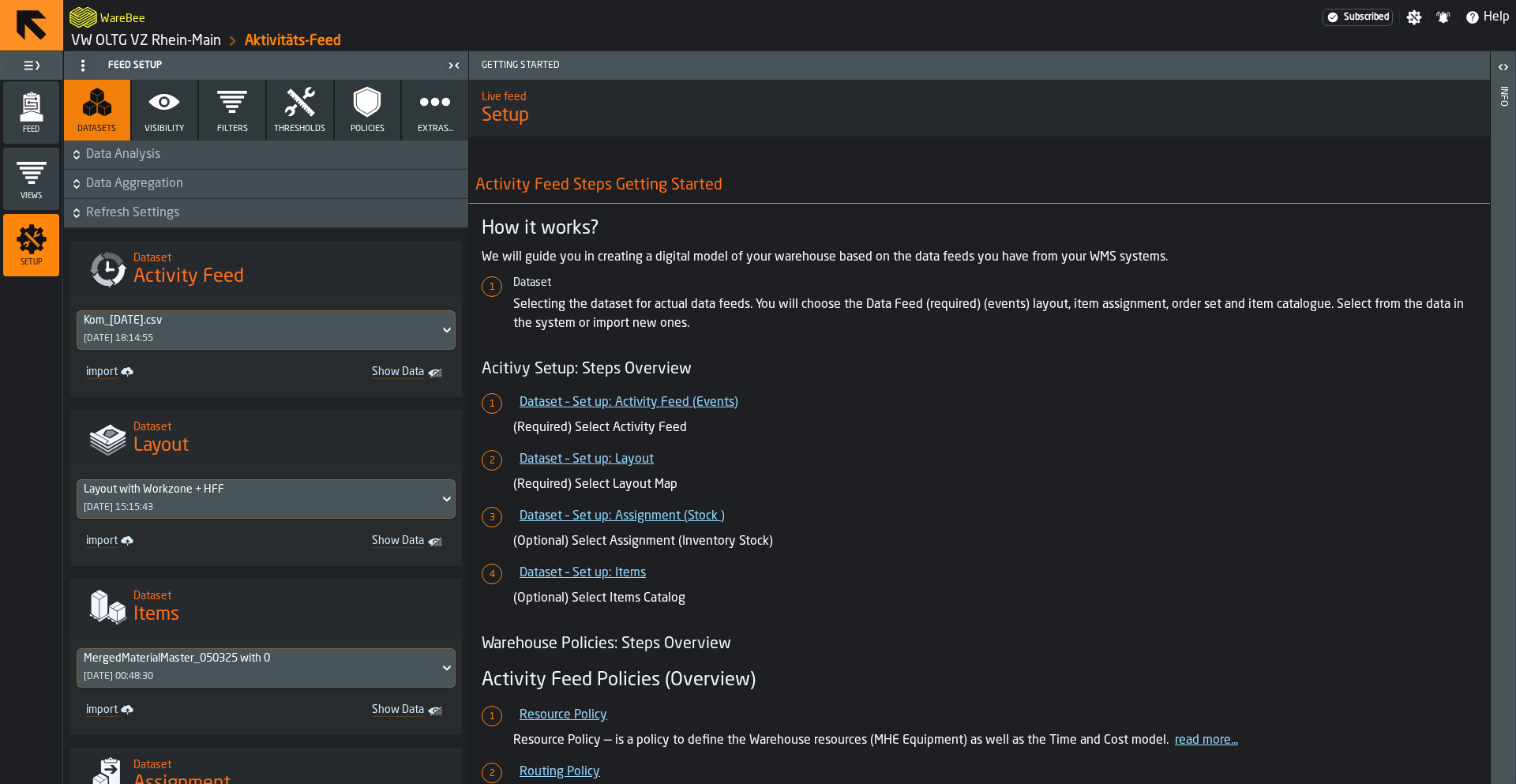
click at [155, 114] on icon "button" at bounding box center [164, 102] width 31 height 31
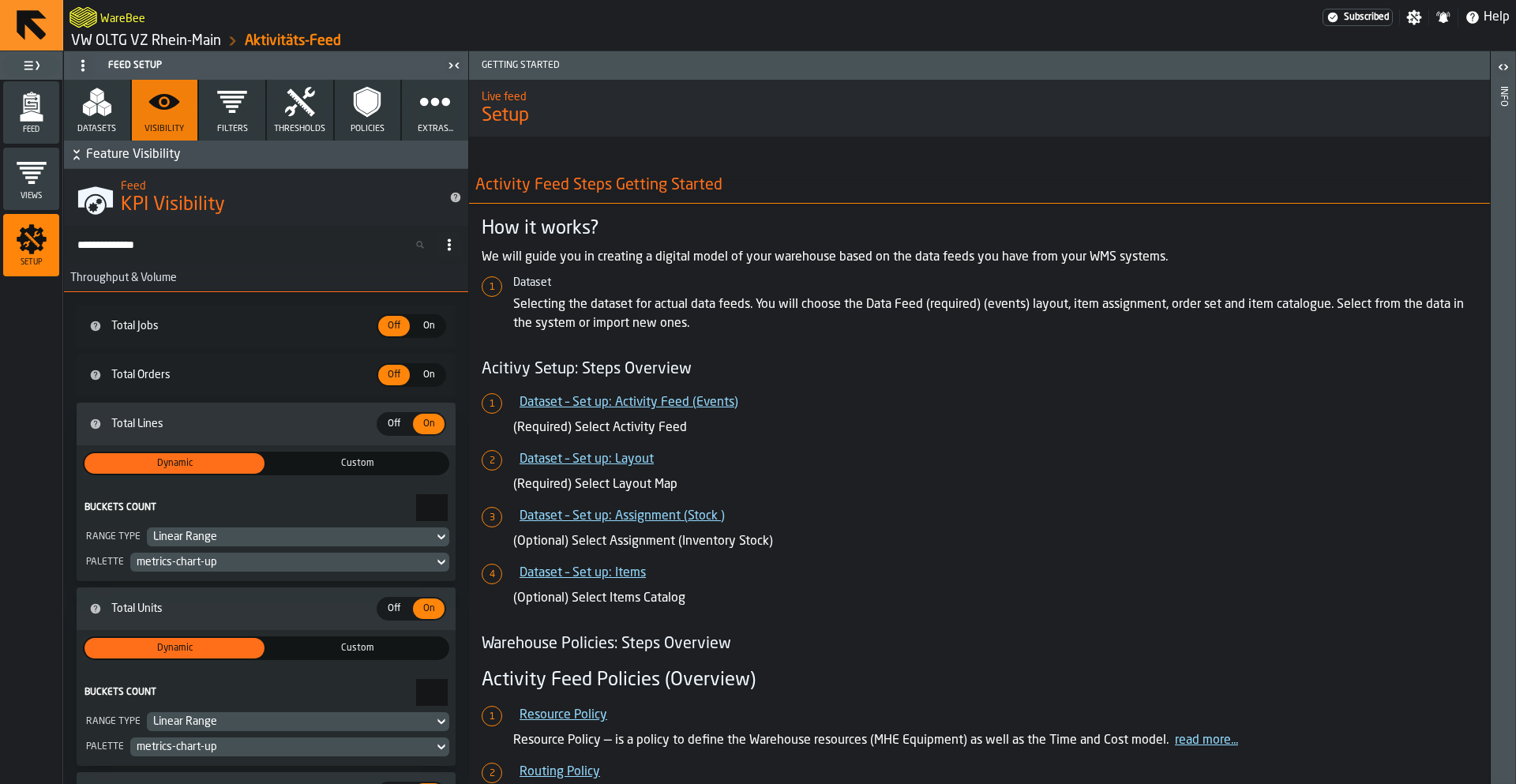
click at [213, 127] on button "Filters" at bounding box center [232, 109] width 66 height 60
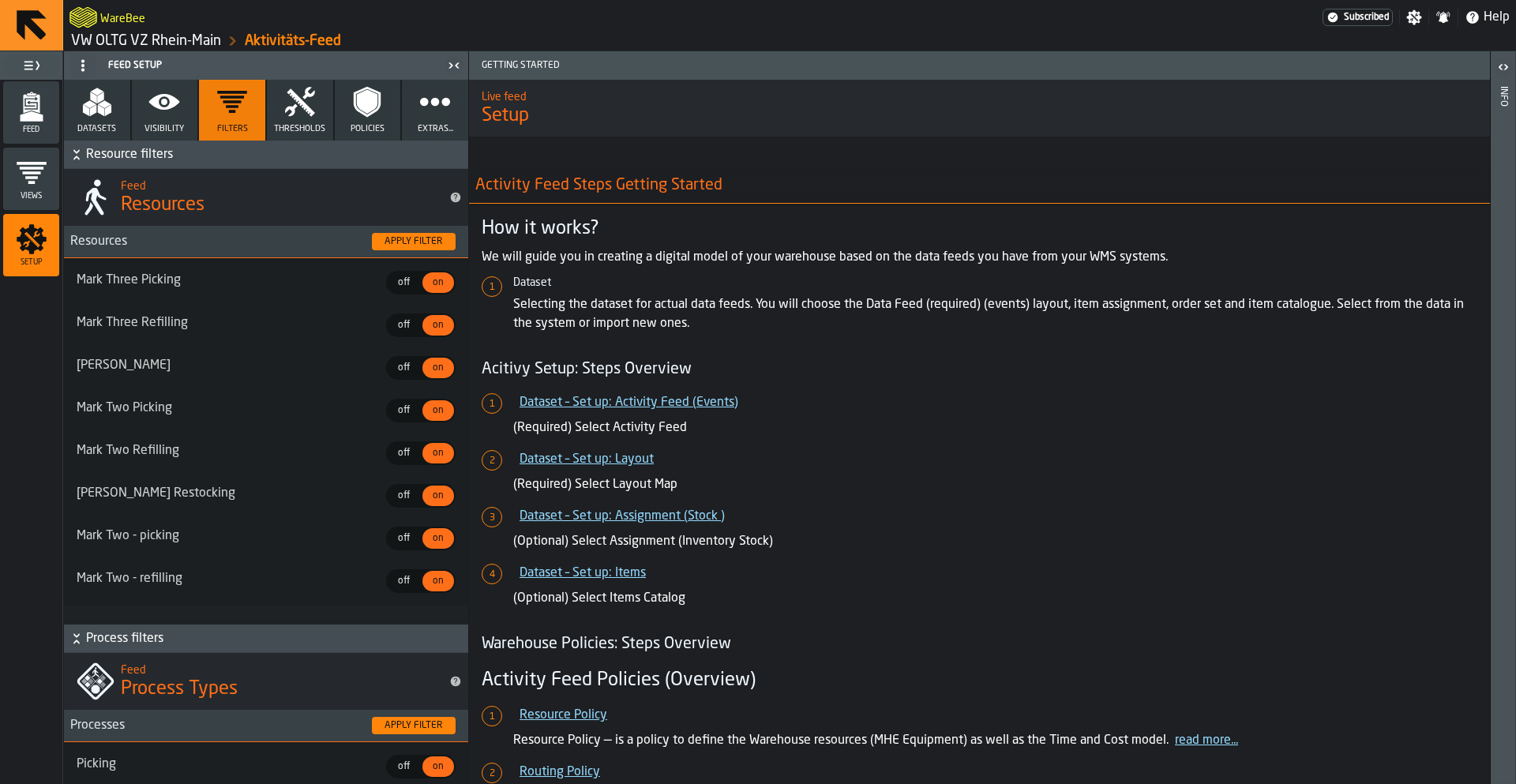
click at [128, 39] on link "VW OLTG VZ Rhein-Main" at bounding box center [146, 41] width 150 height 17
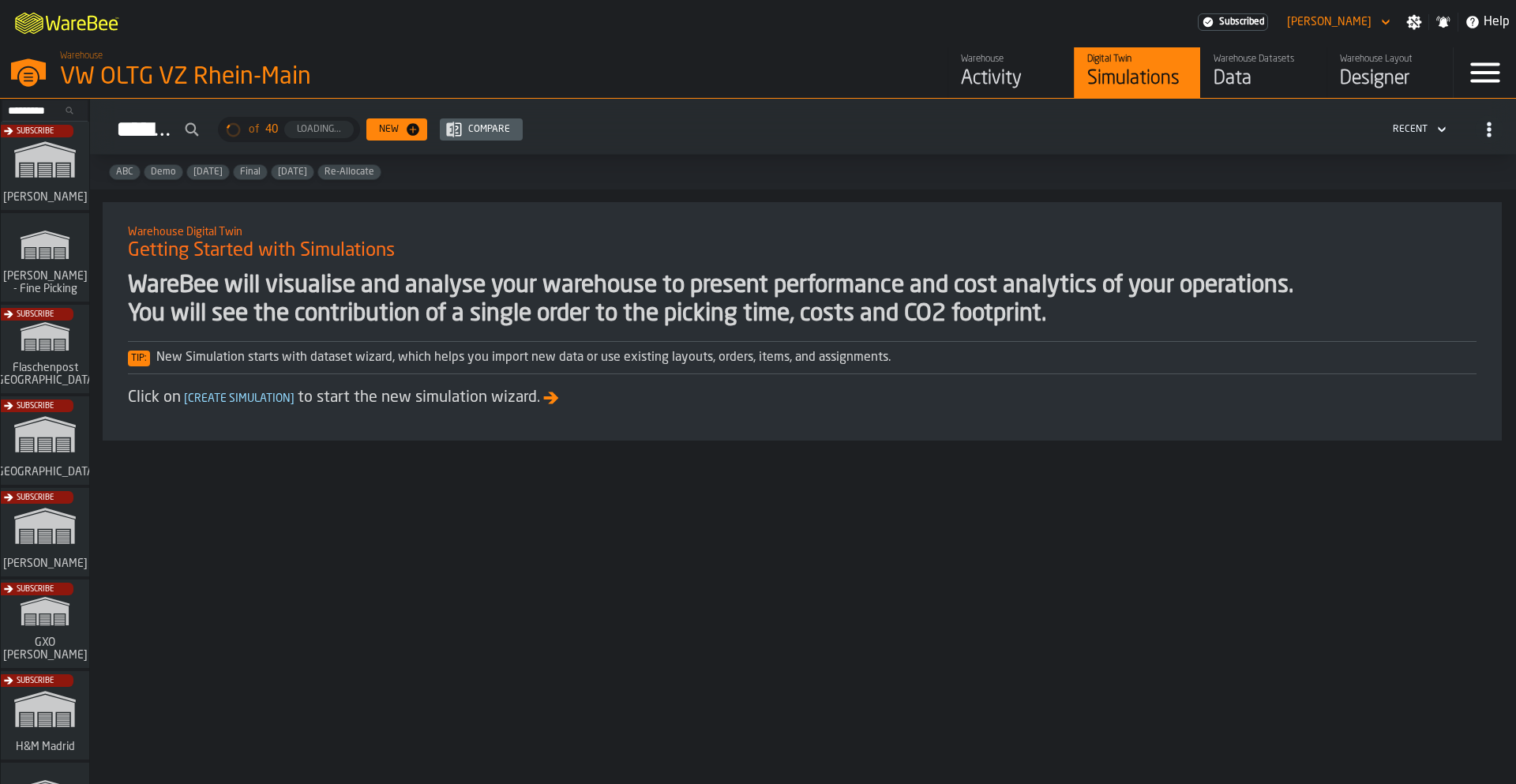
click at [1228, 78] on div "Data" at bounding box center [1263, 79] width 100 height 26
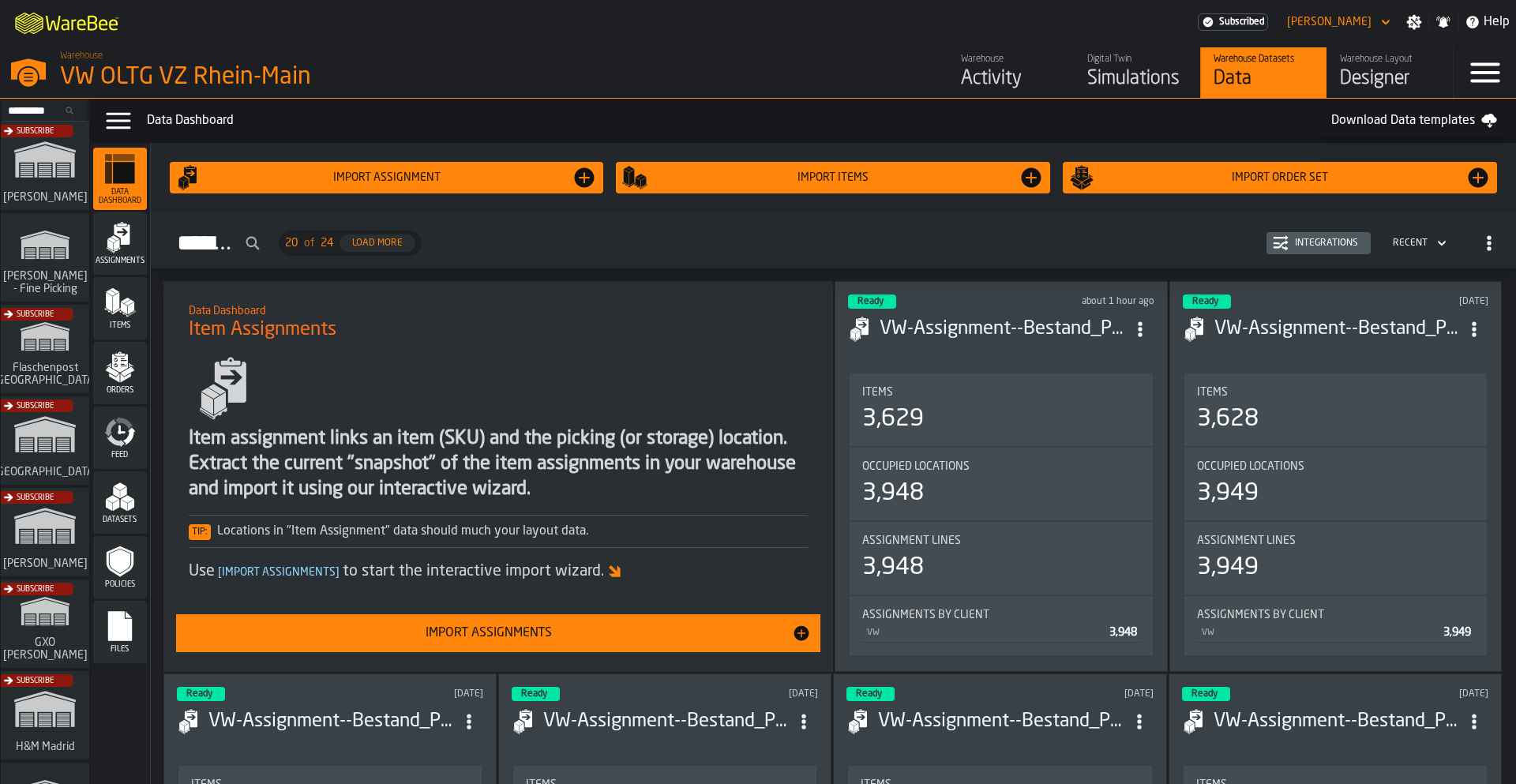
click at [142, 443] on div "Feed" at bounding box center [120, 438] width 54 height 43
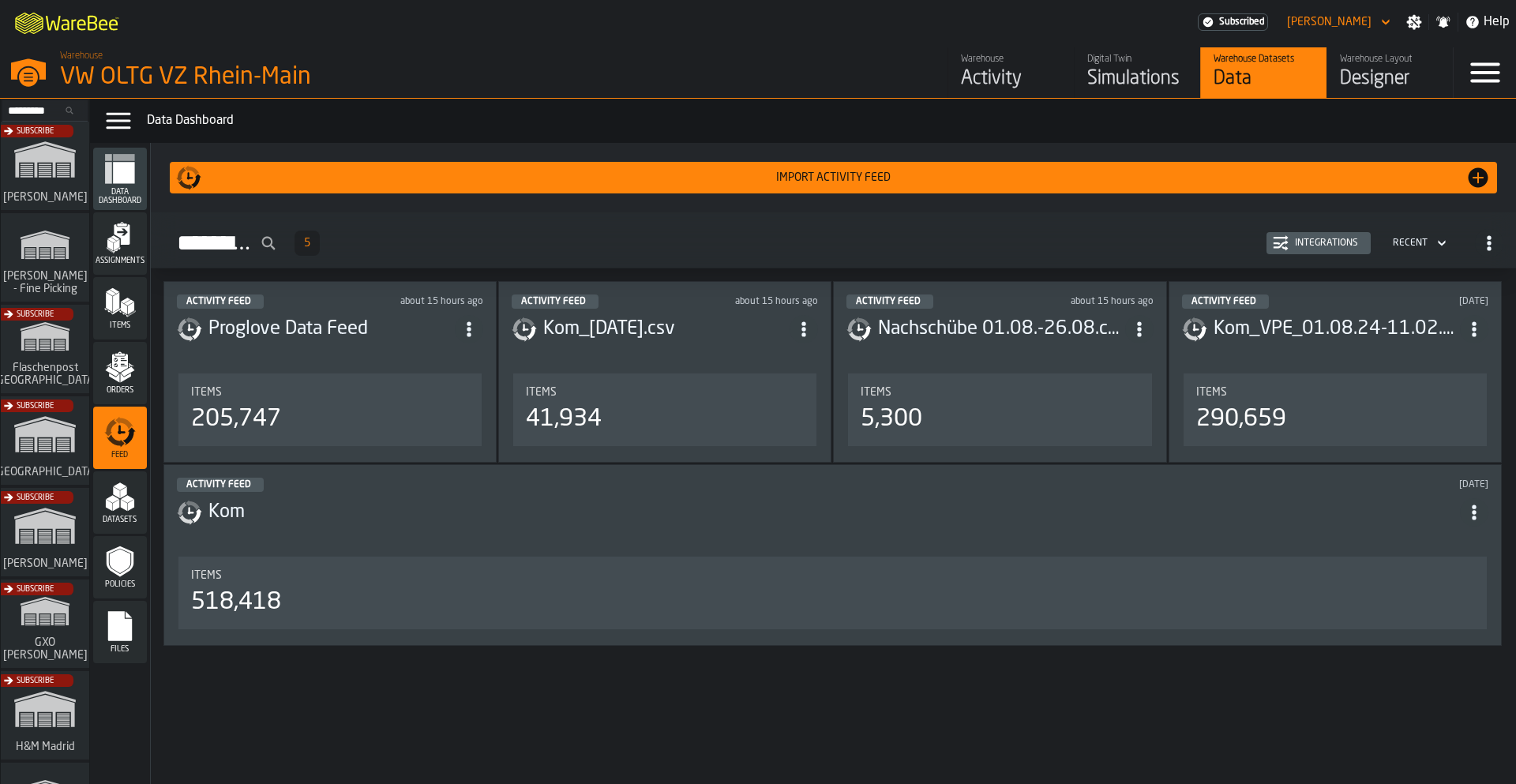
click at [1056, 329] on h3 "Nachschübe 01.08.-26.08.csv" at bounding box center [1002, 329] width 247 height 26
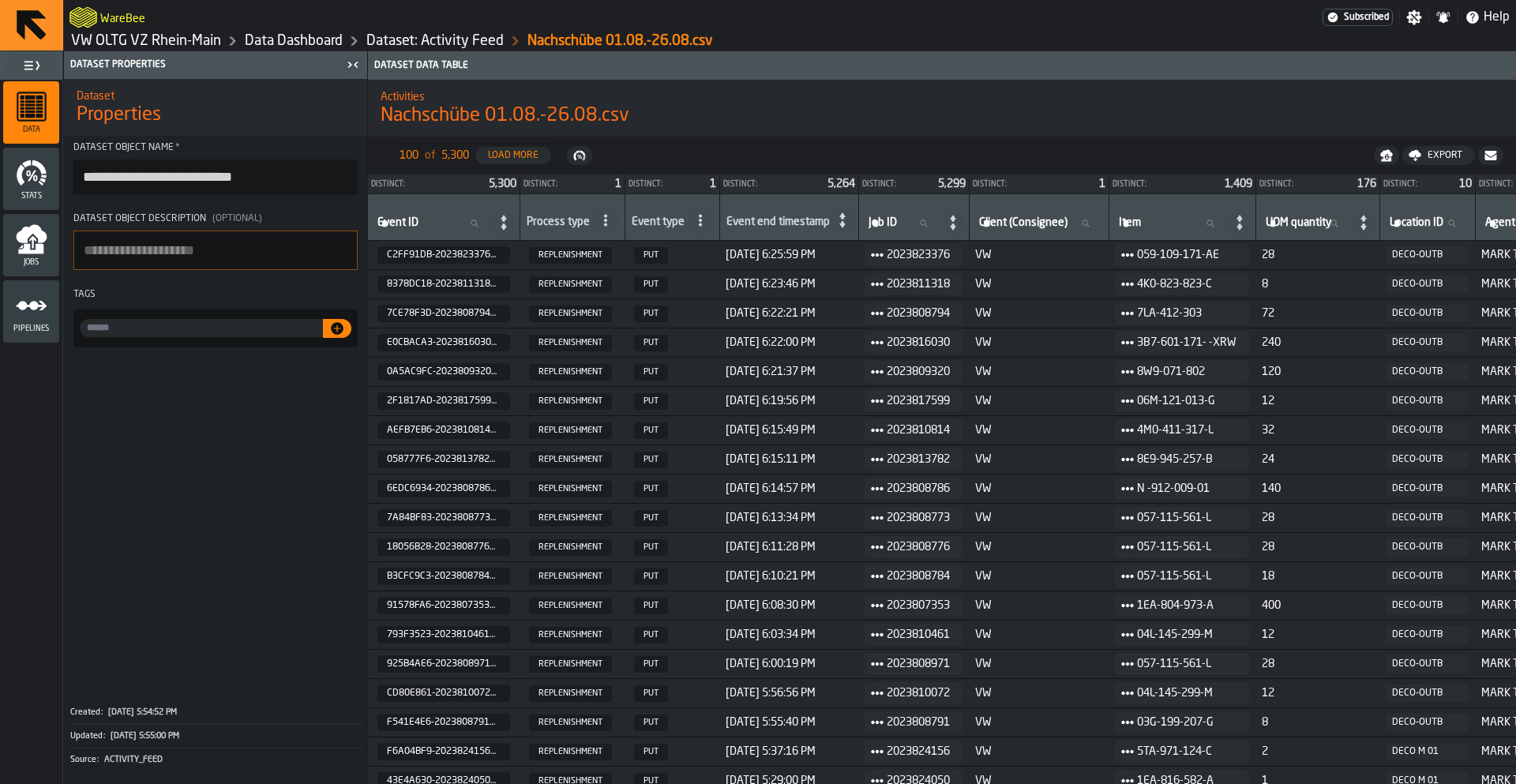
click at [392, 41] on link "Dataset: Activity Feed" at bounding box center [436, 41] width 137 height 17
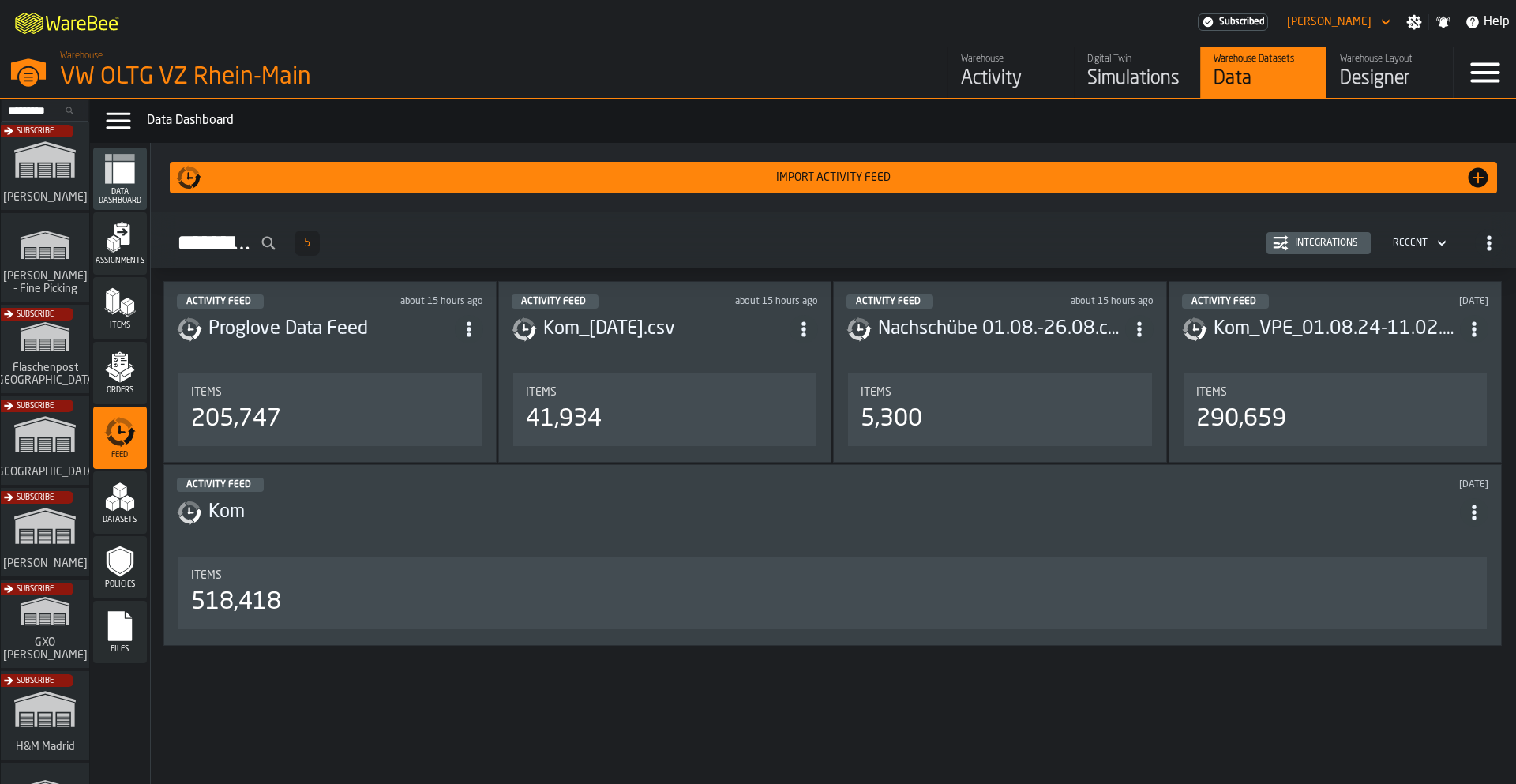
click at [648, 315] on div "Kom_22.08.25.csv" at bounding box center [665, 329] width 306 height 28
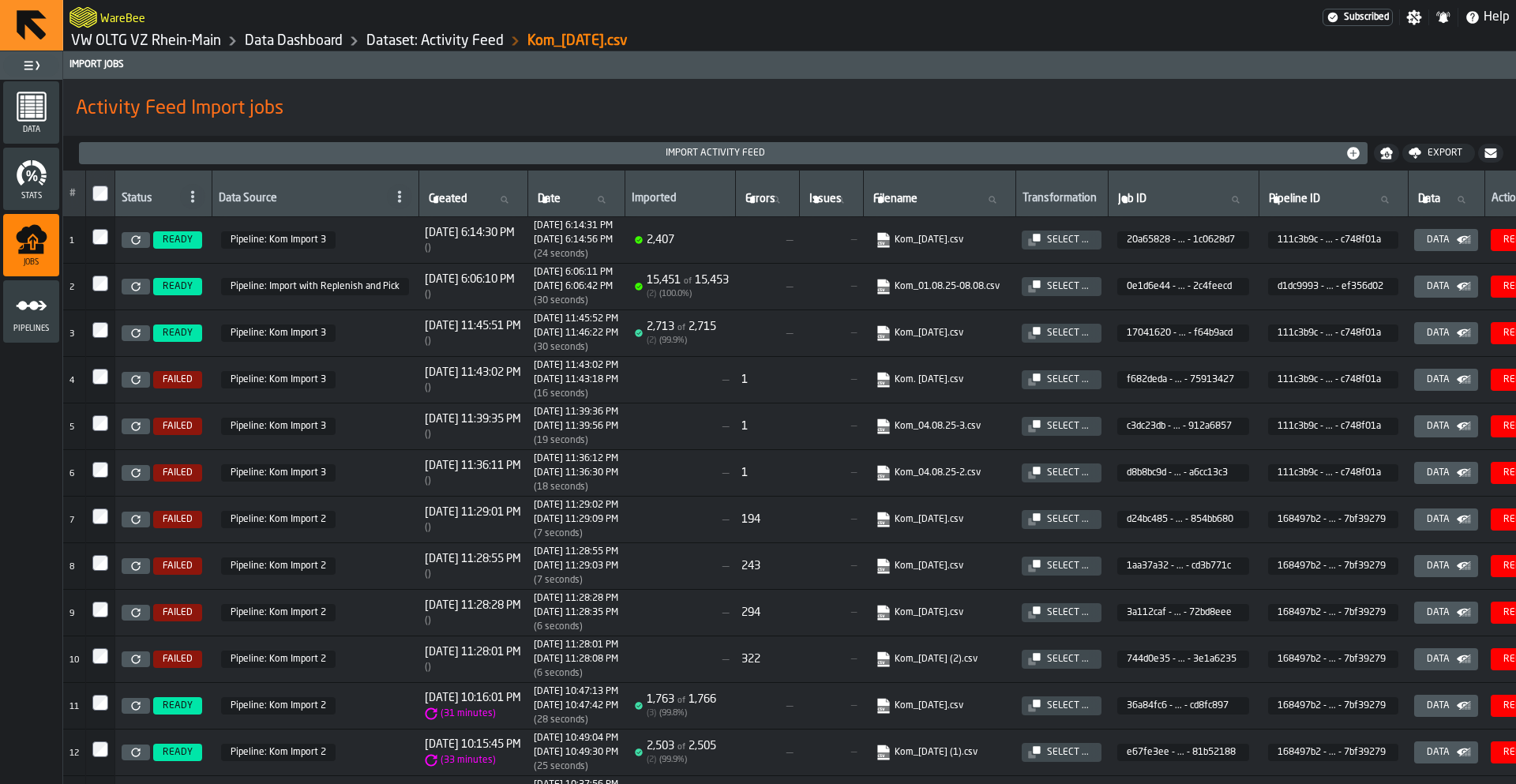
click at [407, 40] on link "Dataset: Activity Feed" at bounding box center [436, 41] width 137 height 17
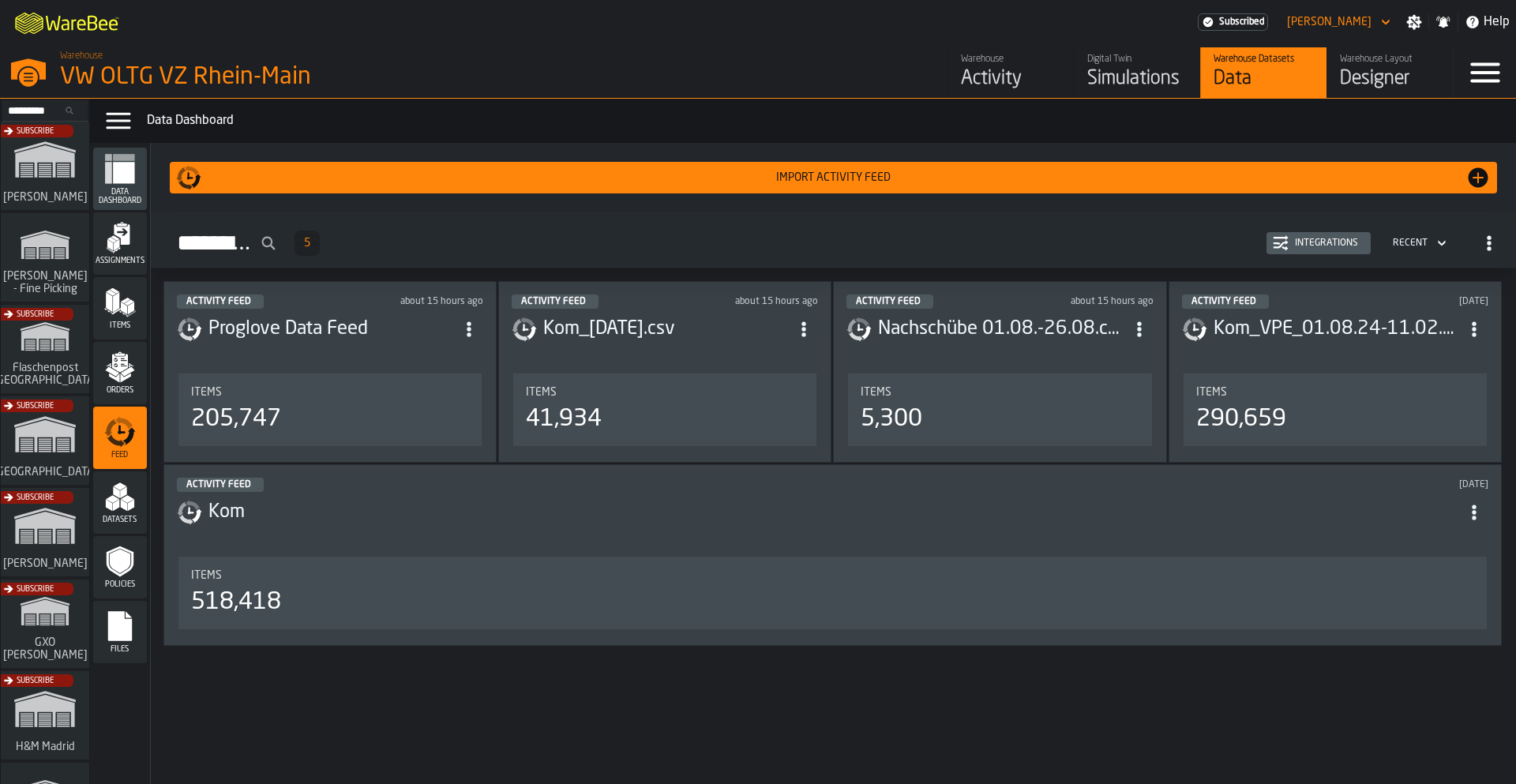
click at [1318, 243] on div "Integrations" at bounding box center [1327, 243] width 76 height 11
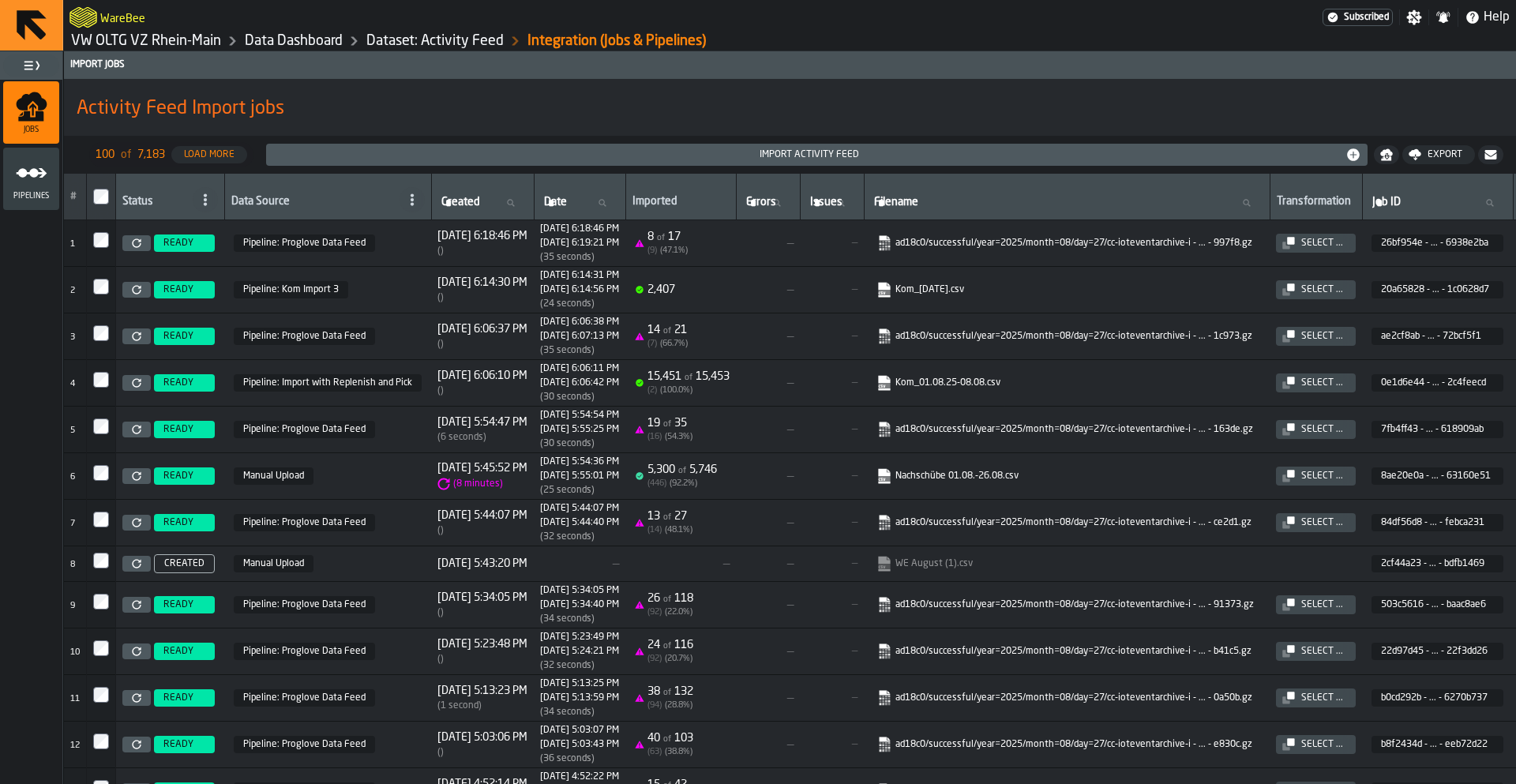
click at [51, 180] on div "Pipelines" at bounding box center [31, 179] width 56 height 43
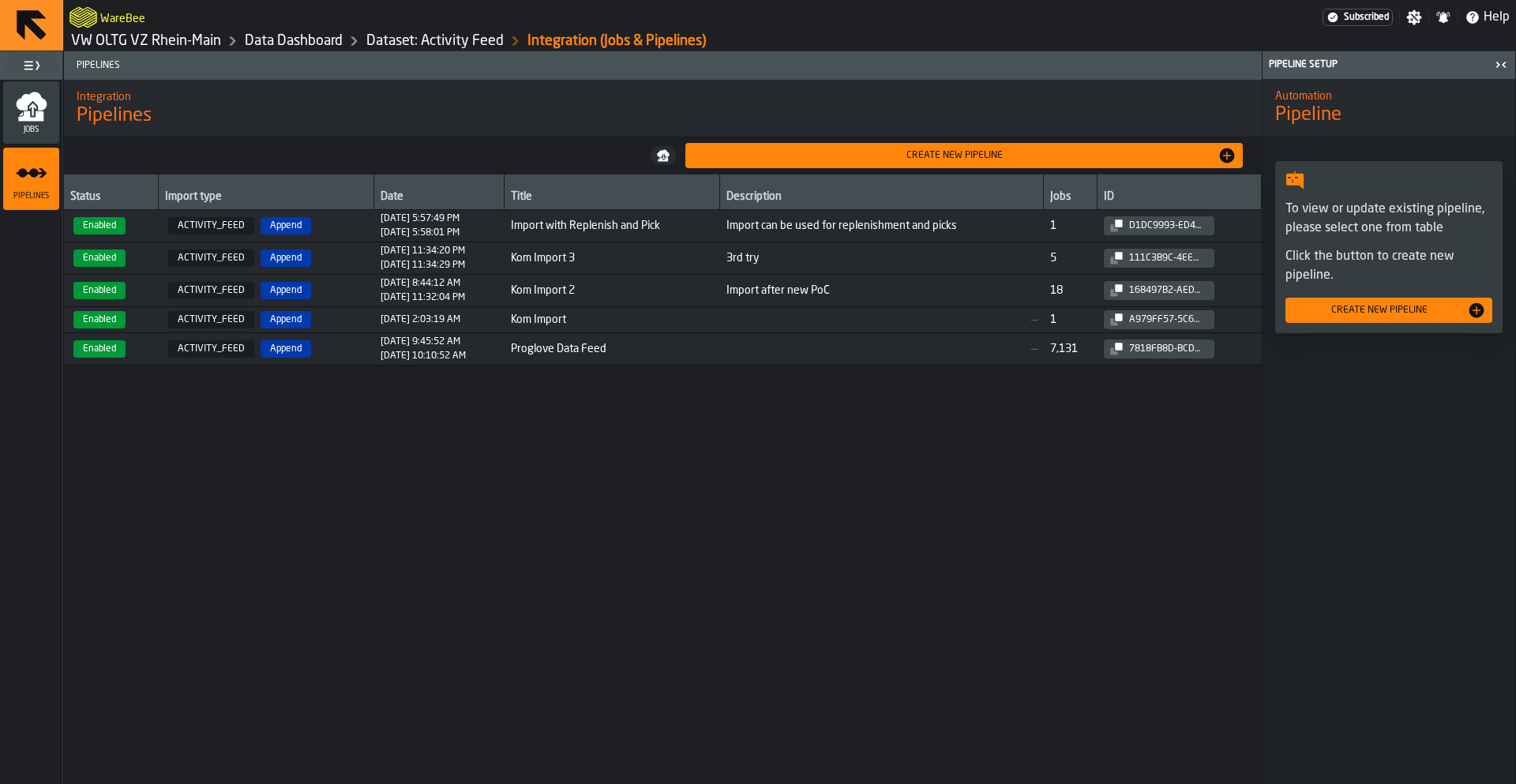
click at [615, 236] on td "Import with Replenish and Pick" at bounding box center [612, 226] width 215 height 32
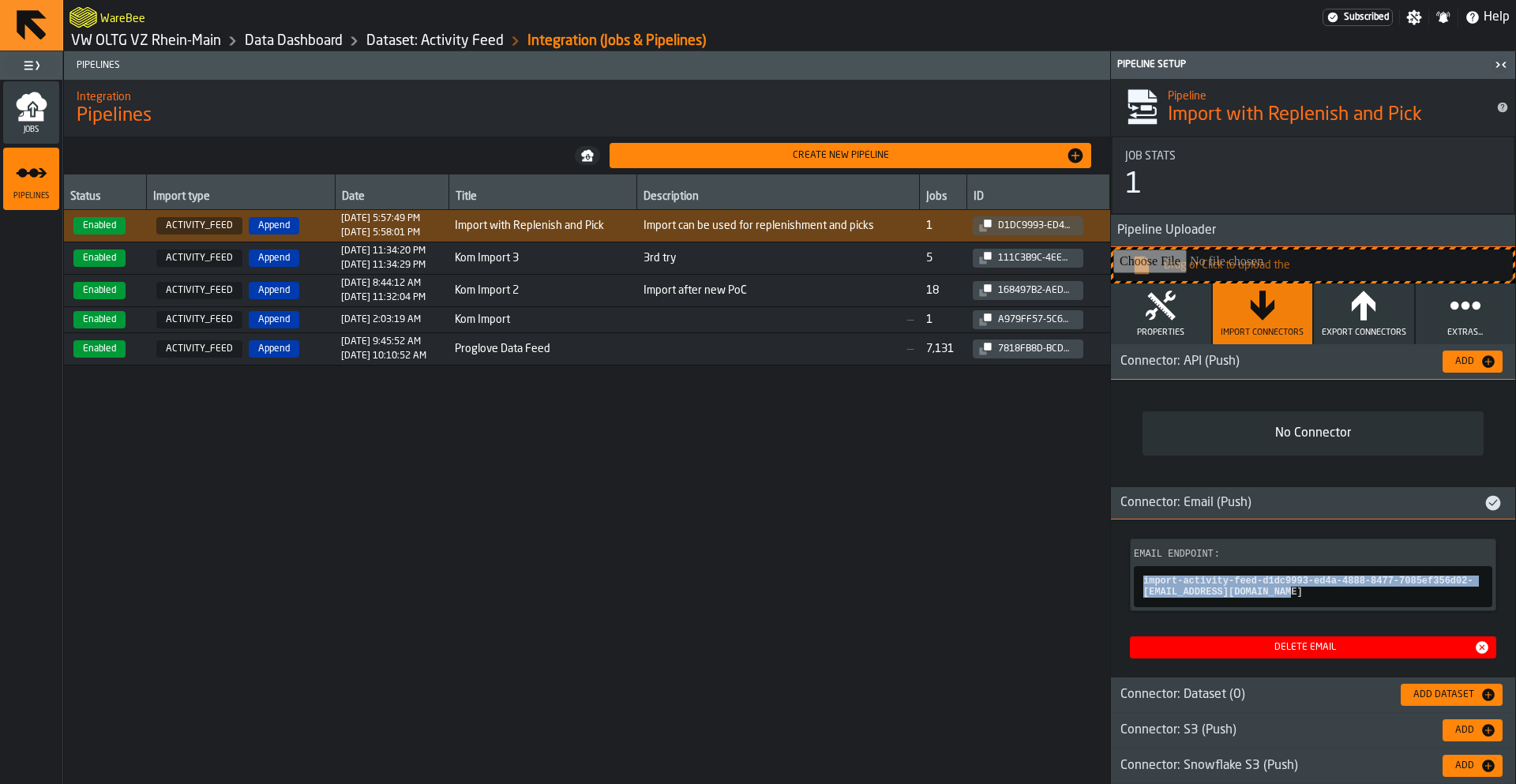
copy span "import-activity-feed-d1dc9993-ed4a-4888-8477-7085ef356d02-Y3BN1w2JEK@app.warebe…"
click at [31, 125] on div "Jobs" at bounding box center [31, 113] width 56 height 43
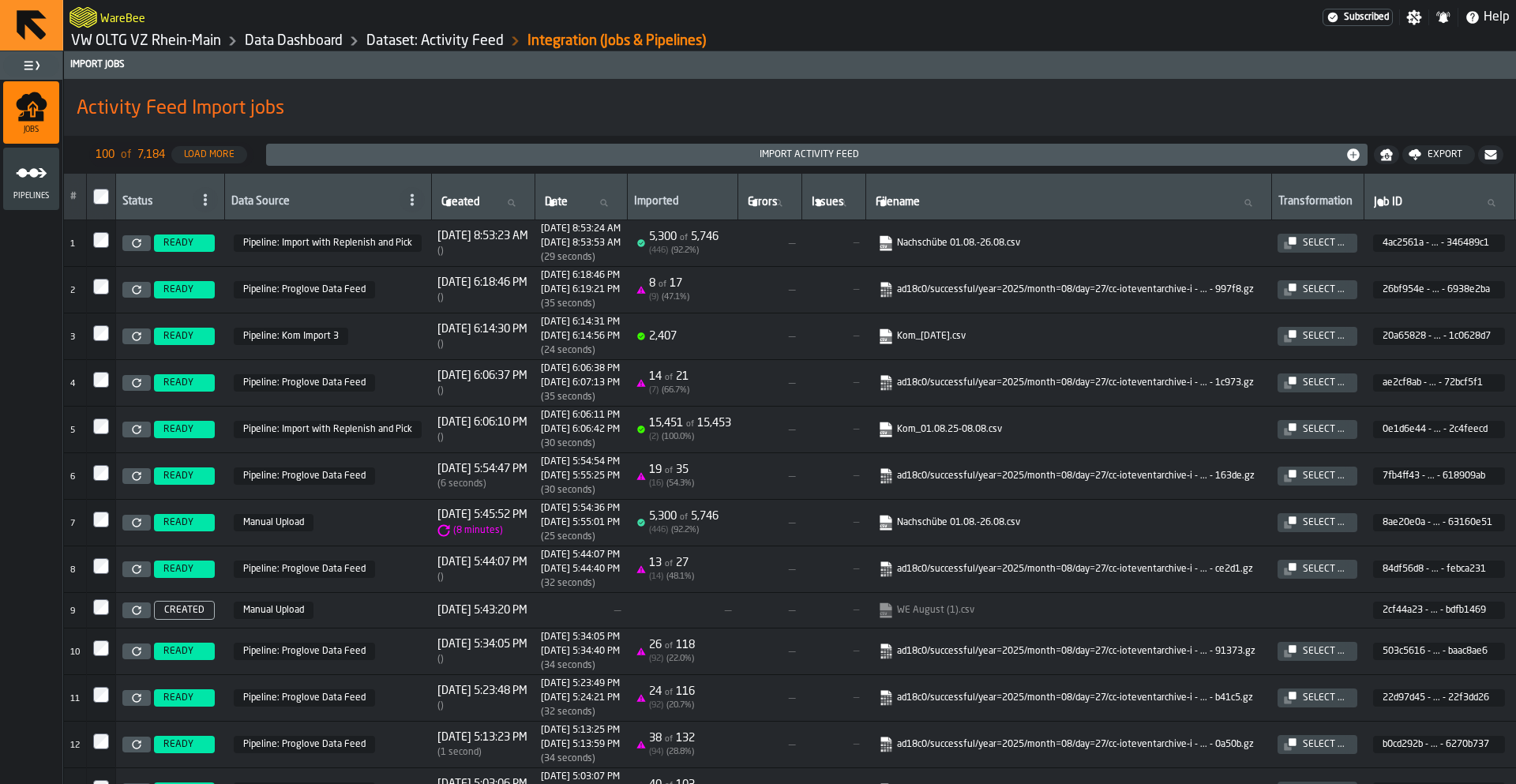
click at [131, 38] on link "VW OLTG VZ Rhein-Main" at bounding box center [146, 41] width 150 height 17
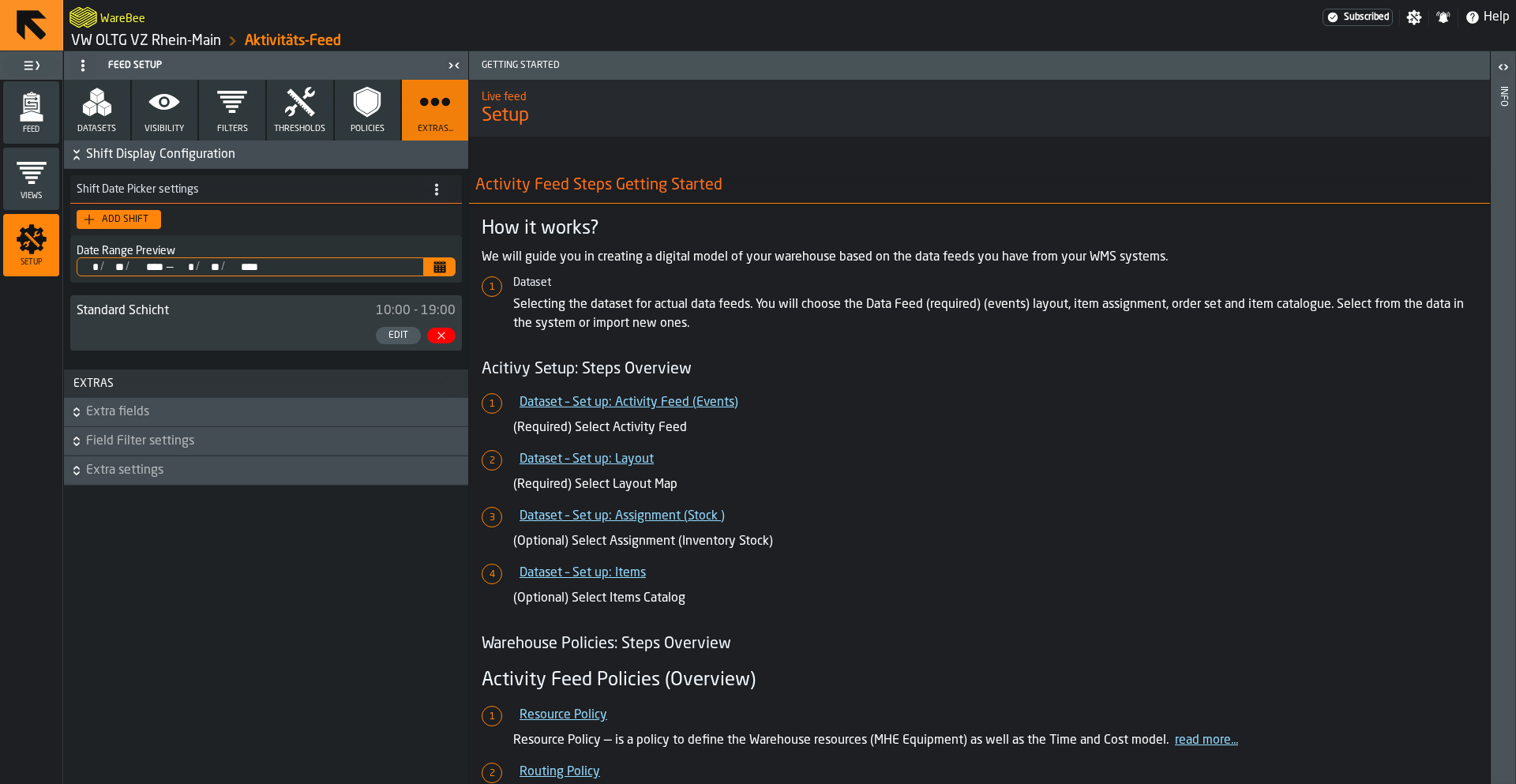
click at [46, 114] on icon "menu Feed" at bounding box center [31, 107] width 31 height 31
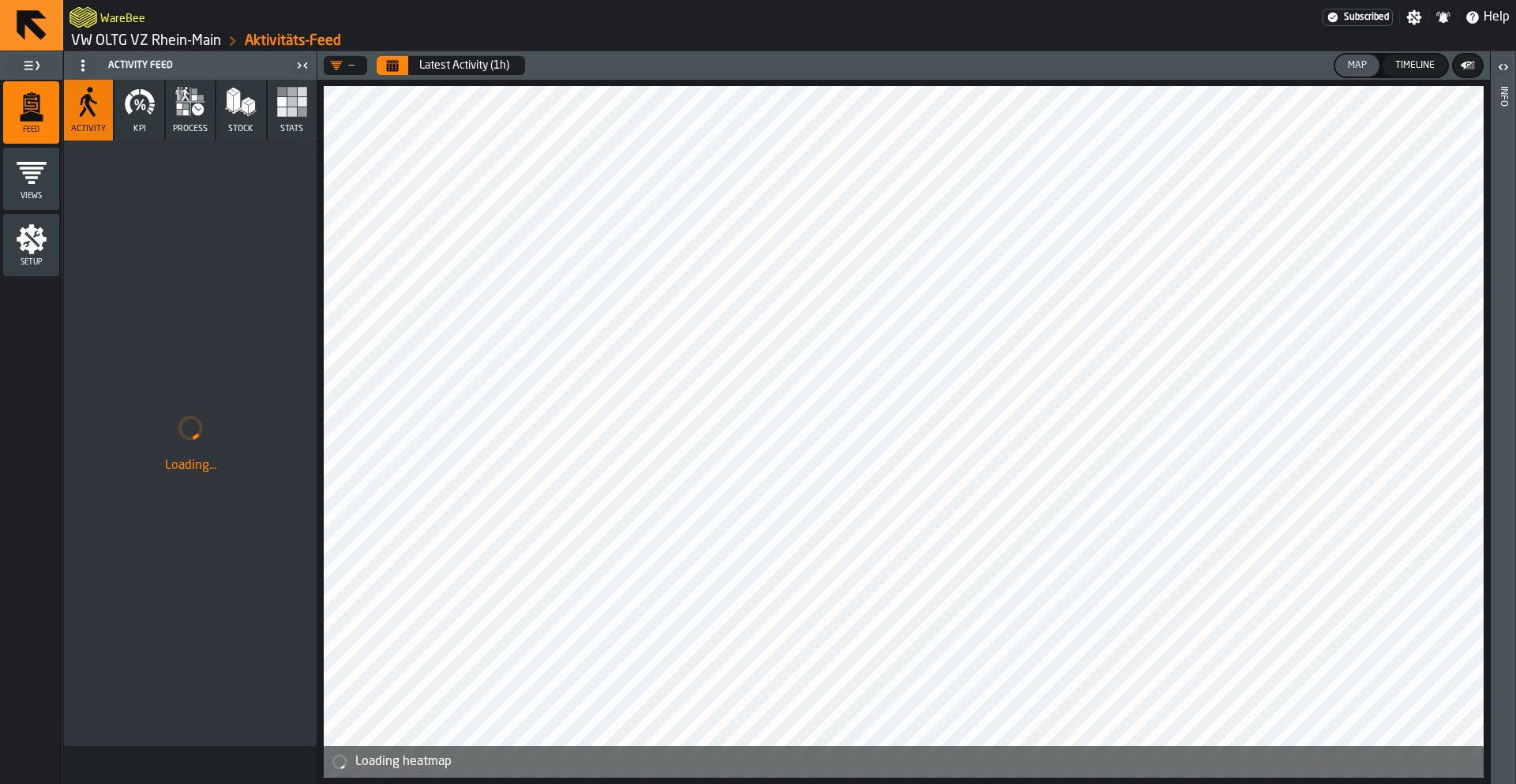
click at [40, 224] on icon "menu Setup" at bounding box center [31, 239] width 31 height 31
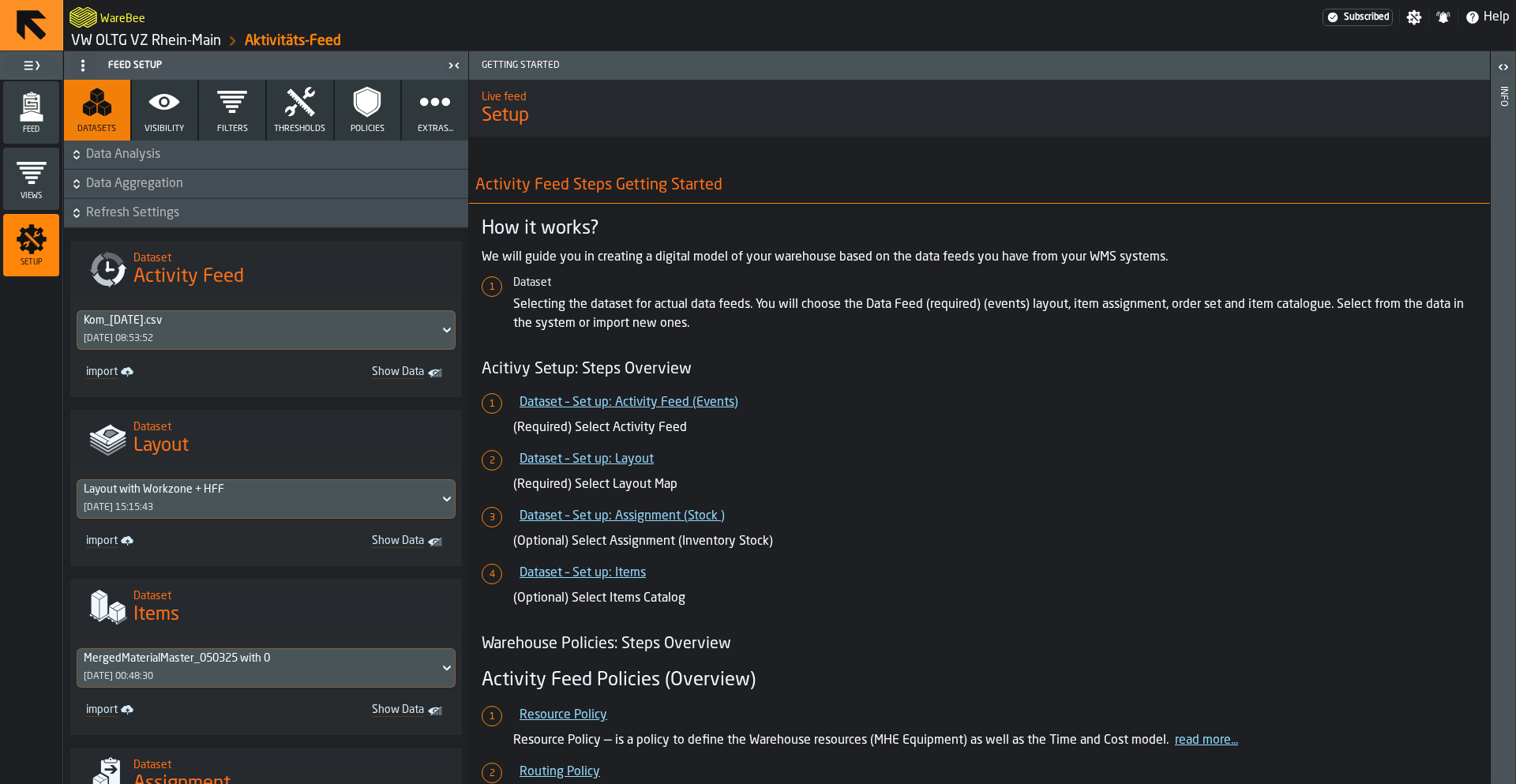
click at [40, 119] on polygon "menu Feed" at bounding box center [31, 116] width 23 height 10
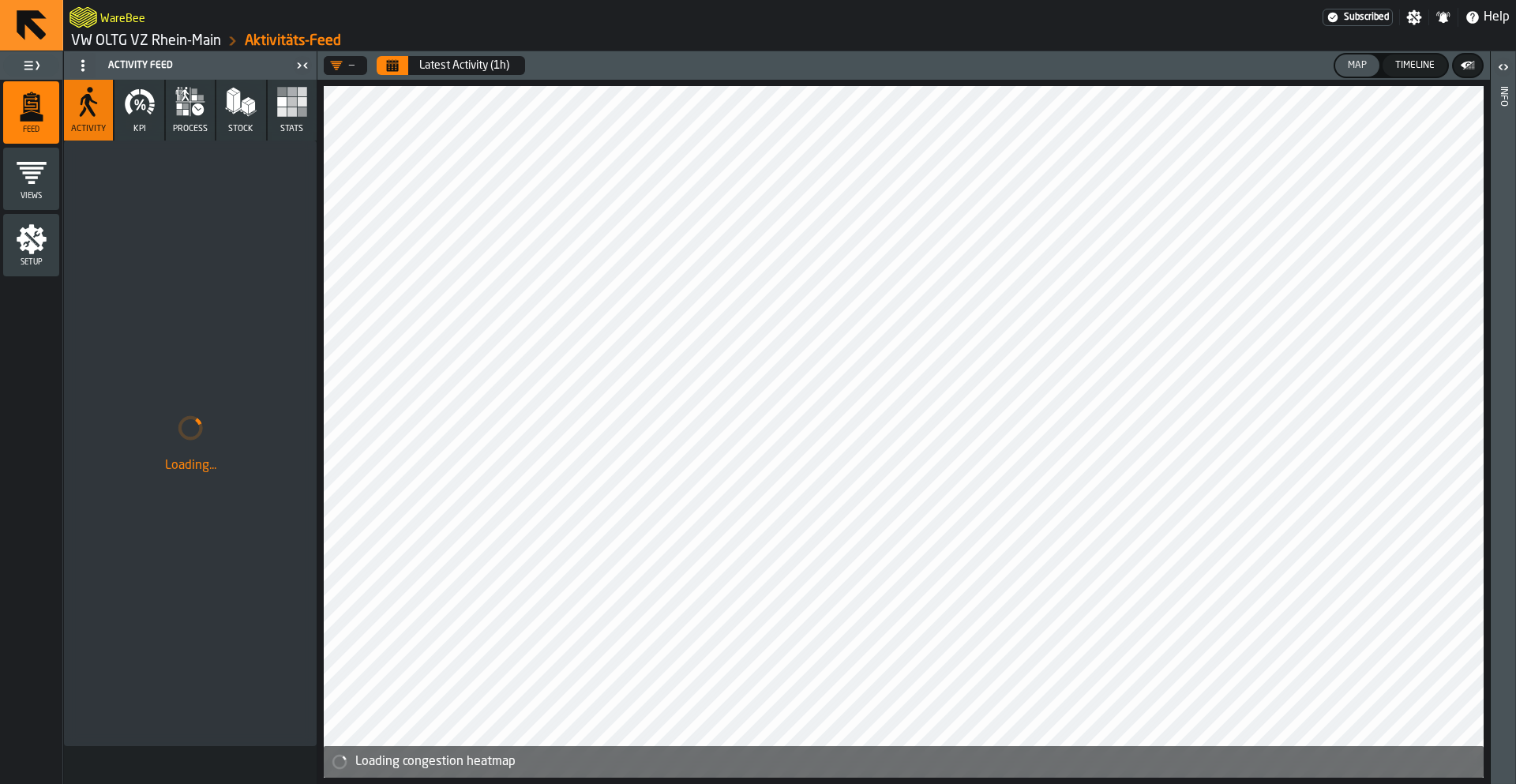
click at [376, 60] on div "Latest Activity (1h)" at bounding box center [450, 65] width 155 height 19
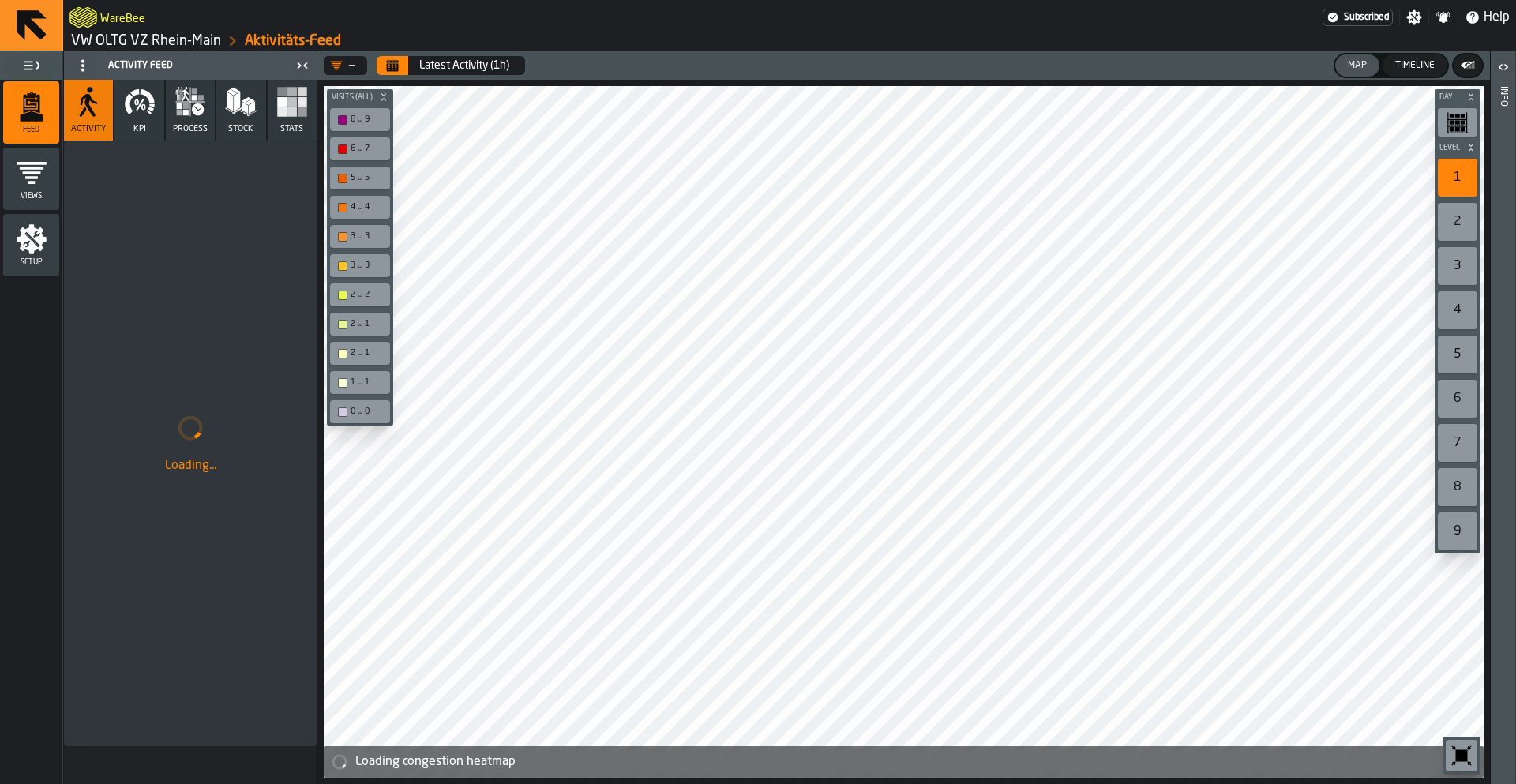
click at [384, 61] on button "Calendar" at bounding box center [392, 65] width 31 height 19
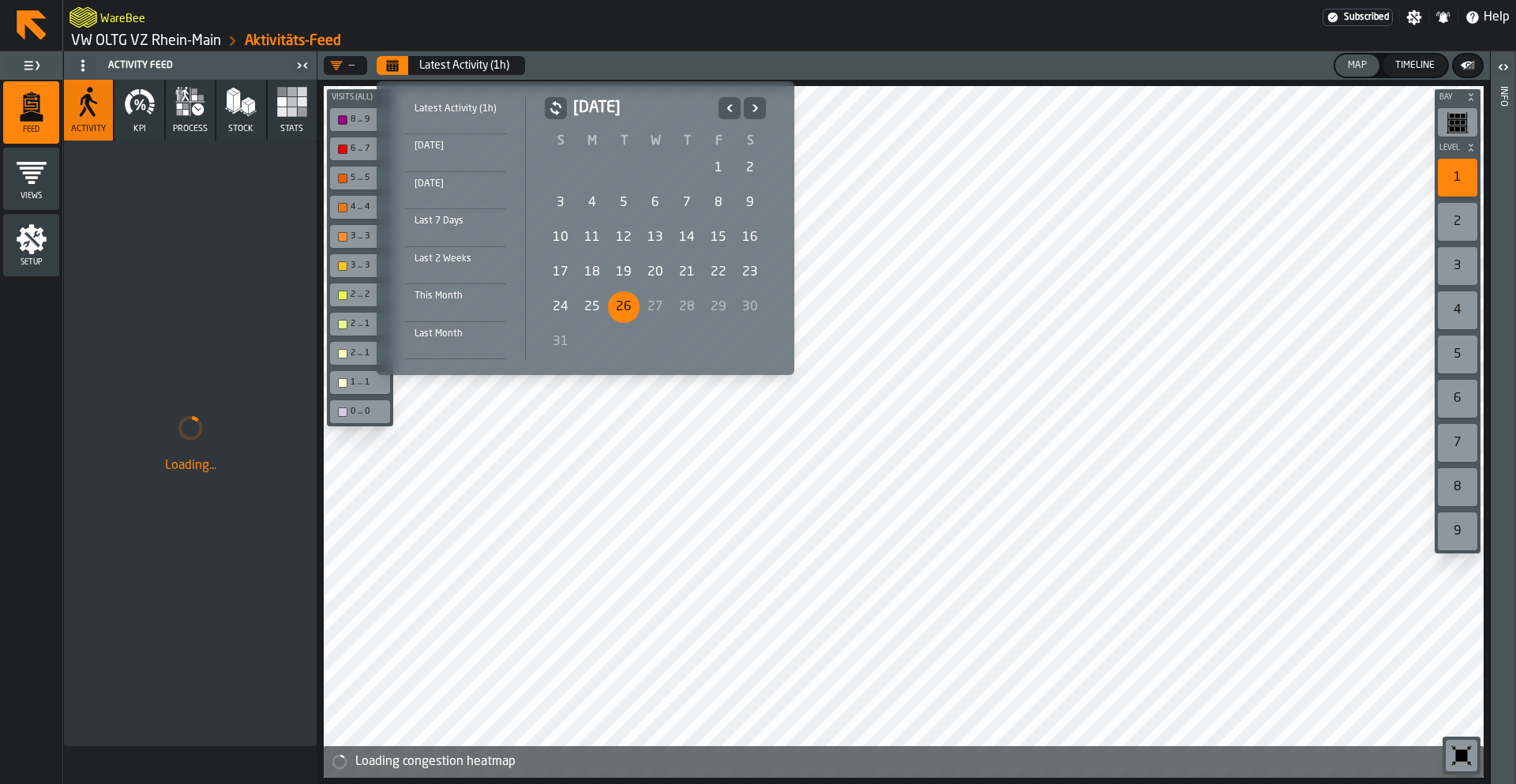
click at [710, 164] on div "1" at bounding box center [719, 168] width 31 height 31
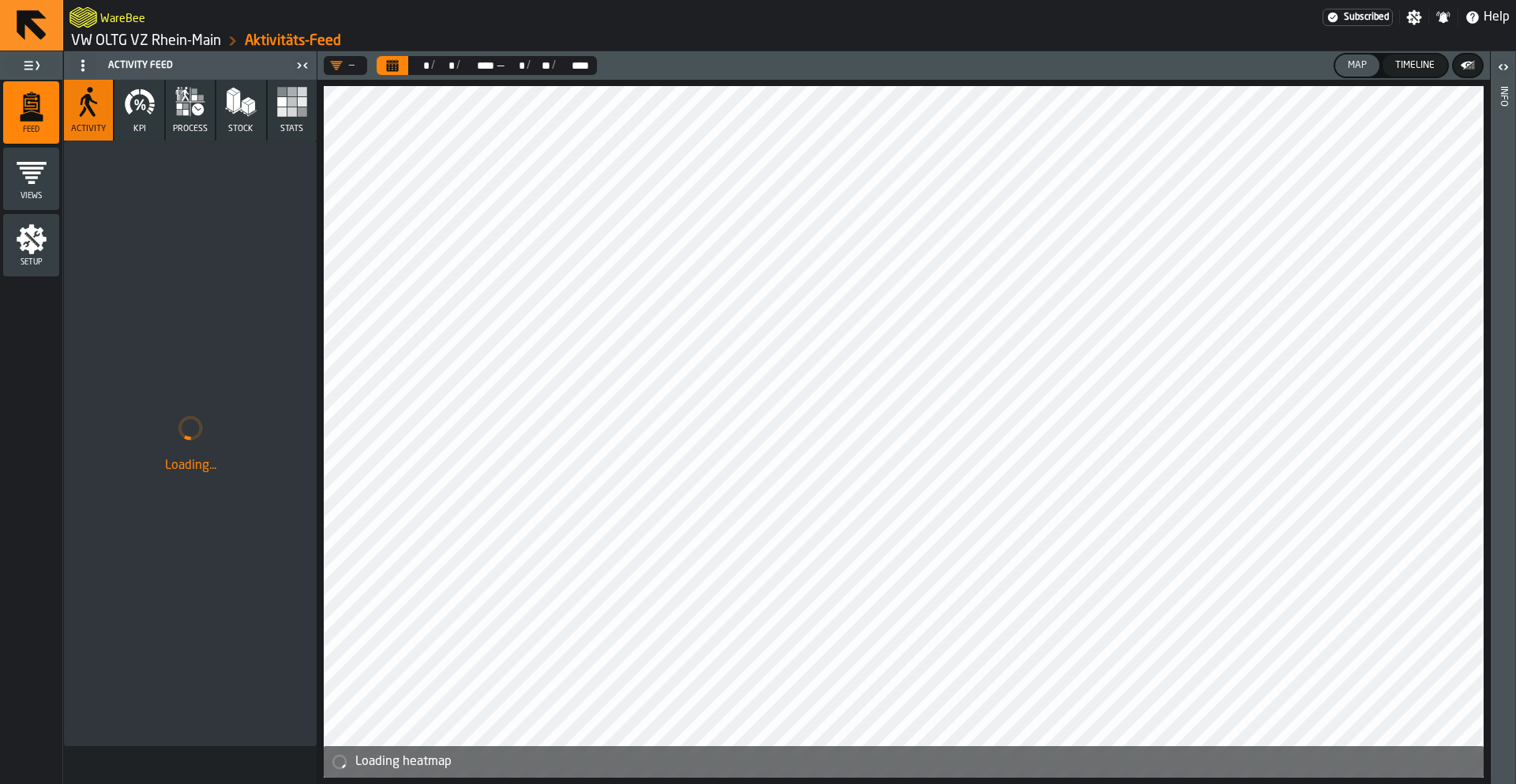
click at [119, 126] on button "KPI" at bounding box center [138, 109] width 49 height 60
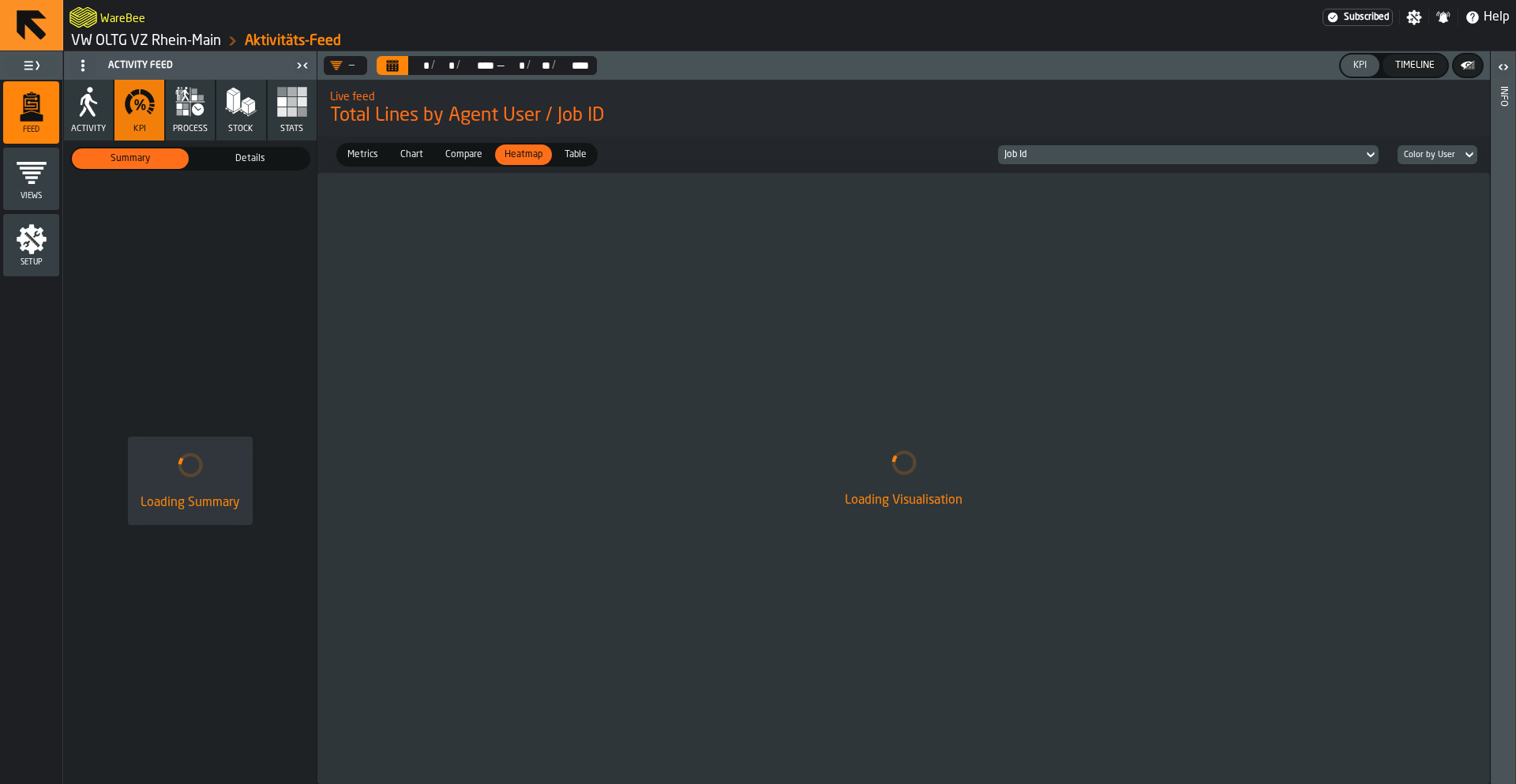
click at [97, 106] on icon "button" at bounding box center [89, 102] width 31 height 31
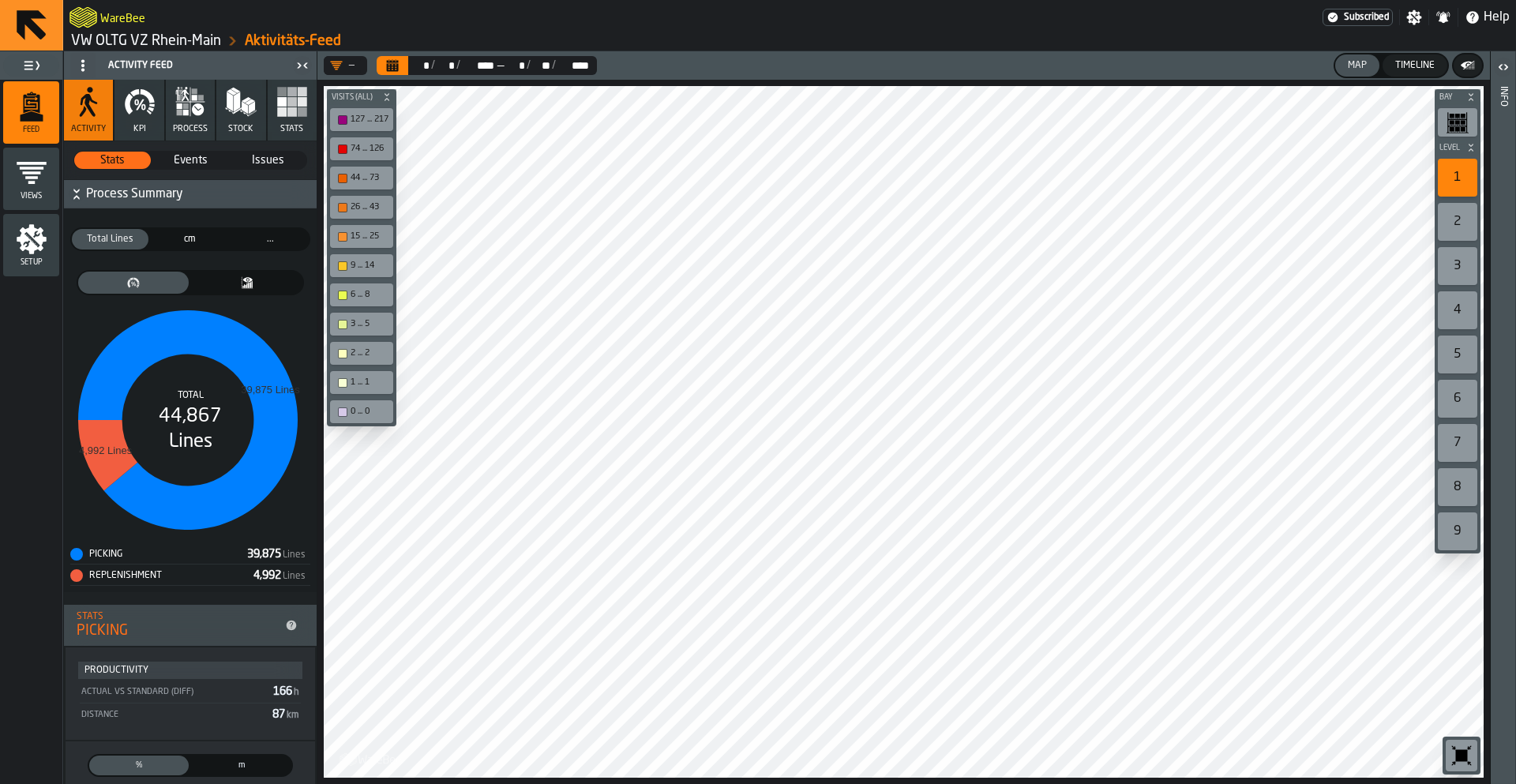
click at [128, 118] on button "KPI" at bounding box center [138, 109] width 49 height 60
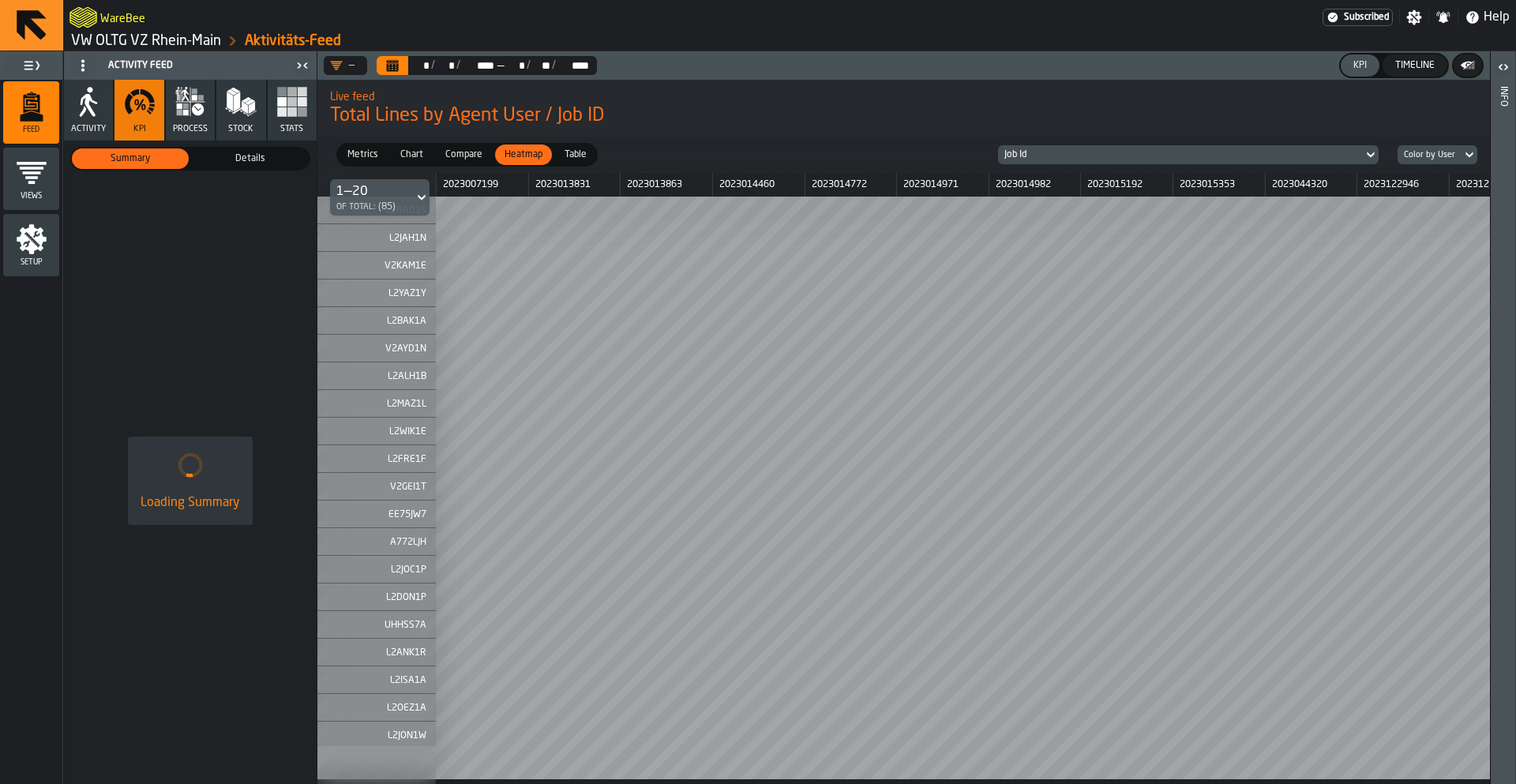
click at [378, 156] on span "Metrics" at bounding box center [363, 154] width 43 height 14
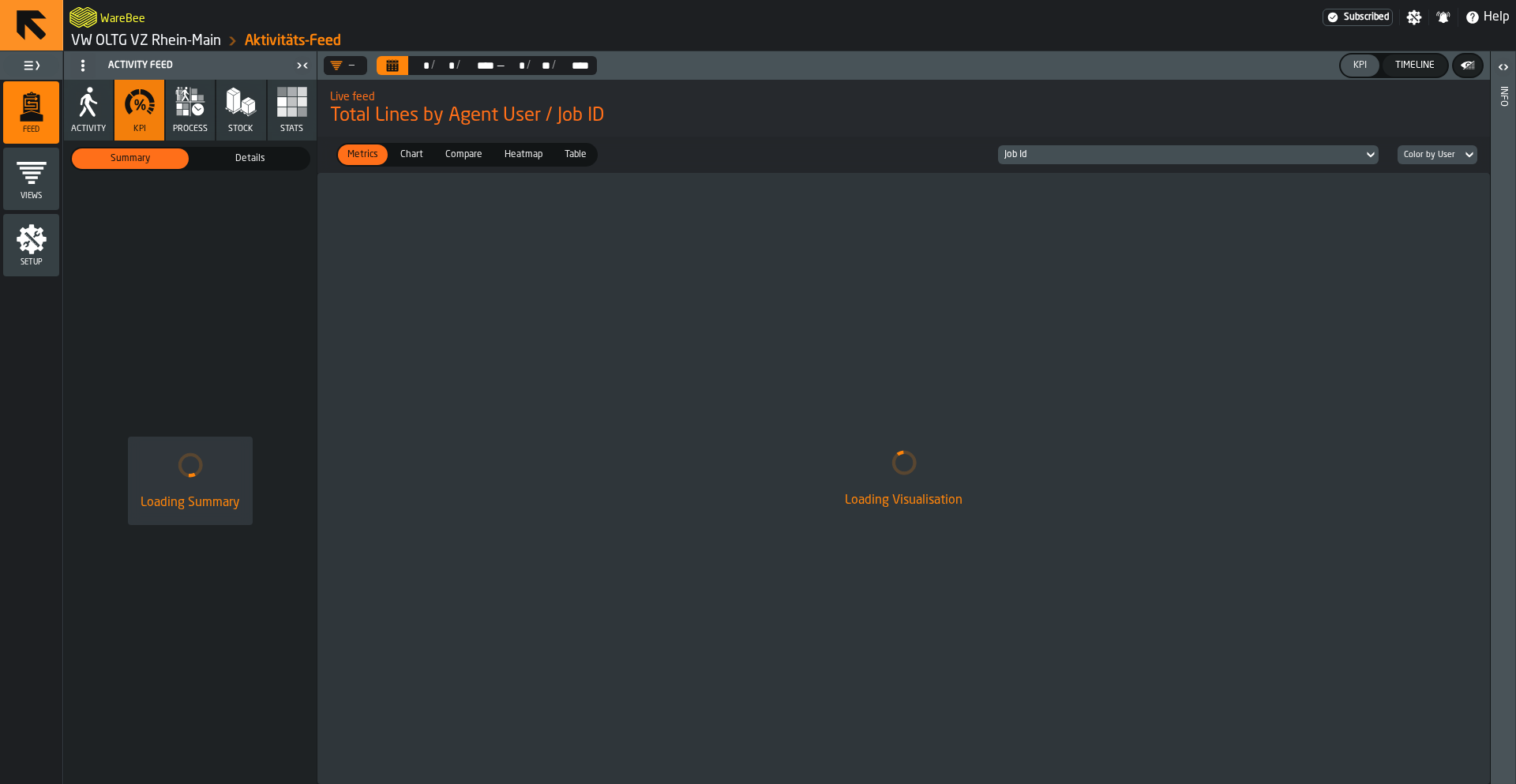
click at [92, 123] on button "Activity" at bounding box center [88, 109] width 49 height 60
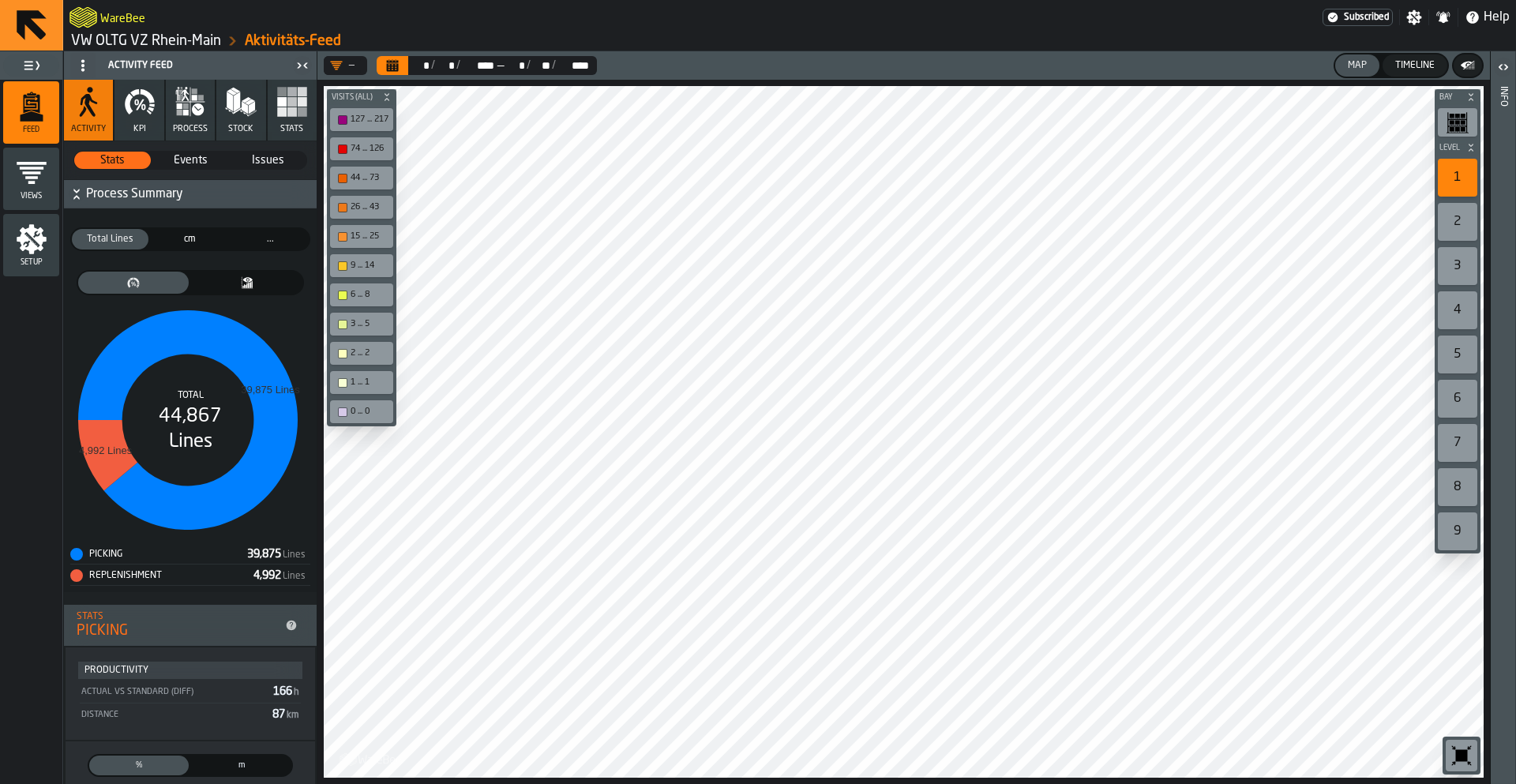
click at [136, 132] on span "KPI" at bounding box center [139, 129] width 12 height 10
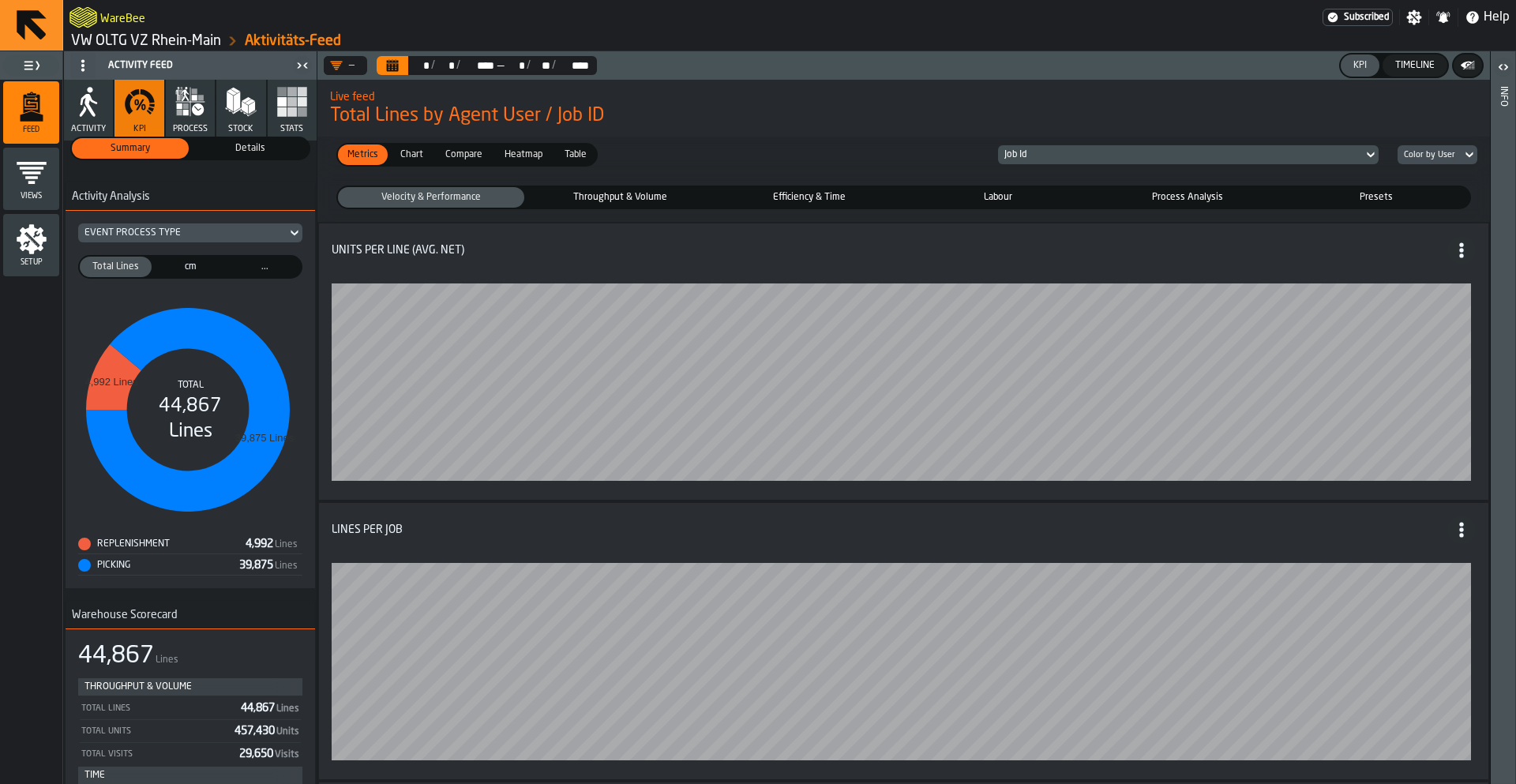
scroll to position [8, 0]
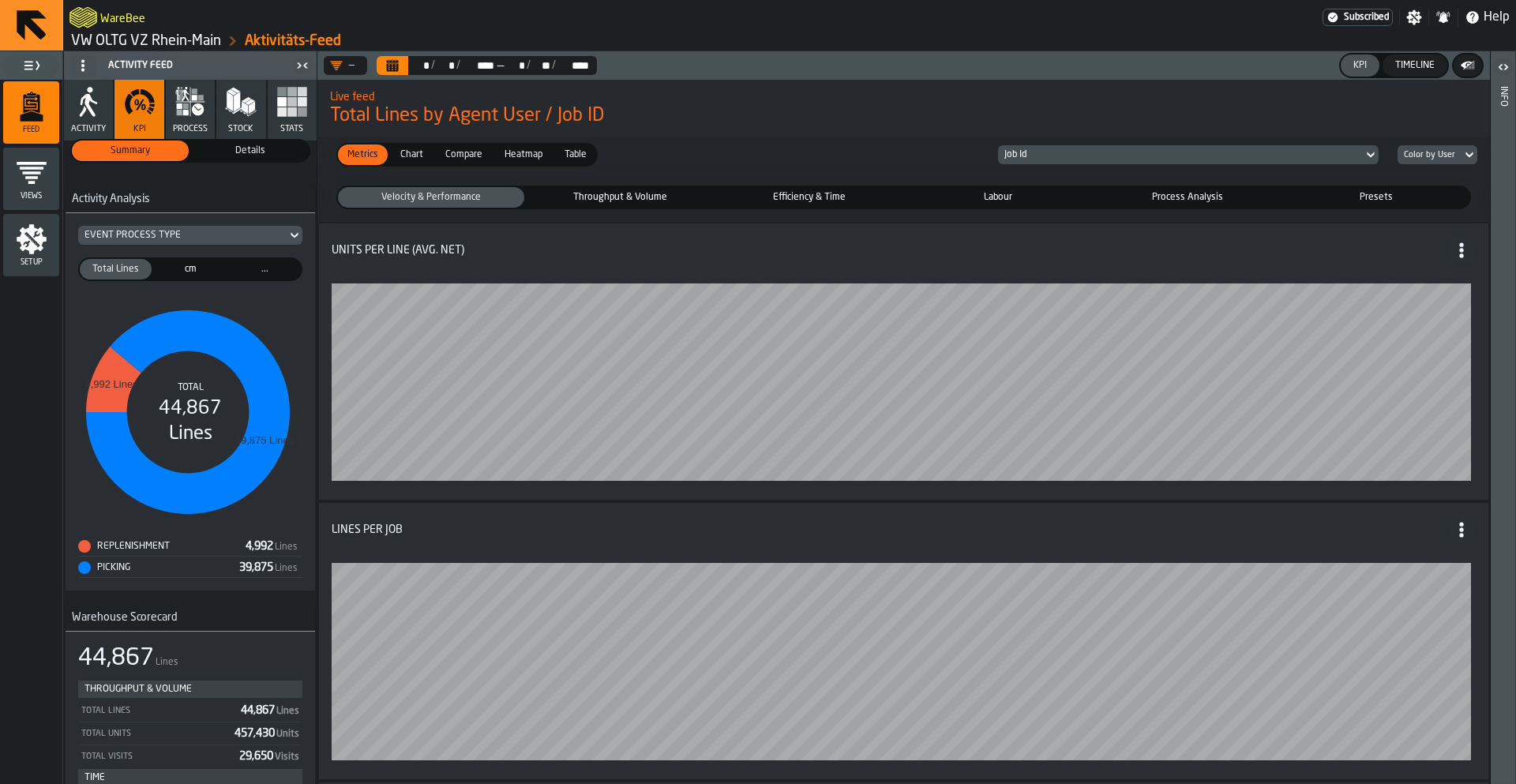
click at [79, 123] on button "Activity" at bounding box center [88, 109] width 49 height 60
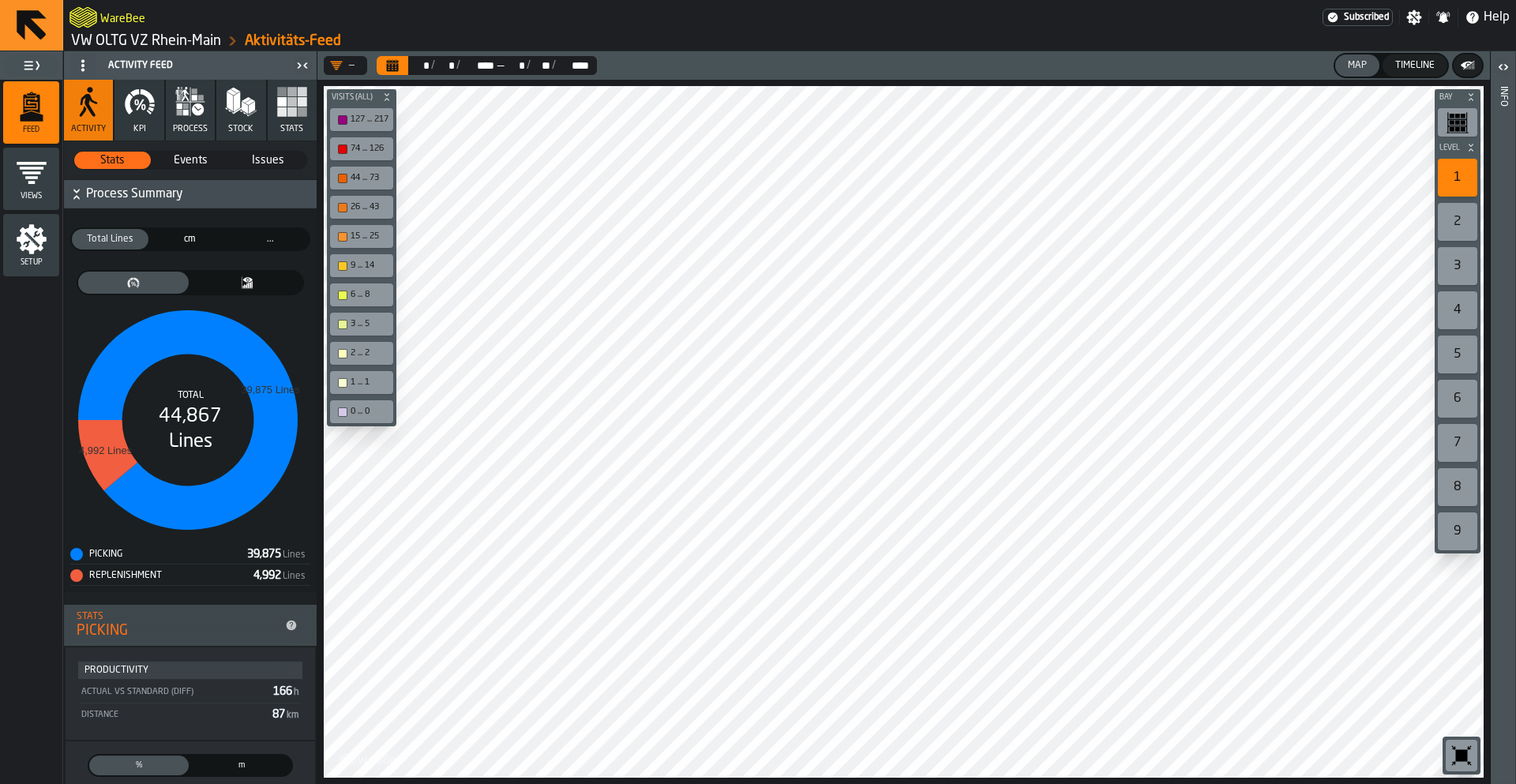
click at [1458, 212] on div "2" at bounding box center [1458, 222] width 40 height 38
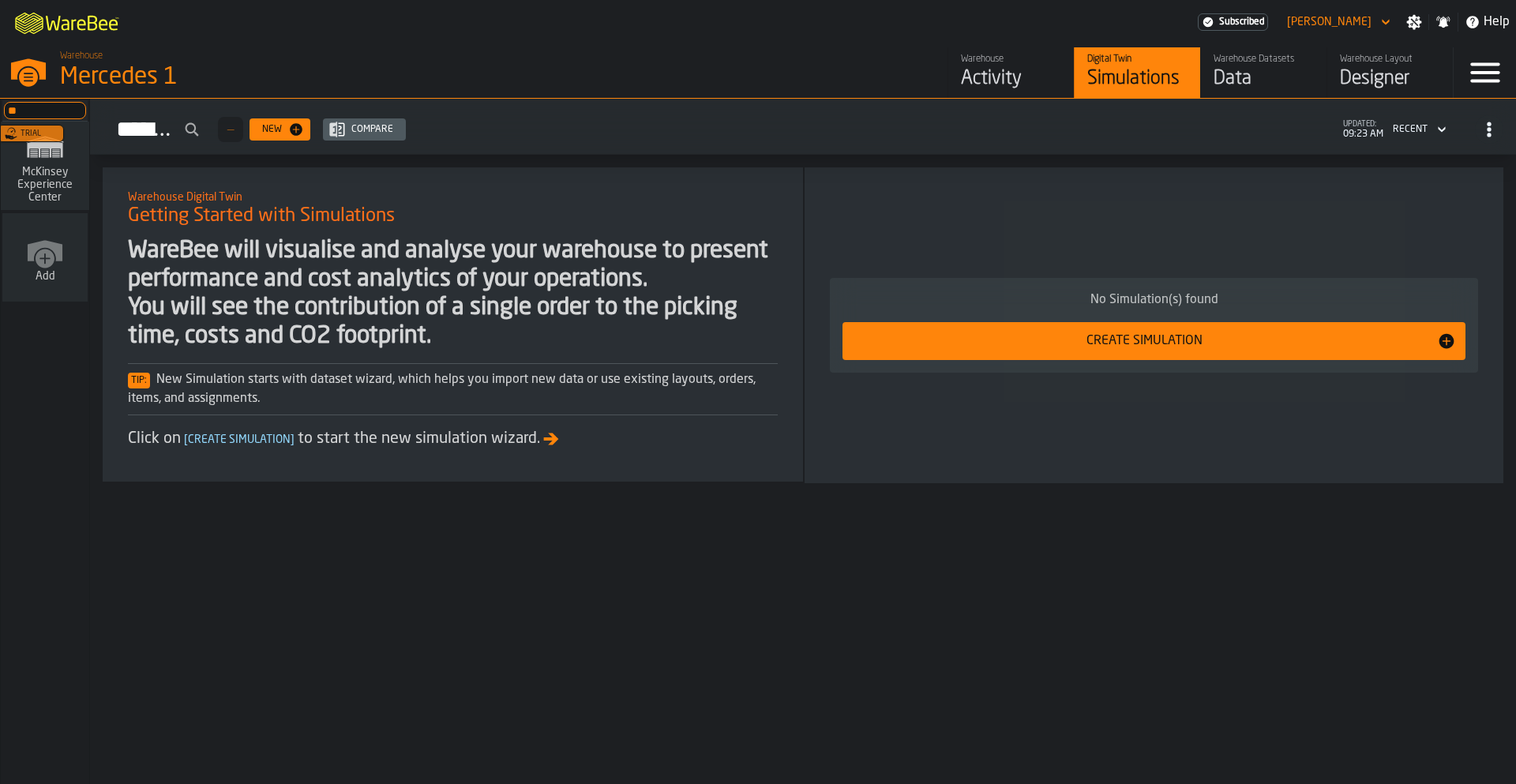
click at [52, 103] on input "**" at bounding box center [45, 110] width 82 height 17
click at [68, 108] on input "**" at bounding box center [45, 110] width 82 height 17
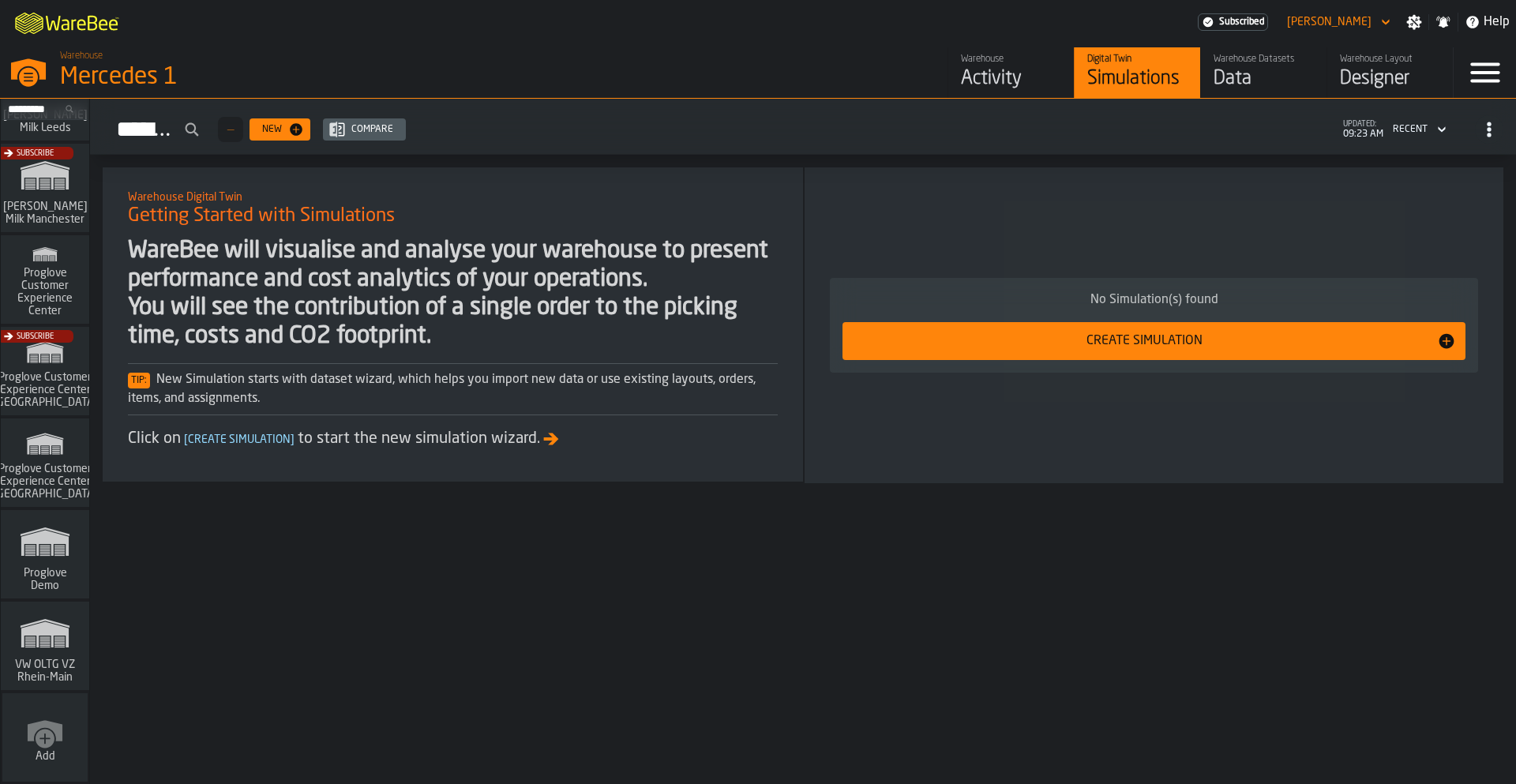
scroll to position [1263, 0]
click at [56, 664] on span "VW OLTG VZ Rhein-Main" at bounding box center [46, 669] width 76 height 26
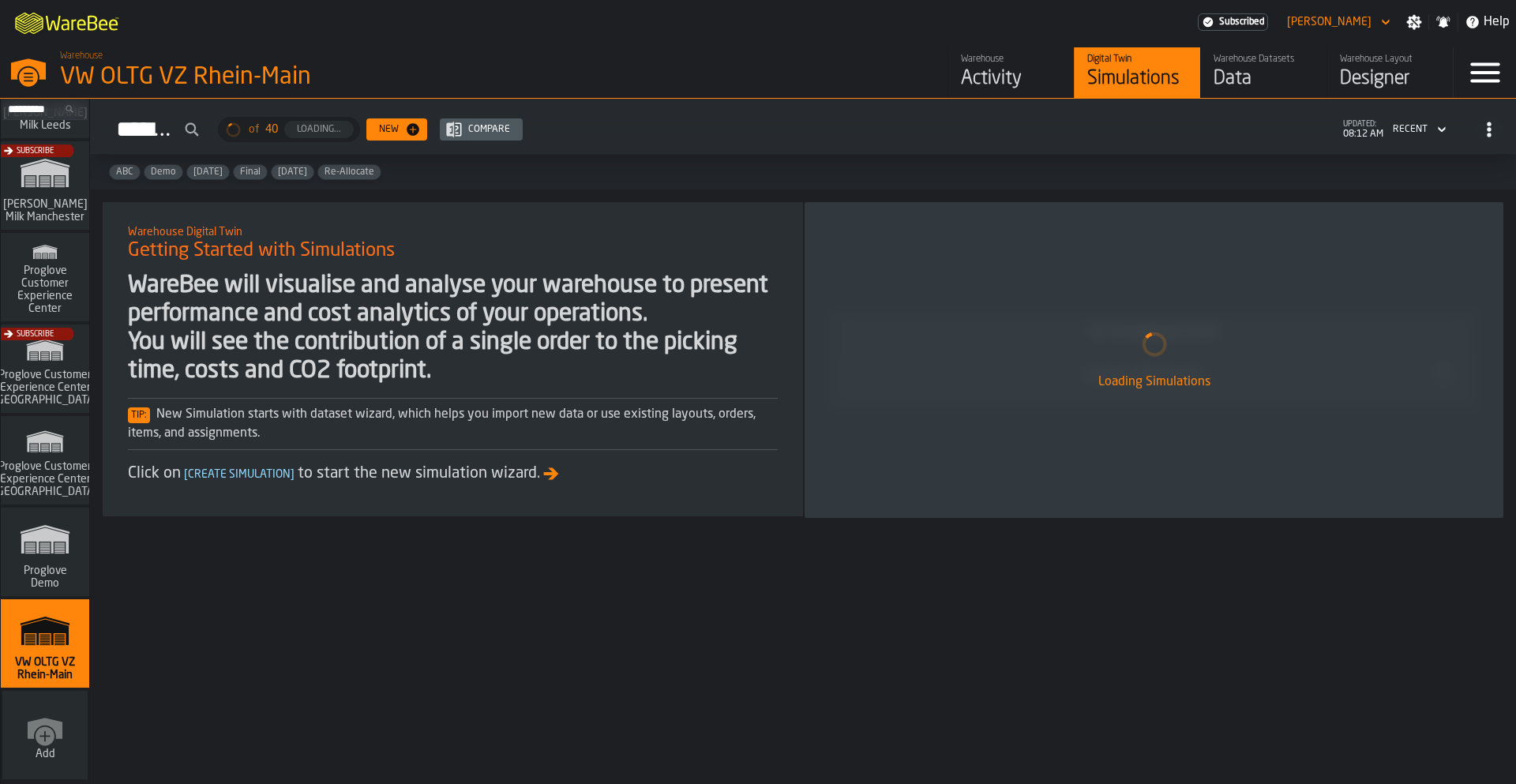
click at [989, 75] on div "Activity" at bounding box center [1011, 79] width 100 height 26
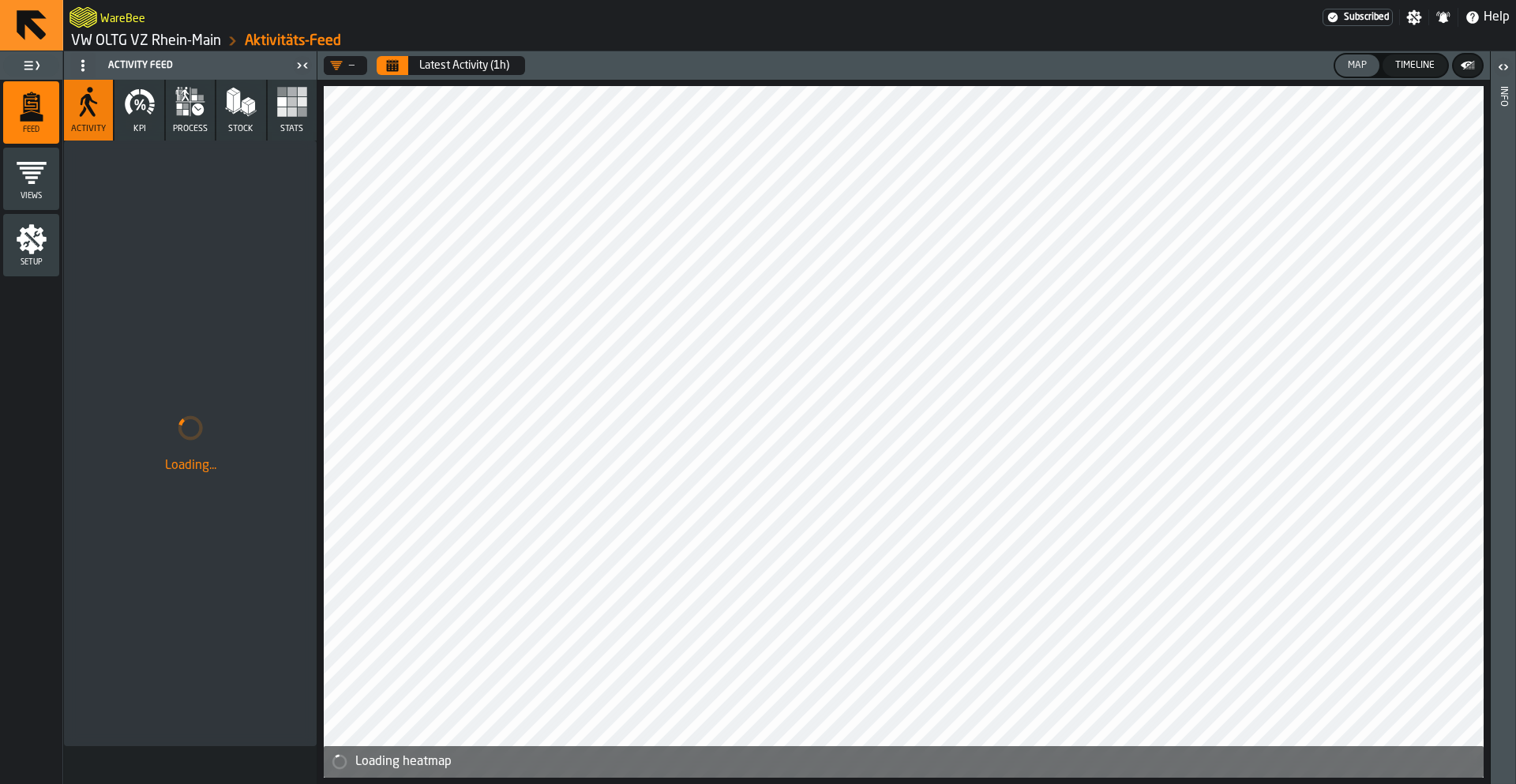
click at [399, 68] on icon "Calendar" at bounding box center [392, 65] width 12 height 12
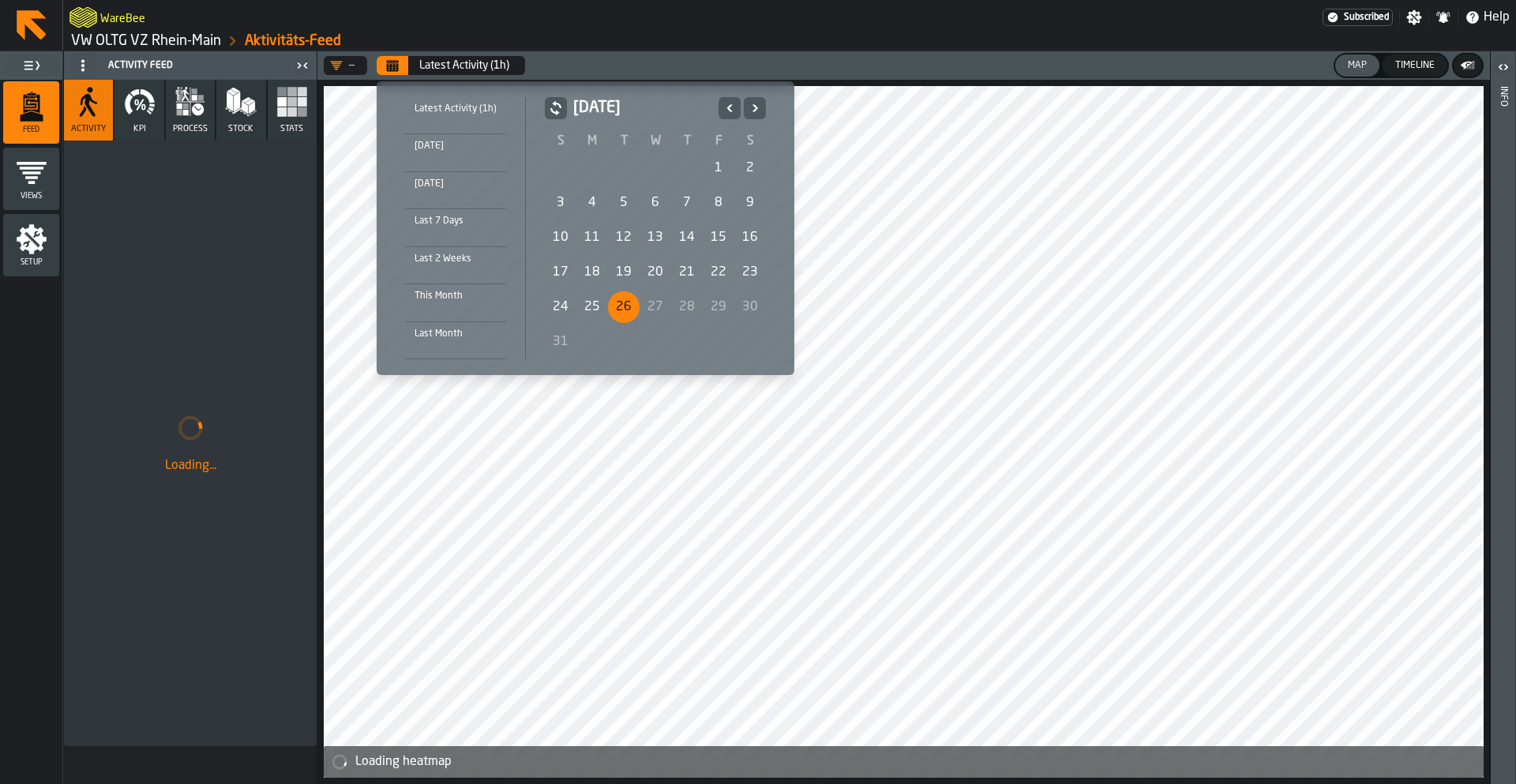
click at [721, 161] on div "1" at bounding box center [719, 168] width 31 height 31
